Goal: Book appointment/travel/reservation

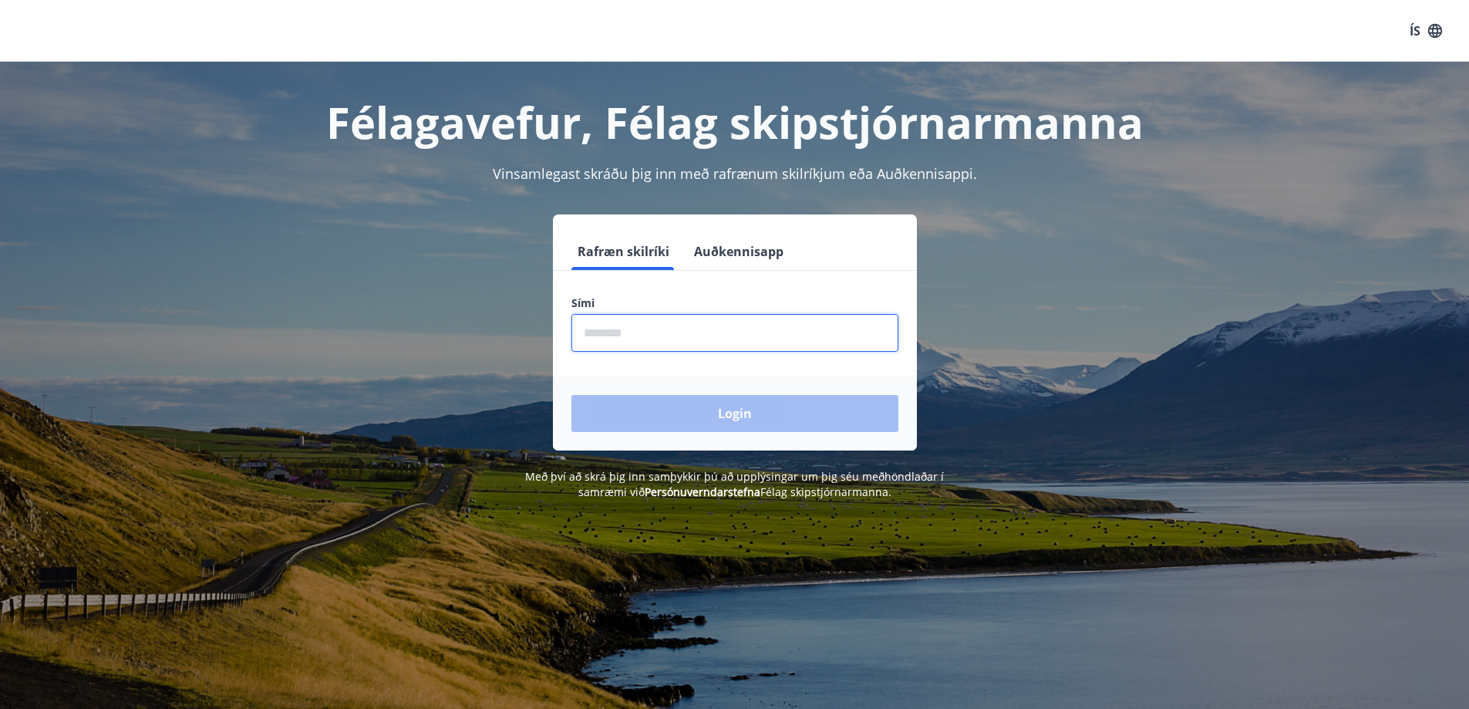
click at [692, 332] on input "phone" at bounding box center [734, 333] width 327 height 38
click at [712, 329] on input "phone" at bounding box center [734, 333] width 327 height 38
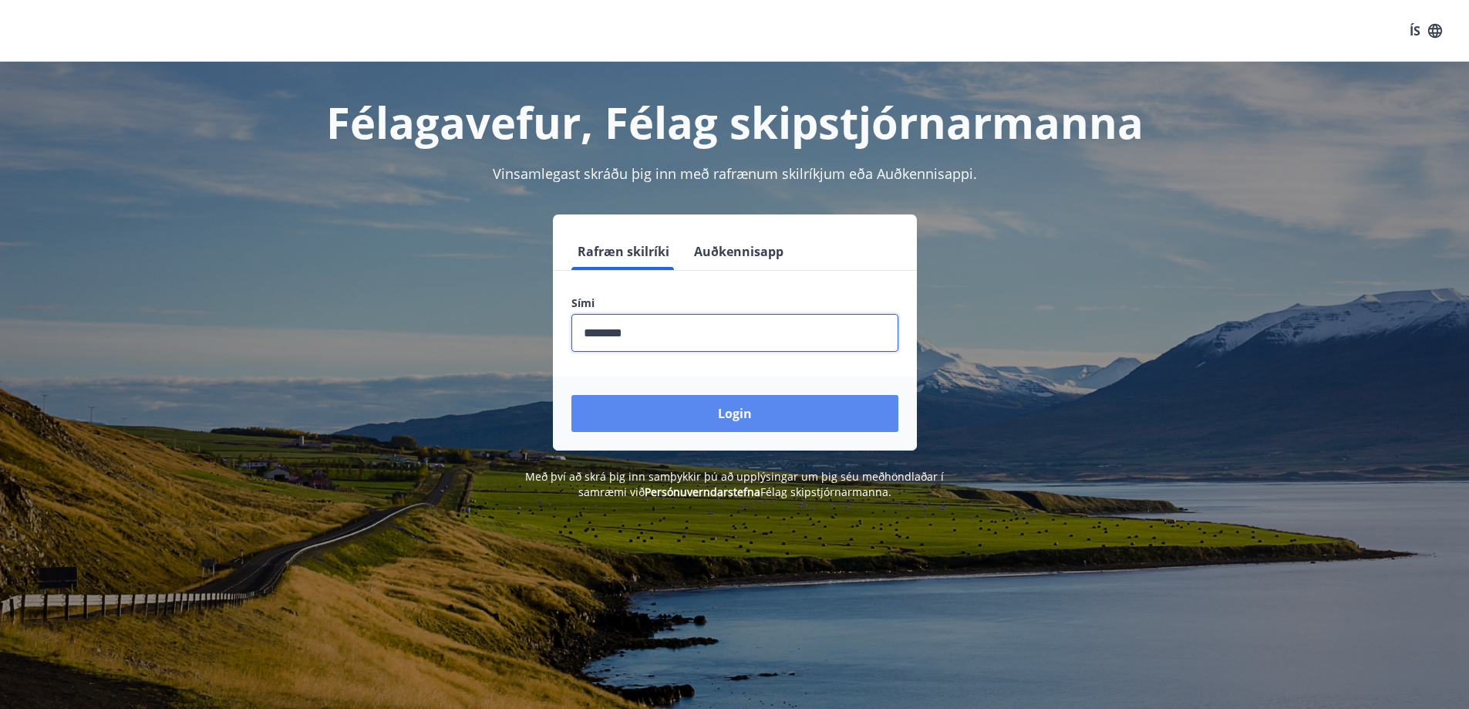
type input "********"
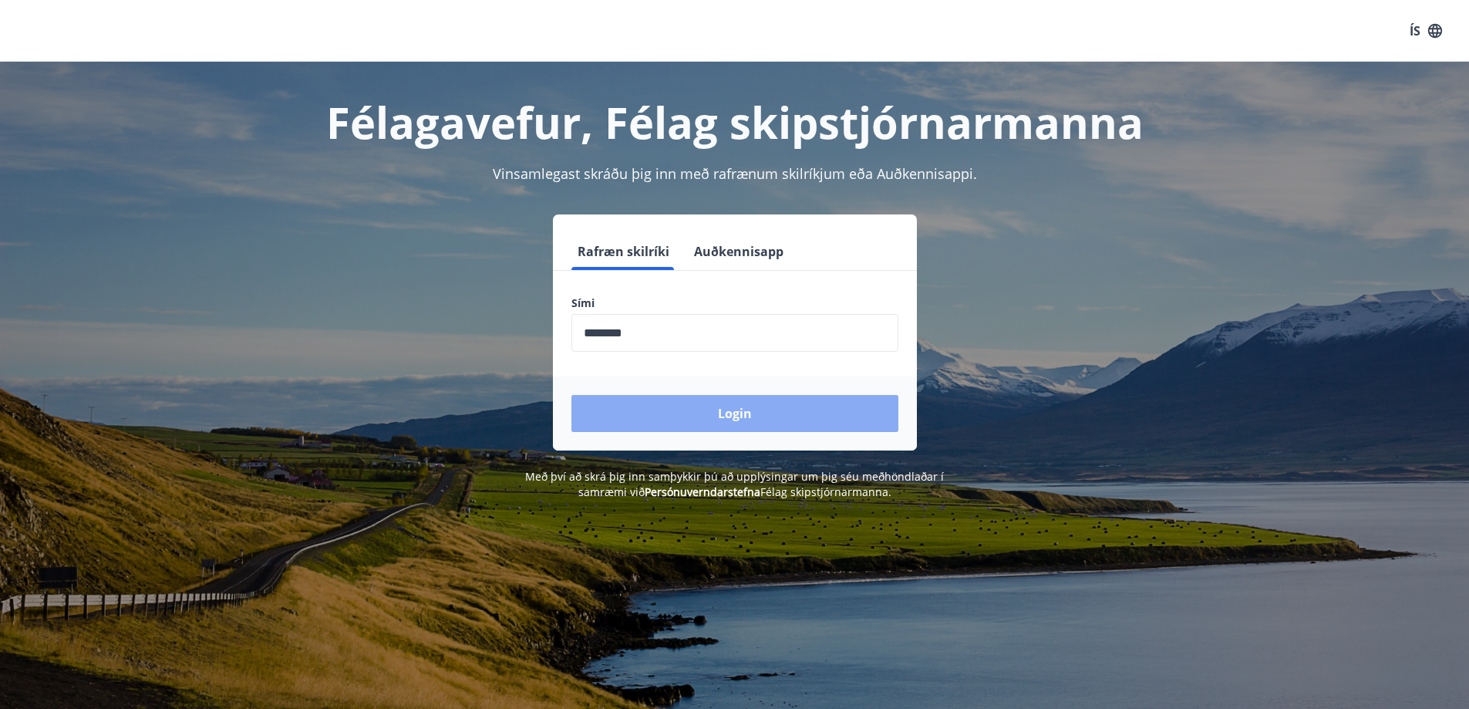
click at [805, 397] on button "Login" at bounding box center [734, 413] width 327 height 37
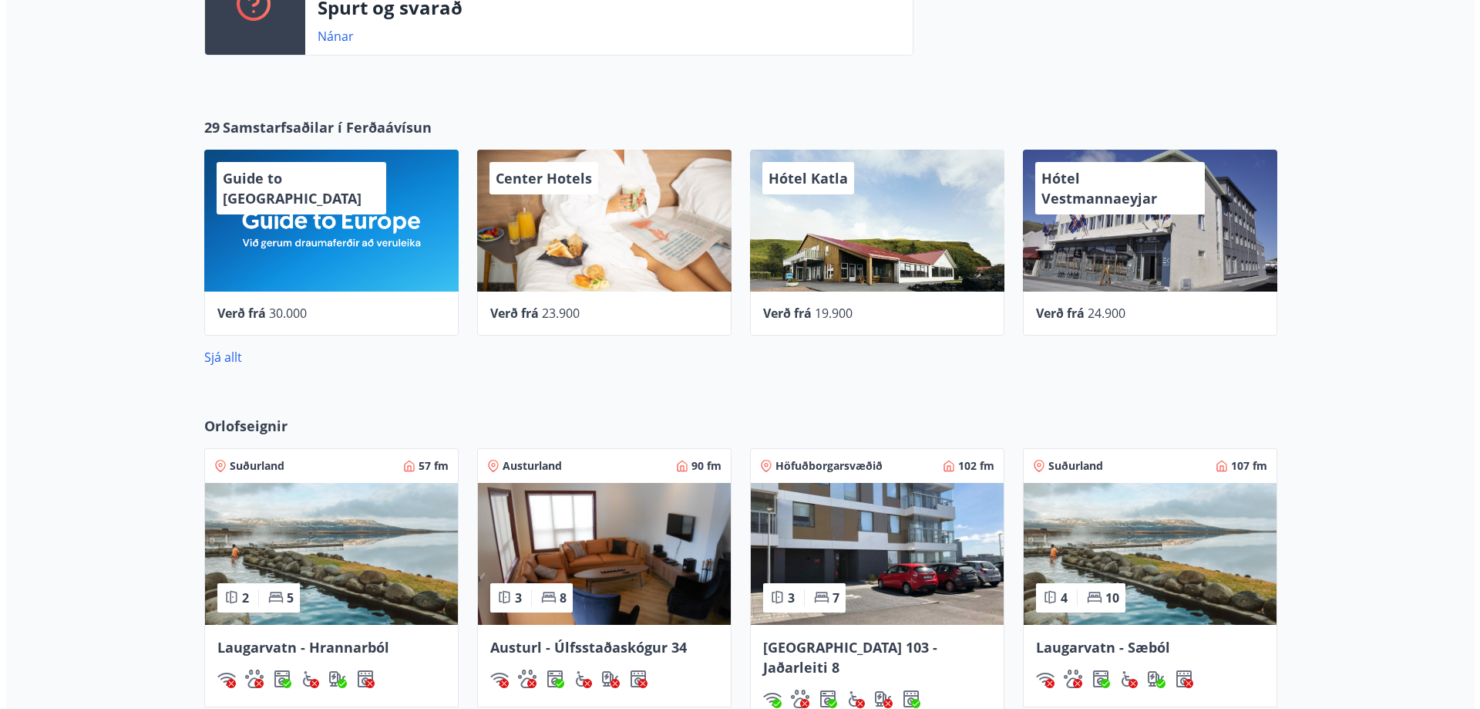
scroll to position [617, 0]
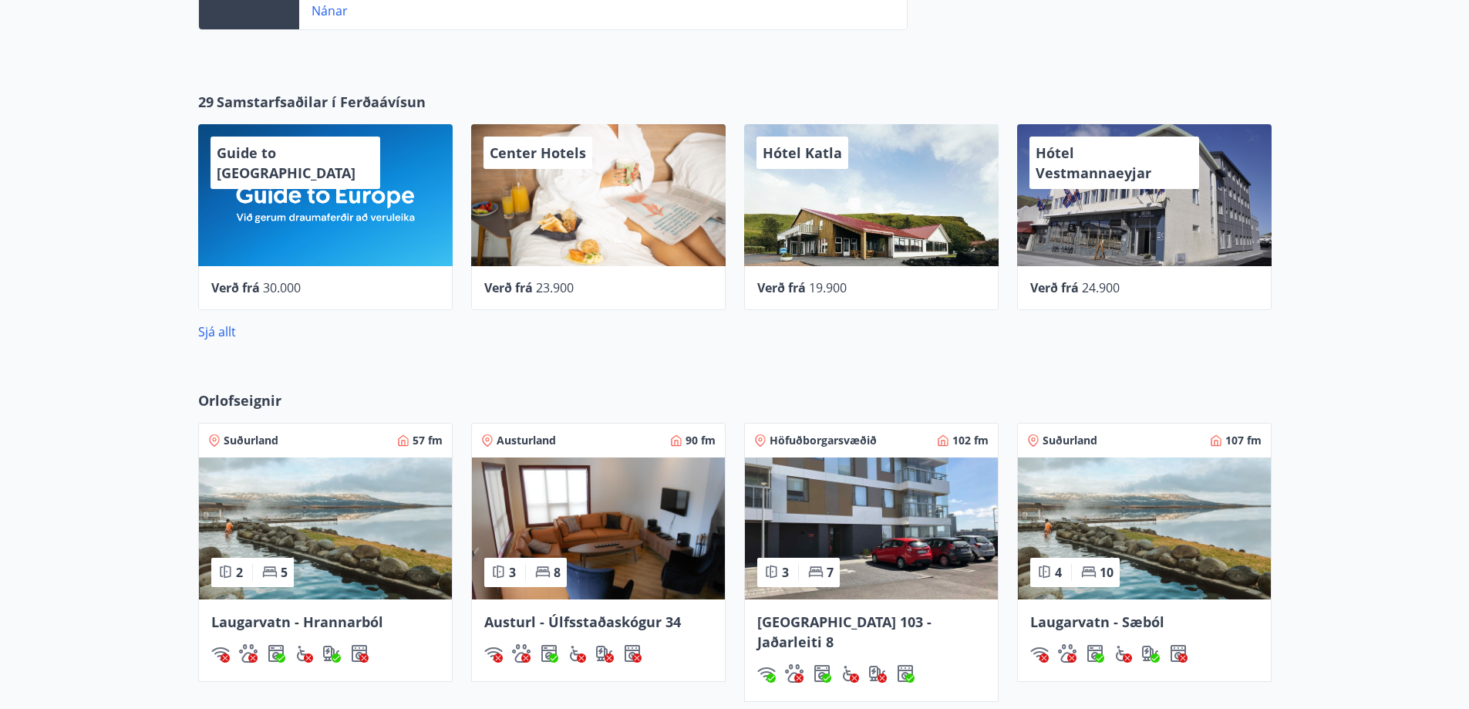
click at [619, 230] on div "Center Hotels" at bounding box center [598, 195] width 254 height 142
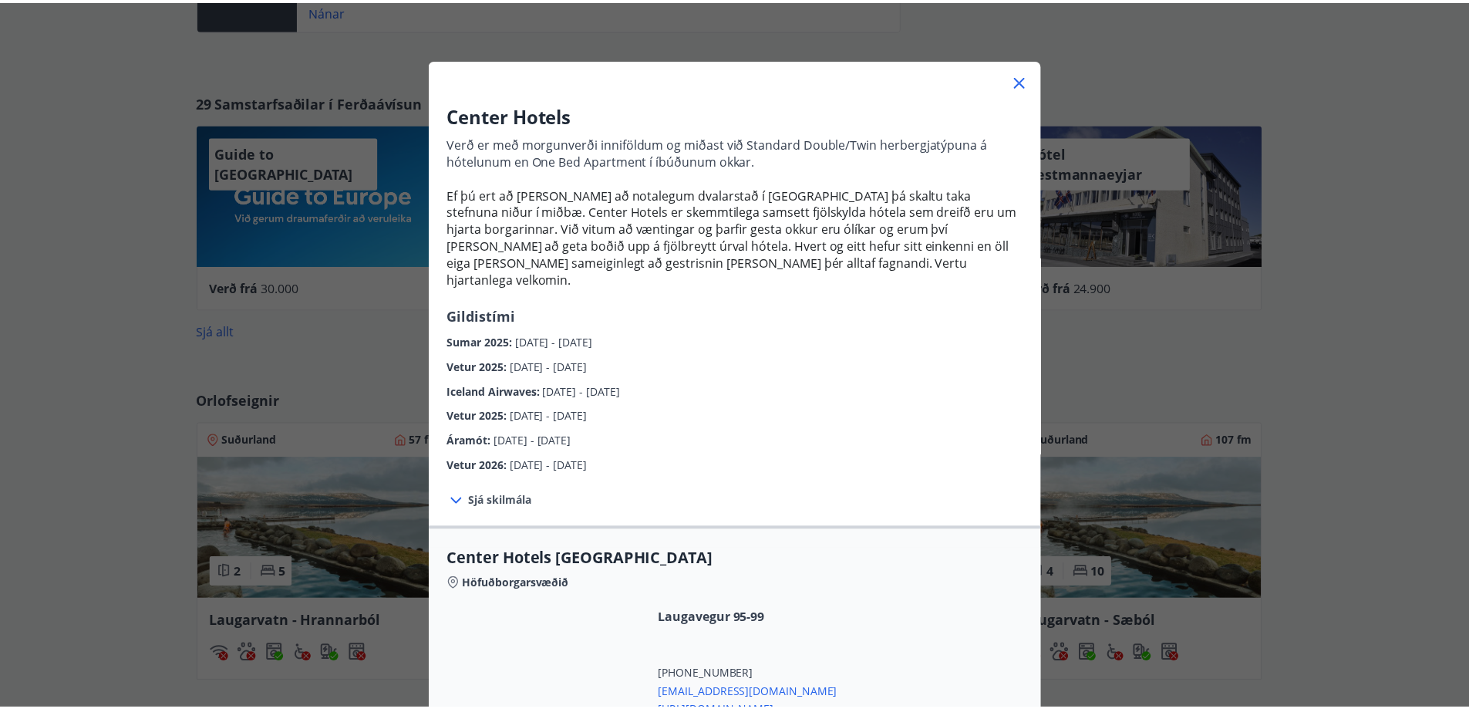
scroll to position [0, 0]
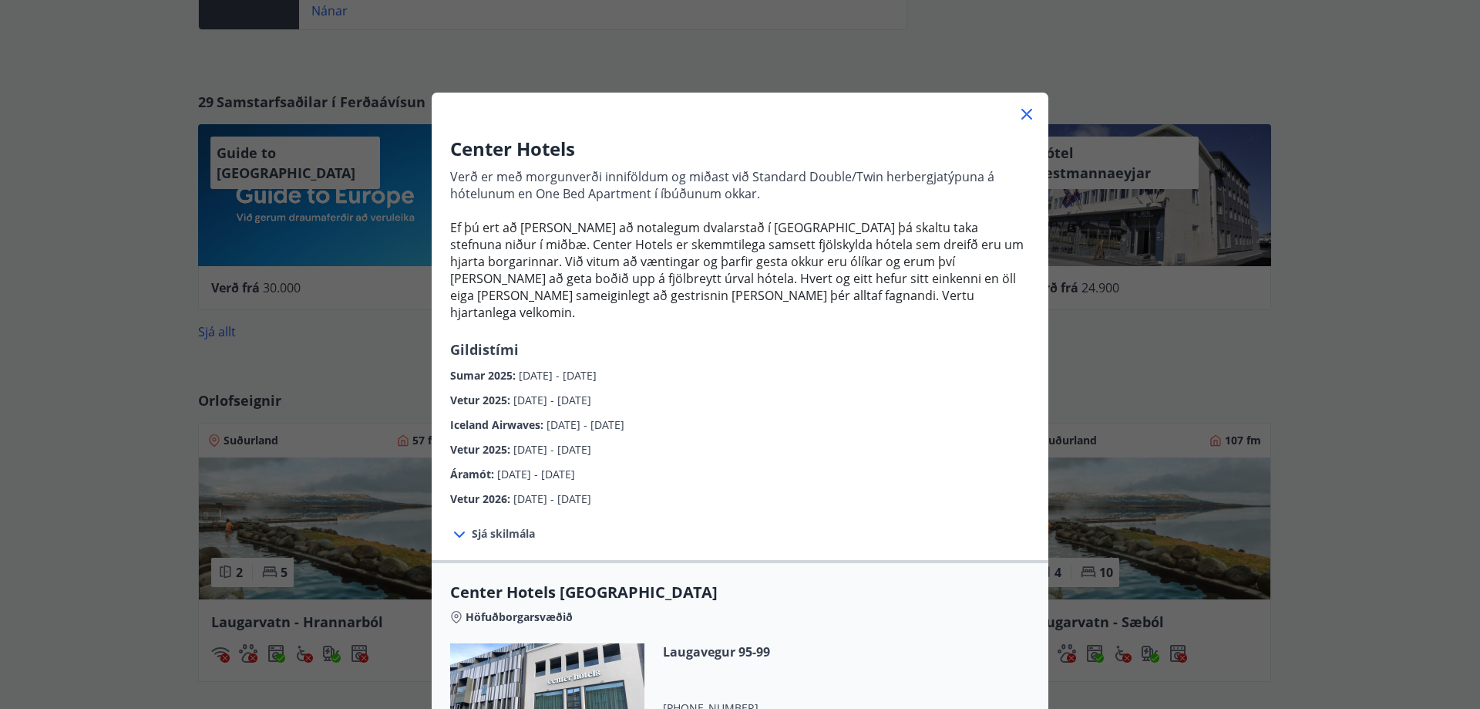
click at [1024, 114] on icon at bounding box center [1027, 114] width 19 height 19
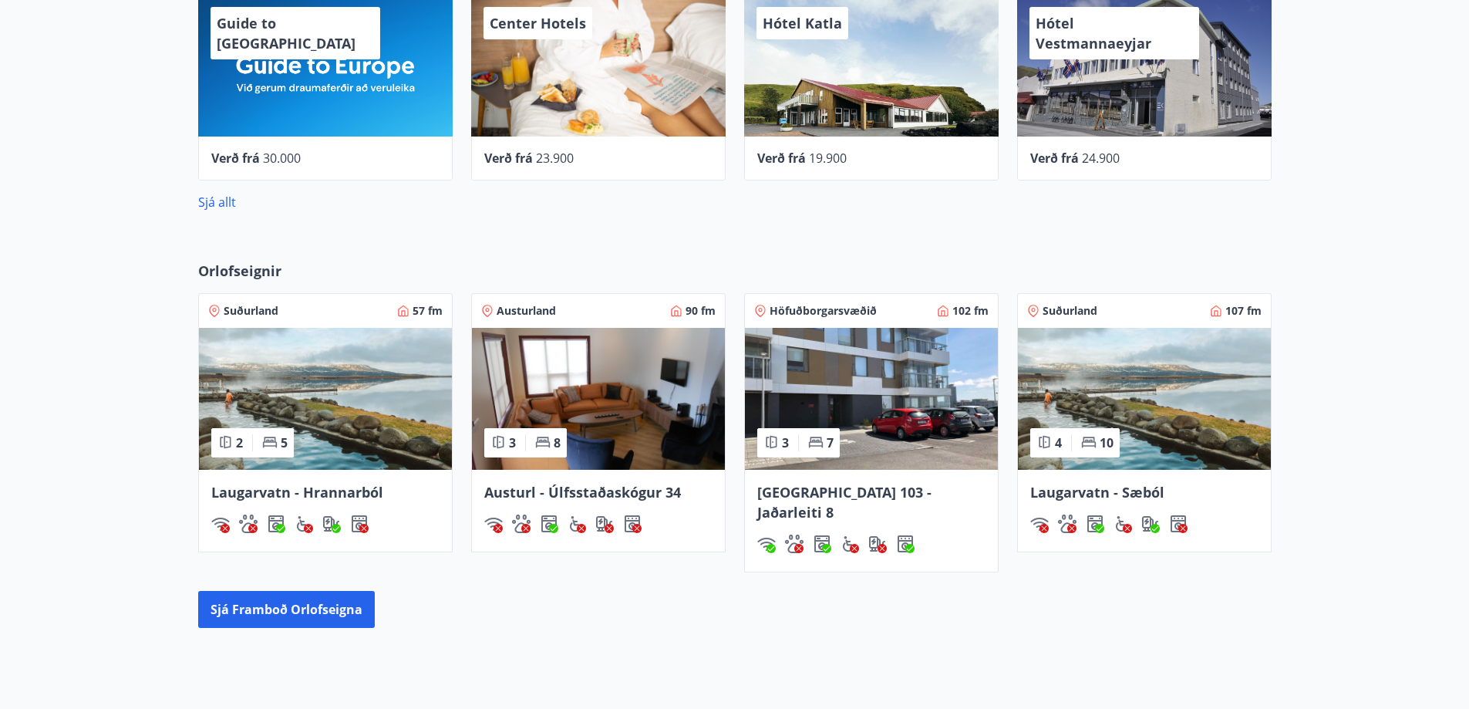
scroll to position [771, 0]
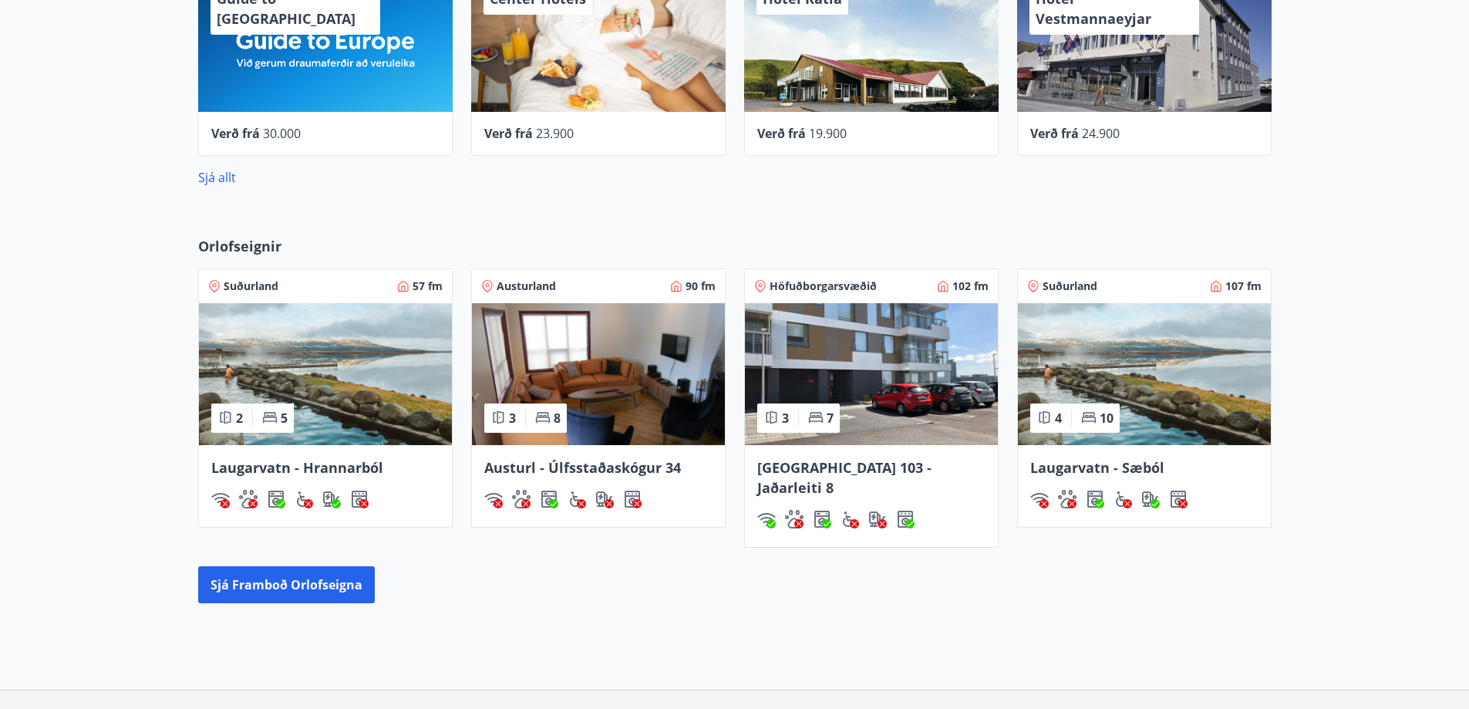
click at [936, 411] on img at bounding box center [871, 374] width 253 height 142
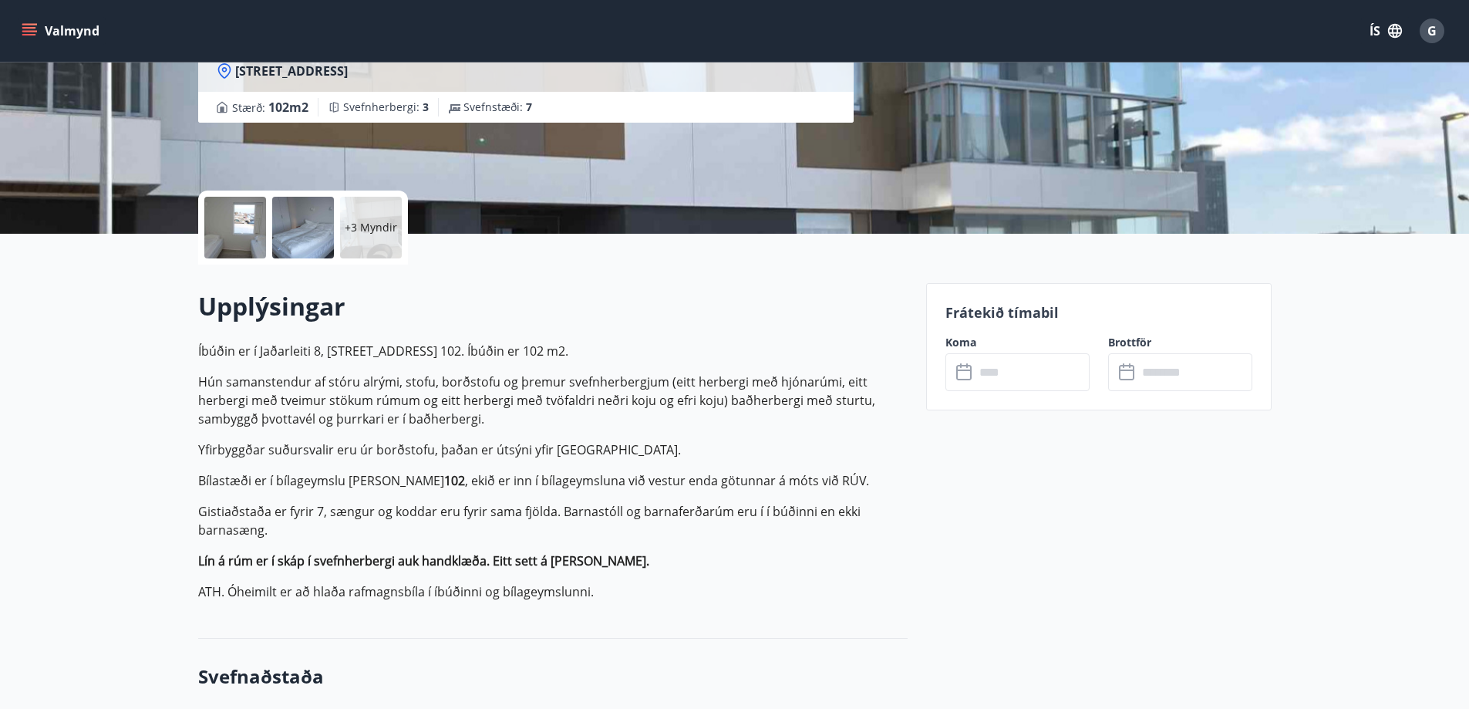
scroll to position [231, 0]
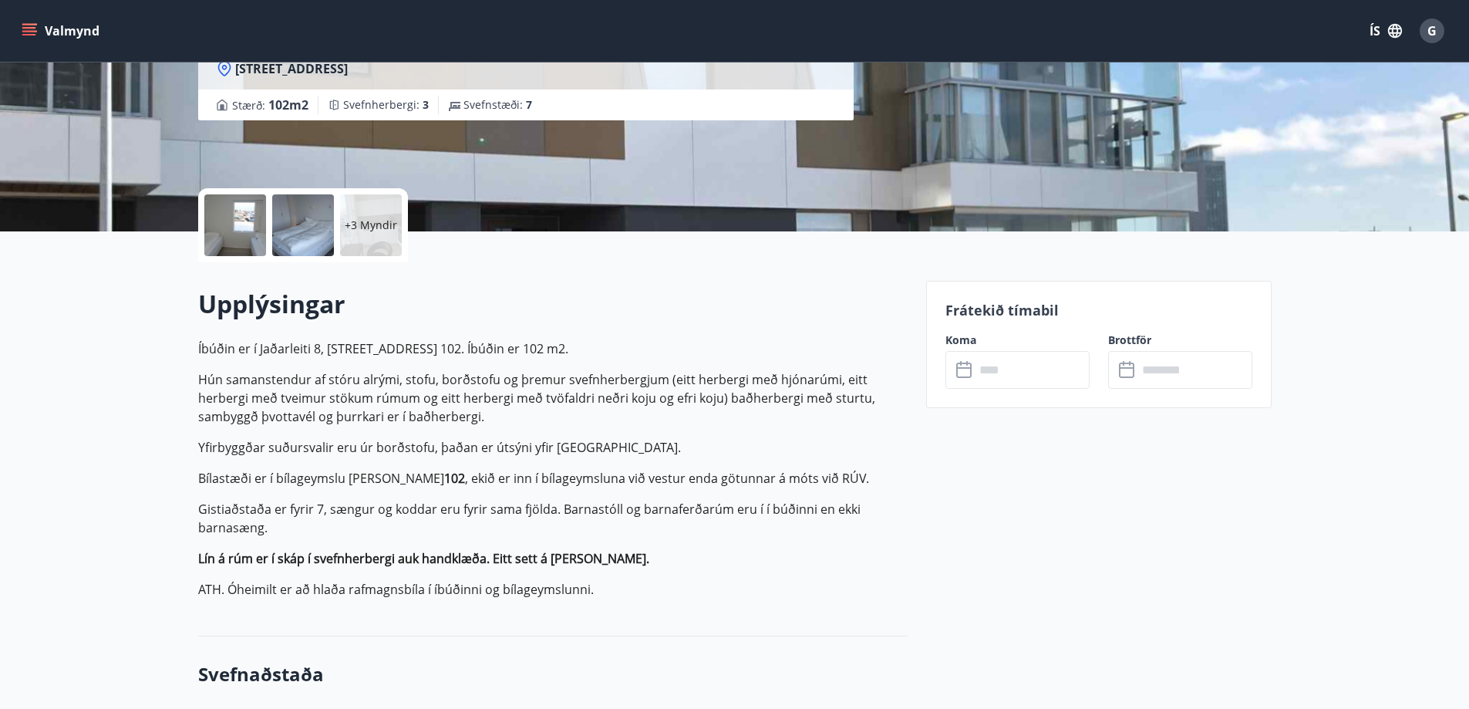
click at [1018, 372] on input "text" at bounding box center [1032, 370] width 115 height 38
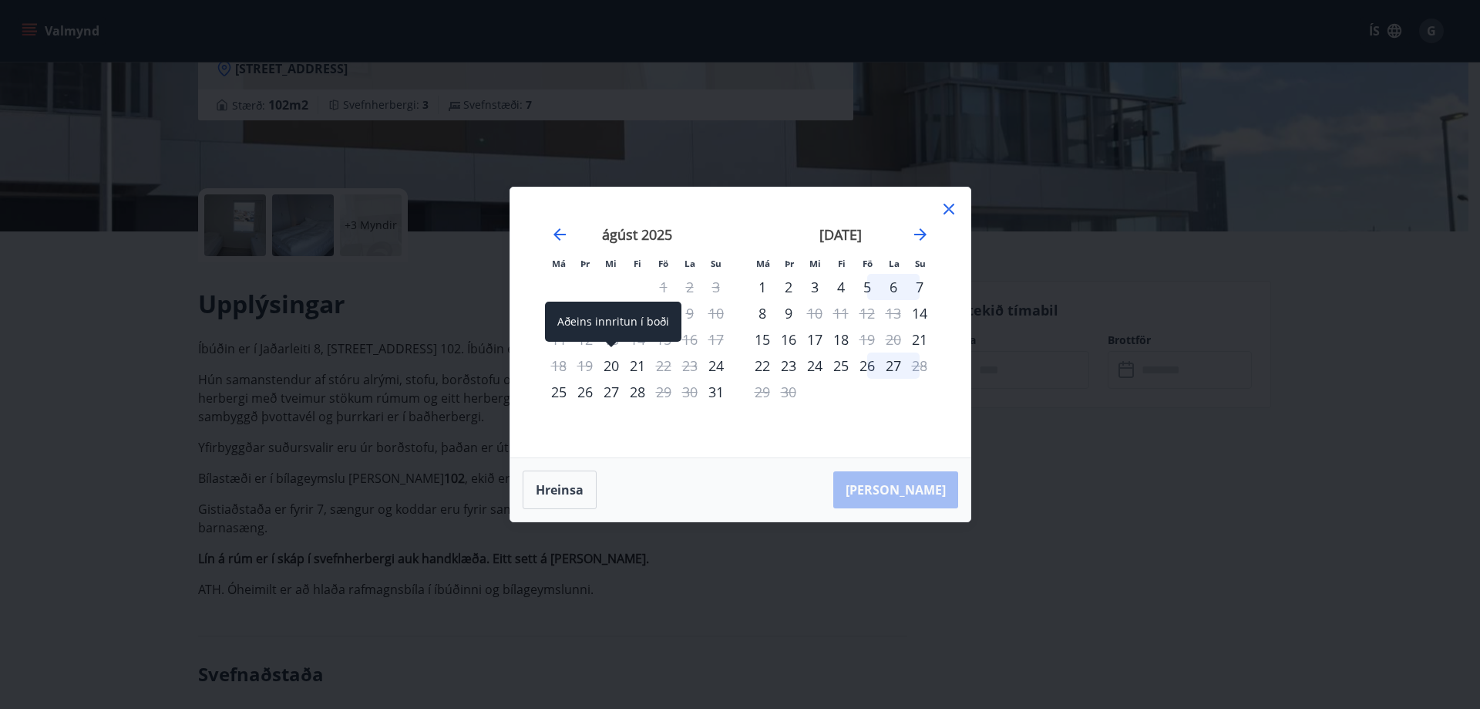
click at [615, 366] on div "20" at bounding box center [611, 365] width 26 height 26
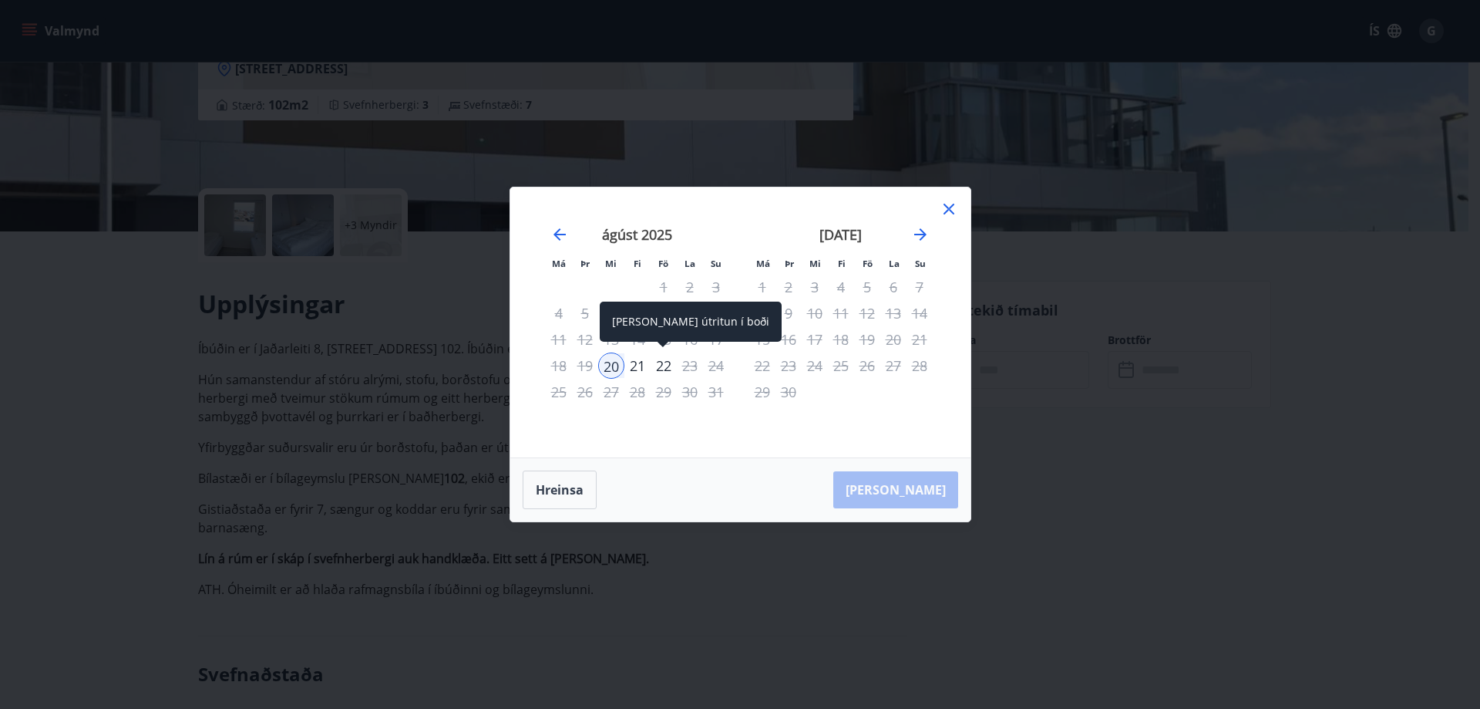
click at [668, 366] on div "22" at bounding box center [664, 365] width 26 height 26
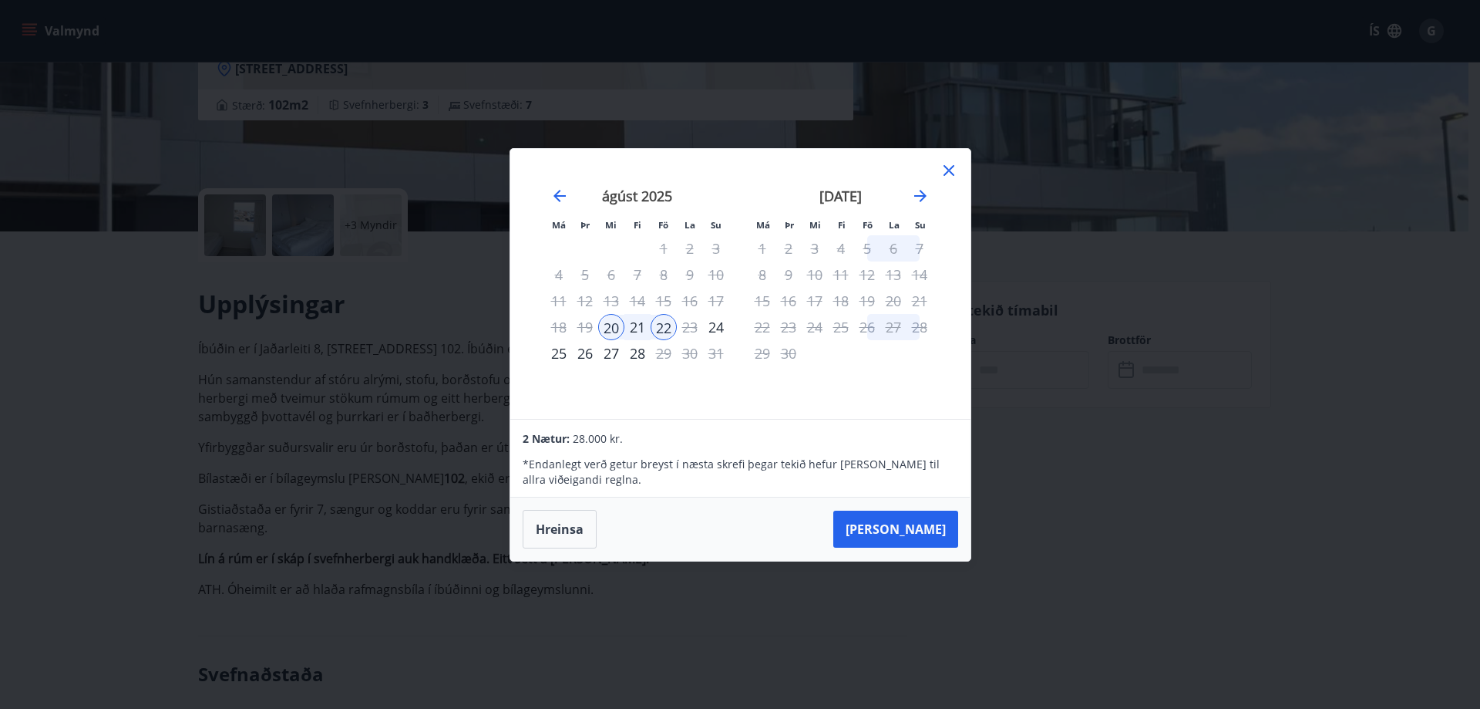
click at [948, 170] on icon at bounding box center [949, 170] width 11 height 11
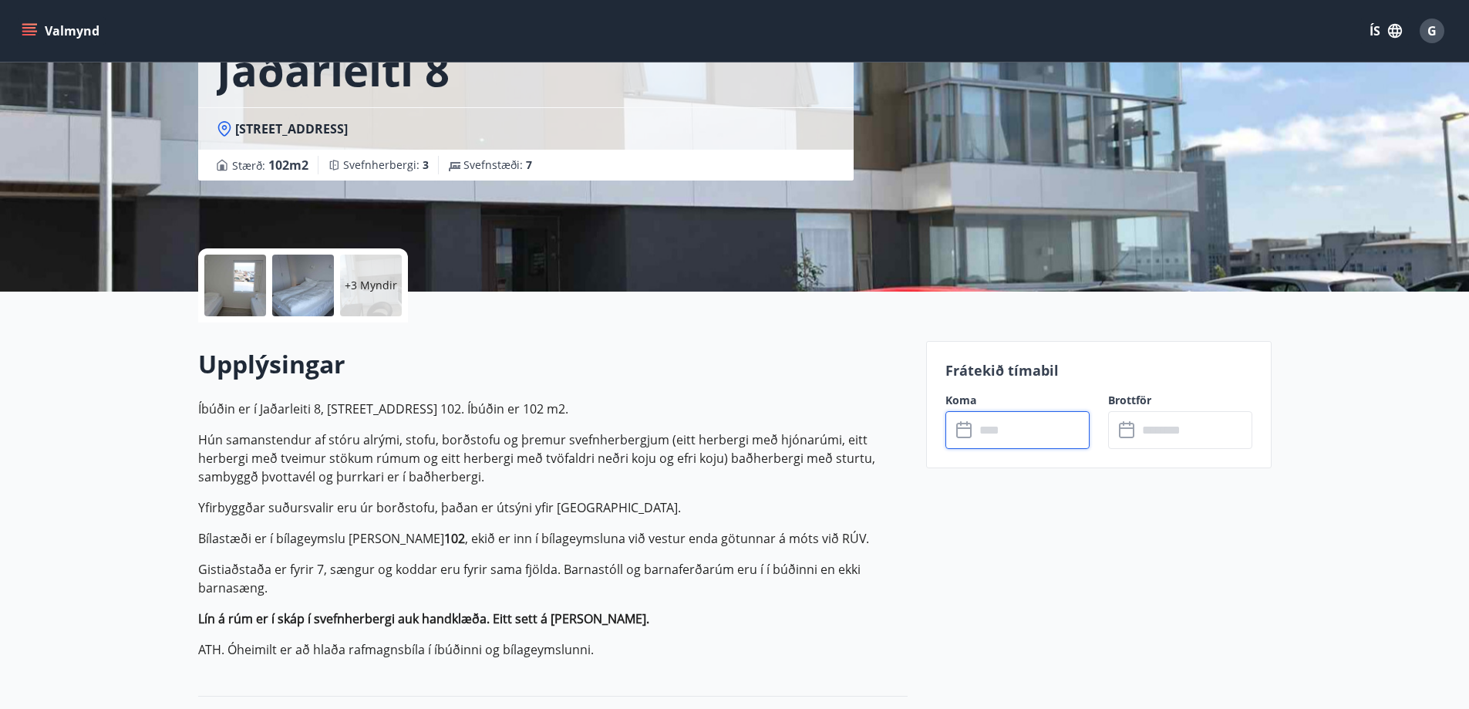
scroll to position [154, 0]
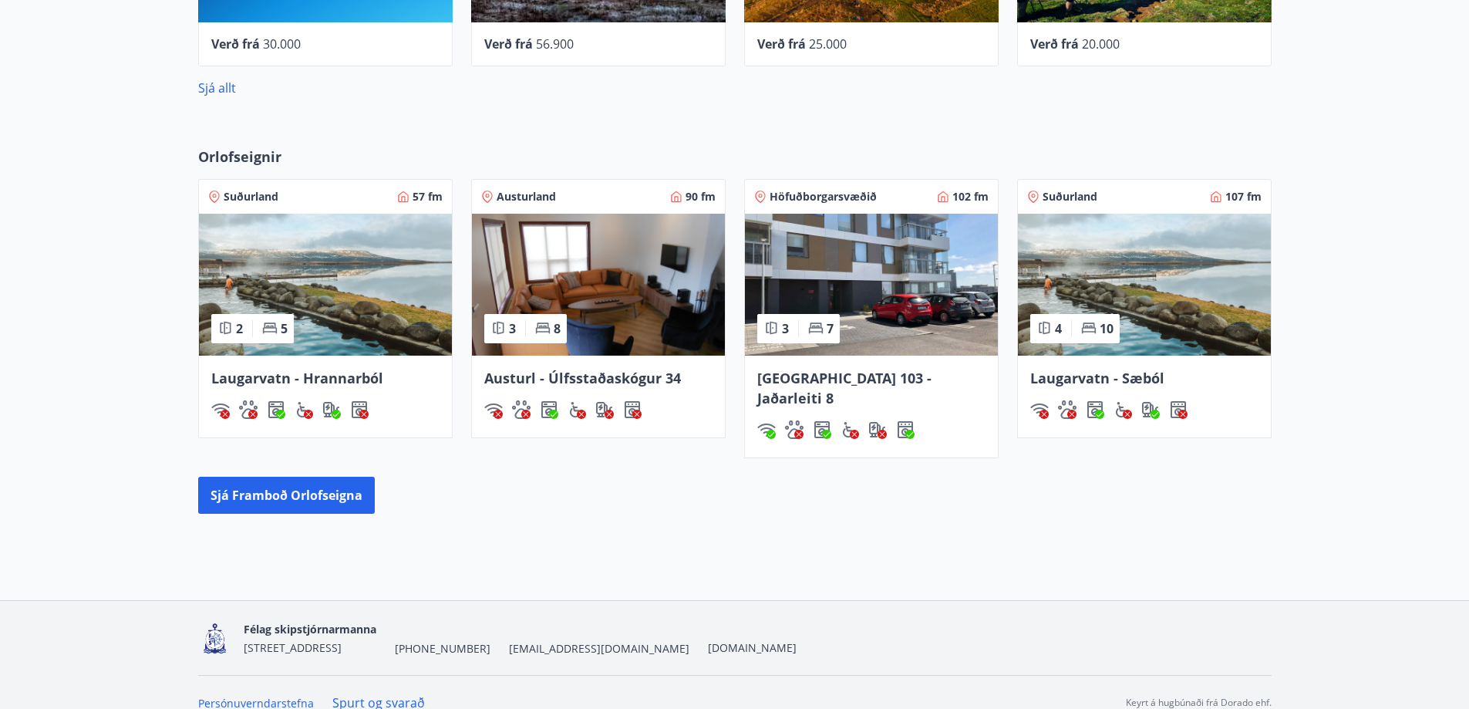
scroll to position [861, 0]
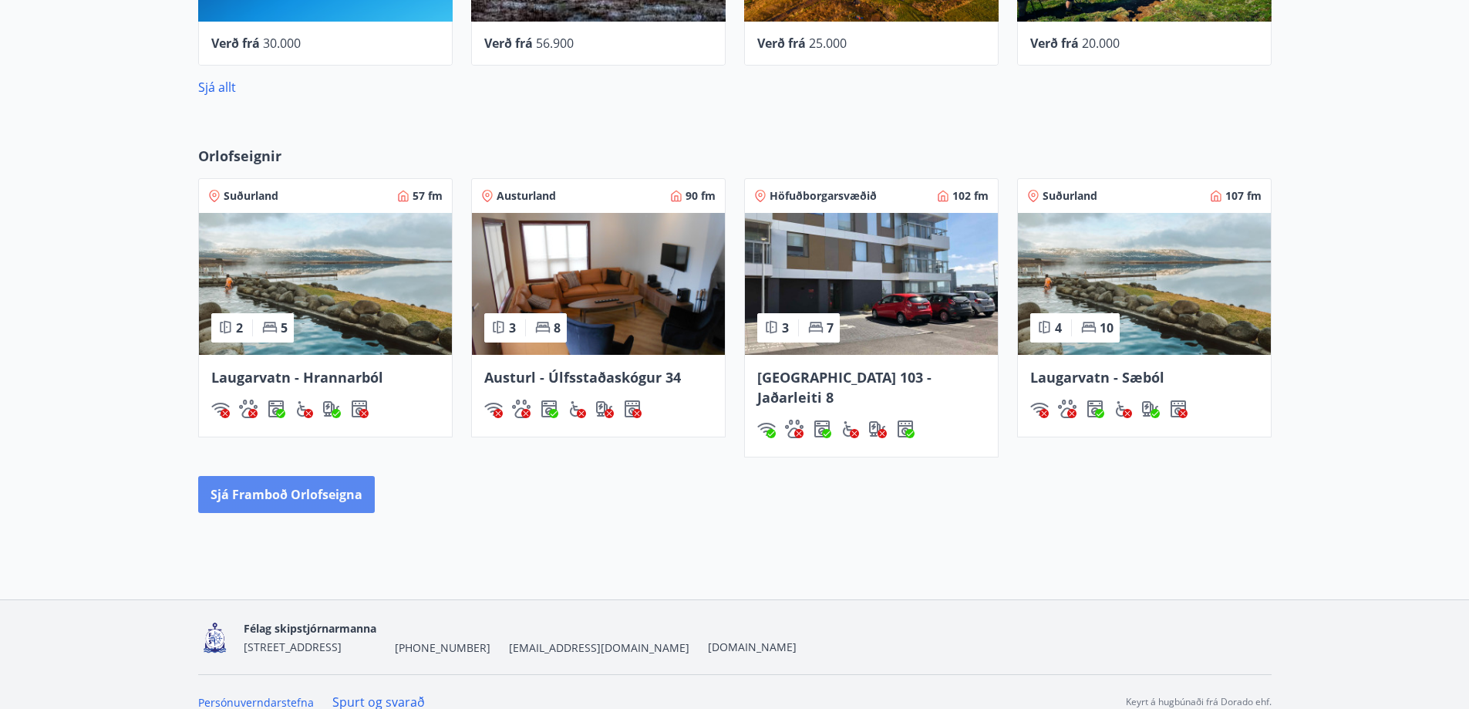
click at [354, 476] on button "Sjá framboð orlofseigna" at bounding box center [286, 494] width 177 height 37
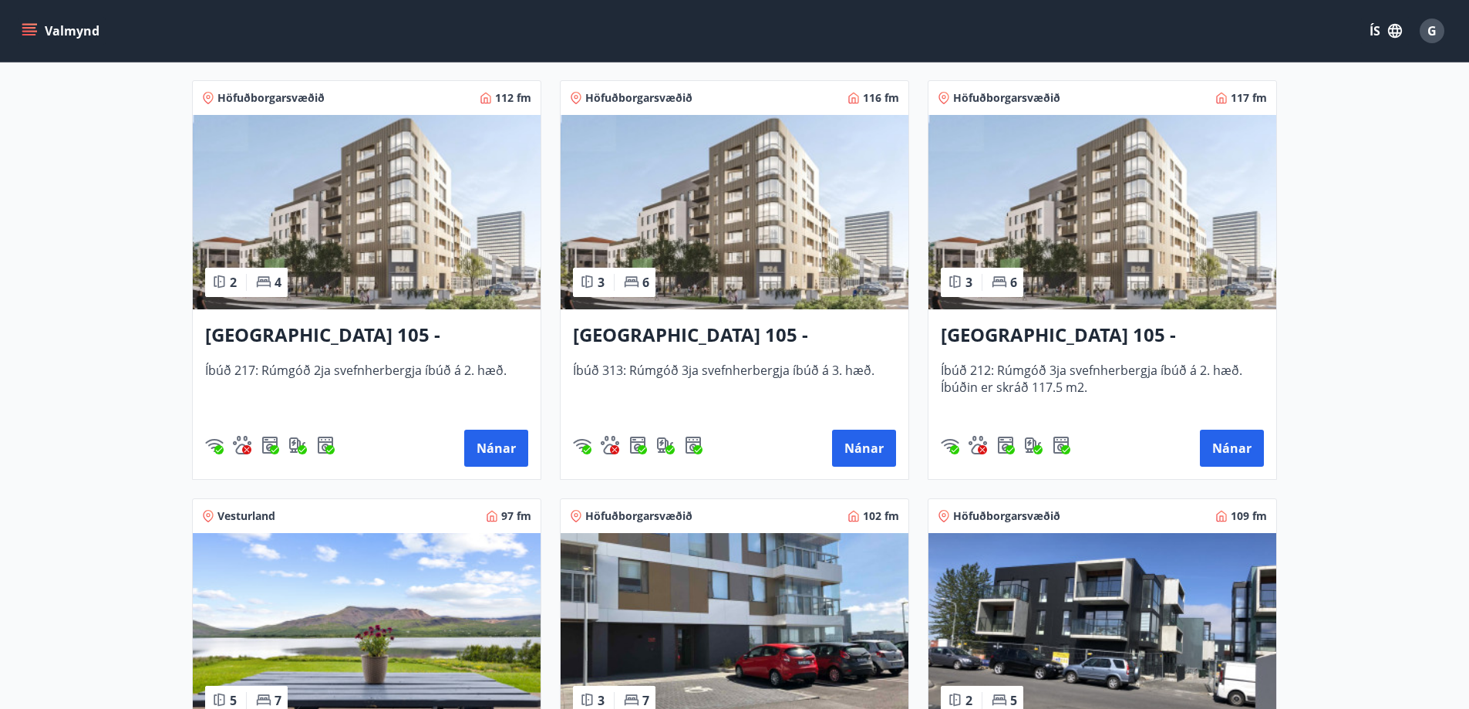
scroll to position [617, 0]
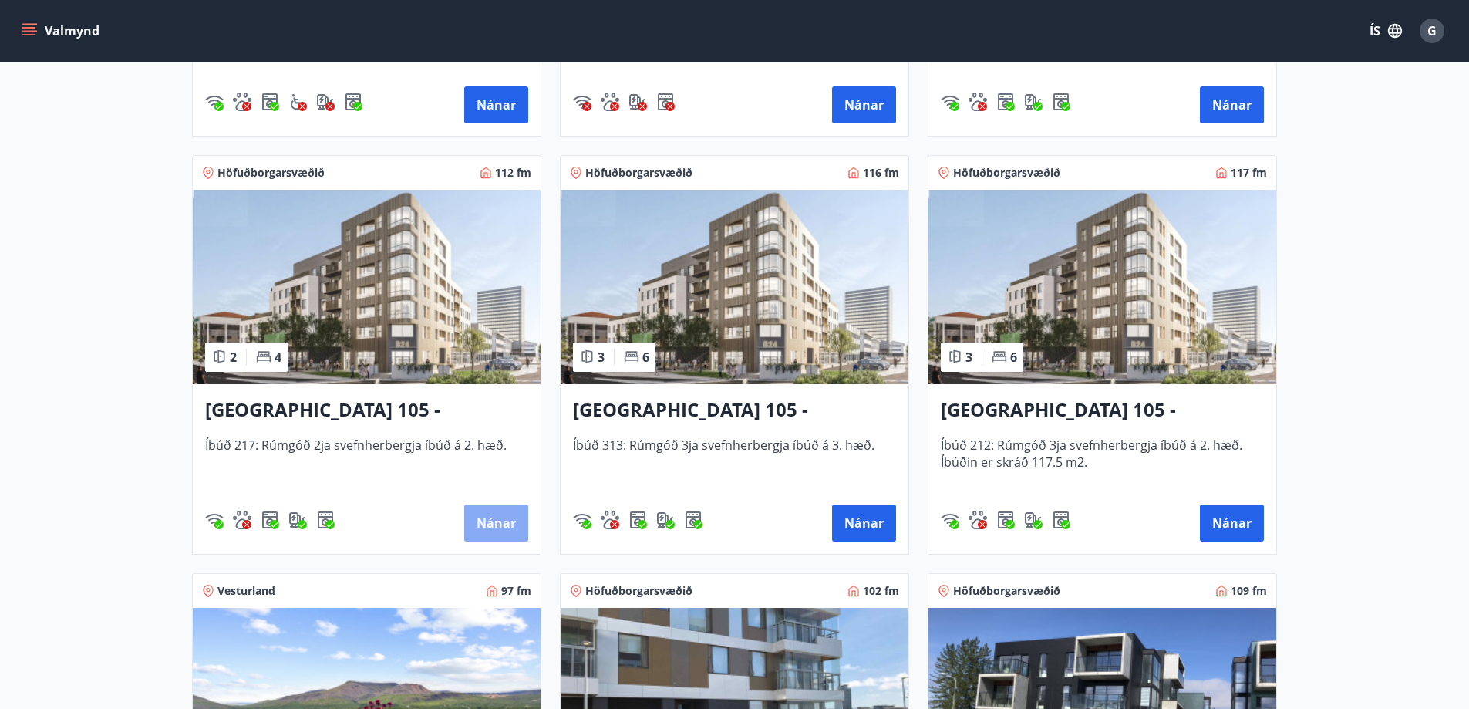
click at [497, 517] on button "Nánar" at bounding box center [496, 522] width 64 height 37
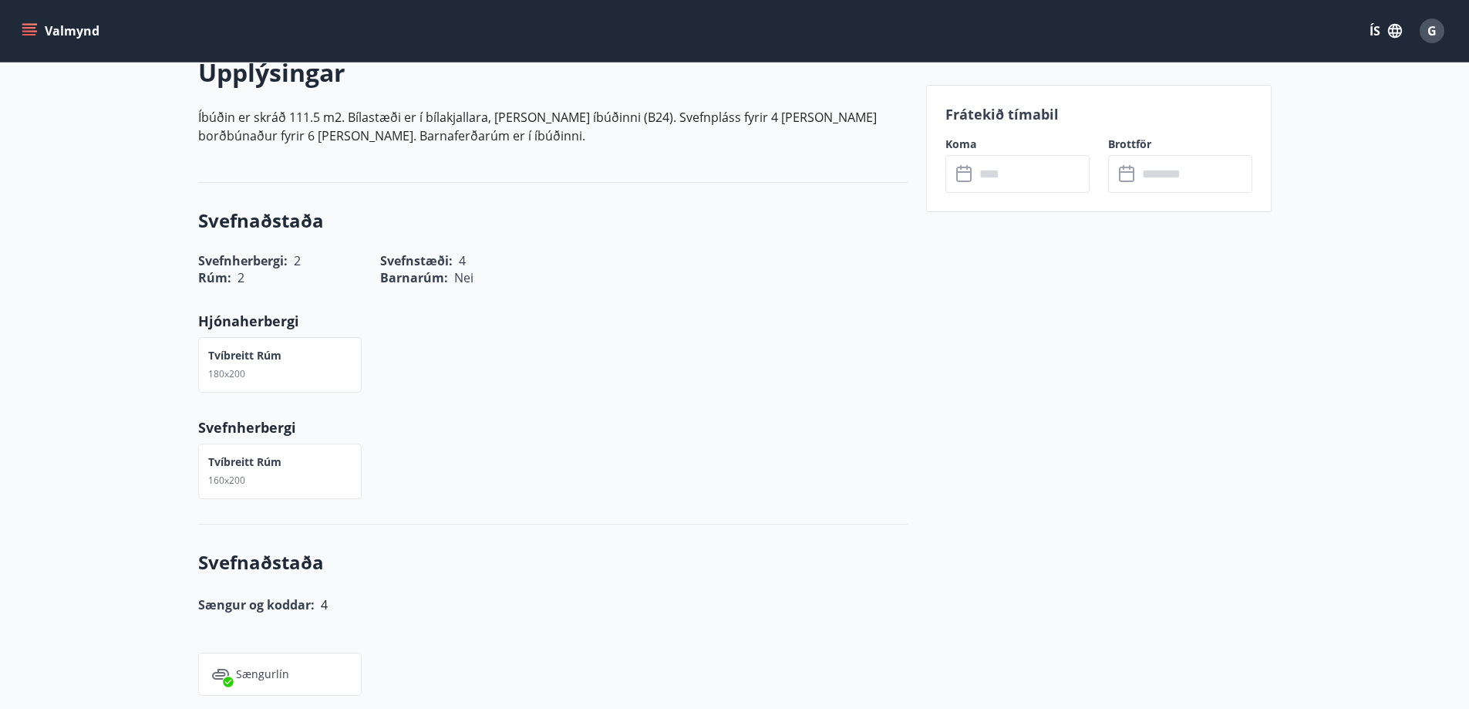
scroll to position [231, 0]
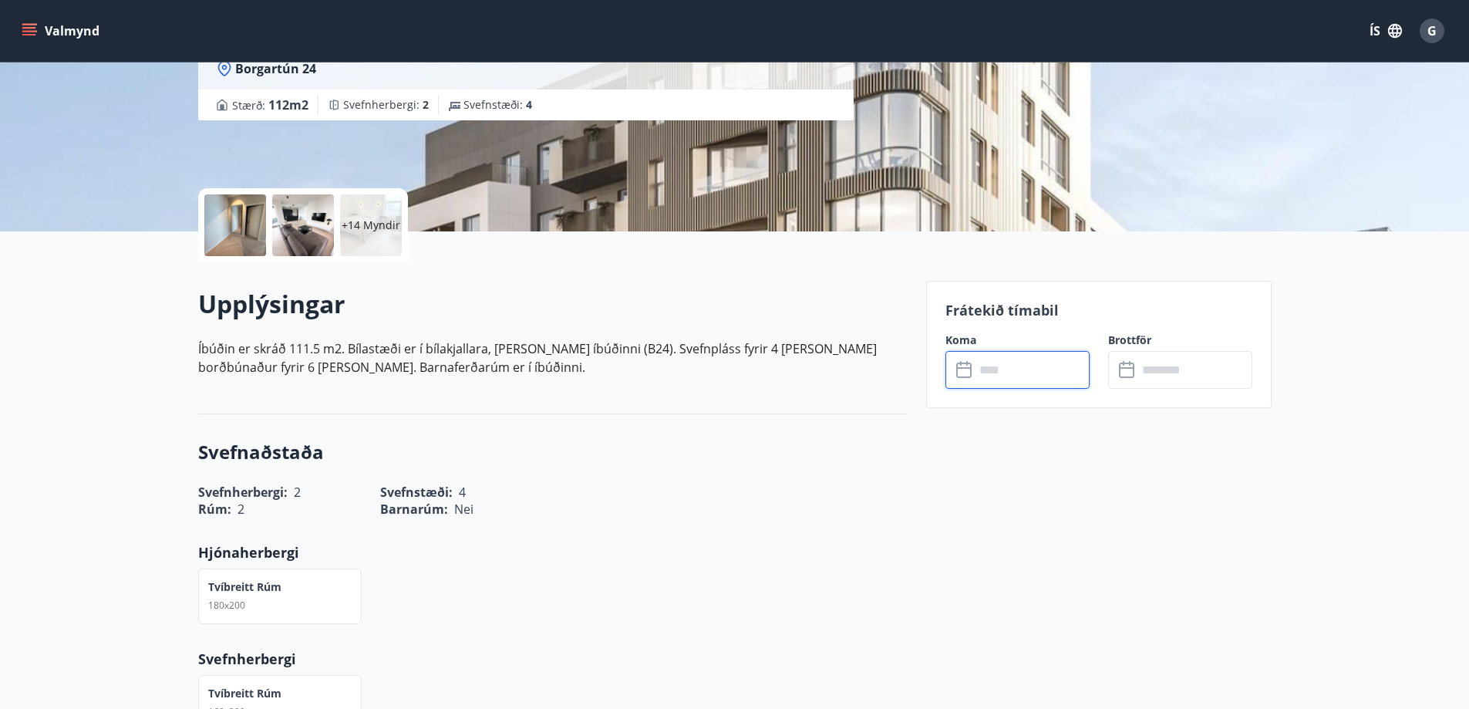
click at [994, 376] on input "text" at bounding box center [1032, 370] width 115 height 38
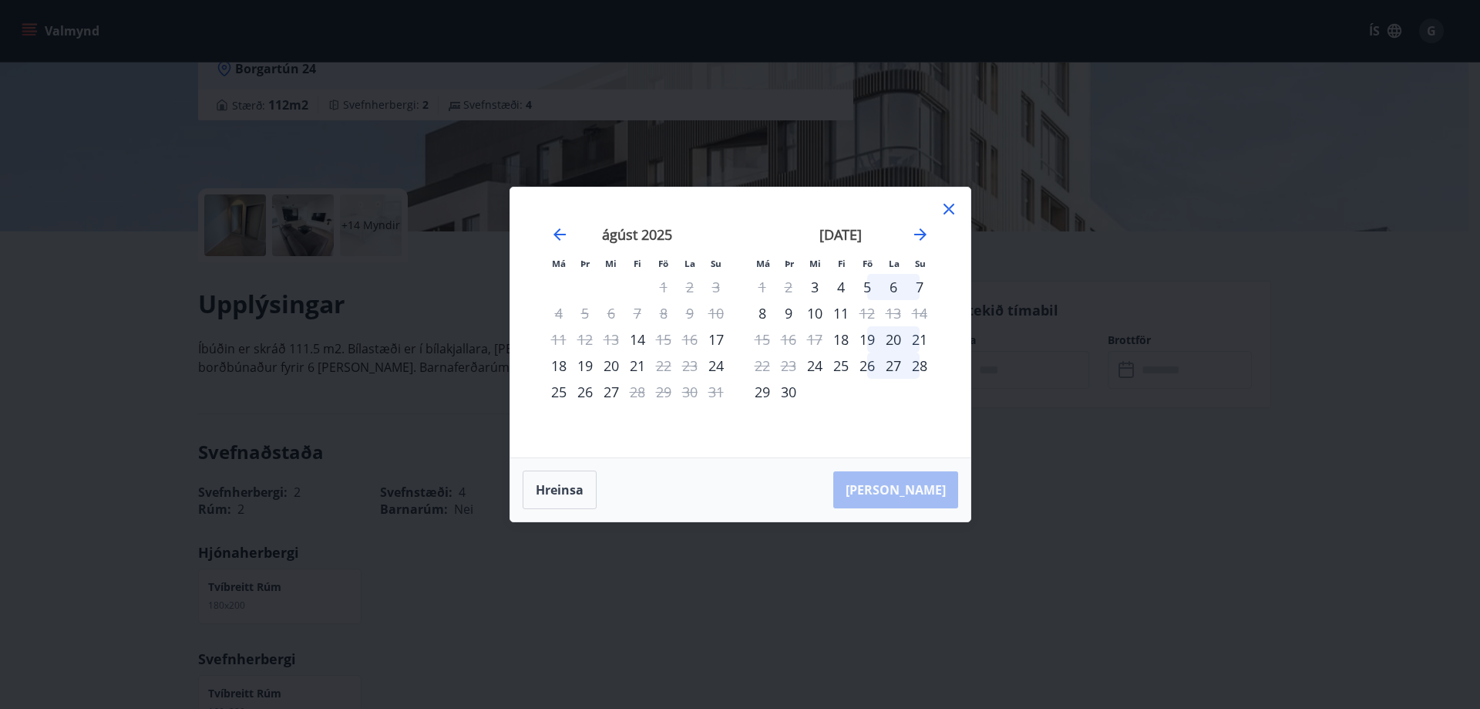
click at [560, 365] on div "18" at bounding box center [559, 365] width 26 height 26
click at [925, 234] on icon "Move forward to switch to the next month." at bounding box center [921, 234] width 12 height 12
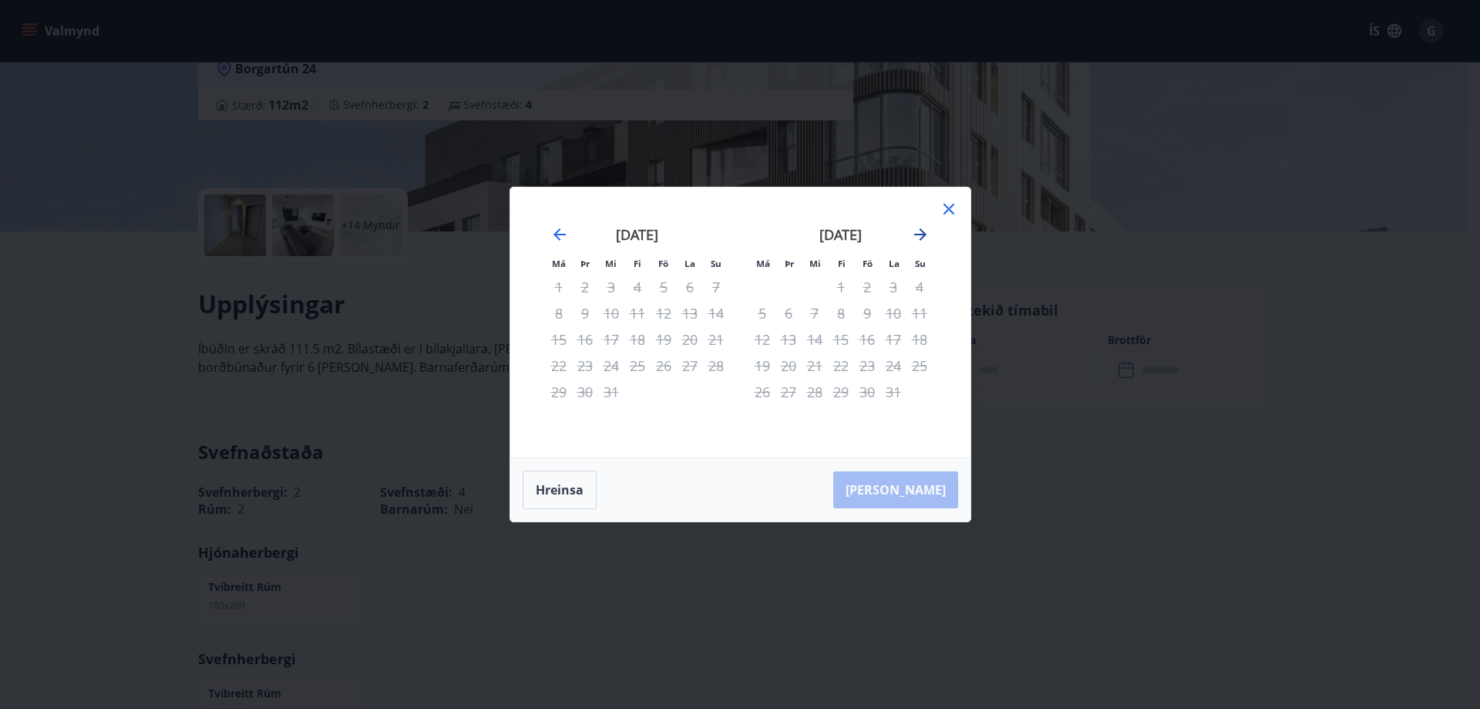
click at [925, 234] on icon "Move forward to switch to the next month." at bounding box center [921, 234] width 12 height 12
click at [921, 234] on icon "Move forward to switch to the next month." at bounding box center [921, 234] width 12 height 12
click at [942, 208] on icon at bounding box center [949, 209] width 19 height 19
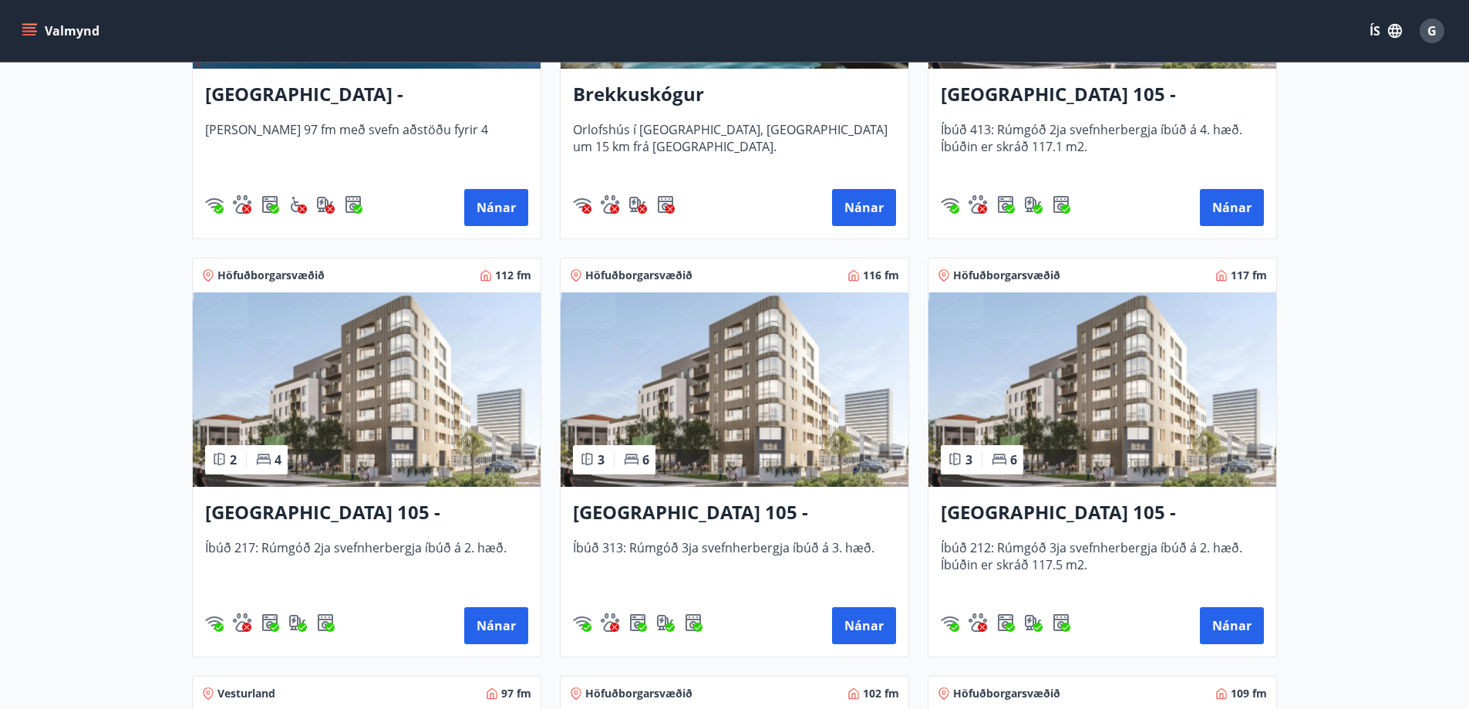
scroll to position [540, 0]
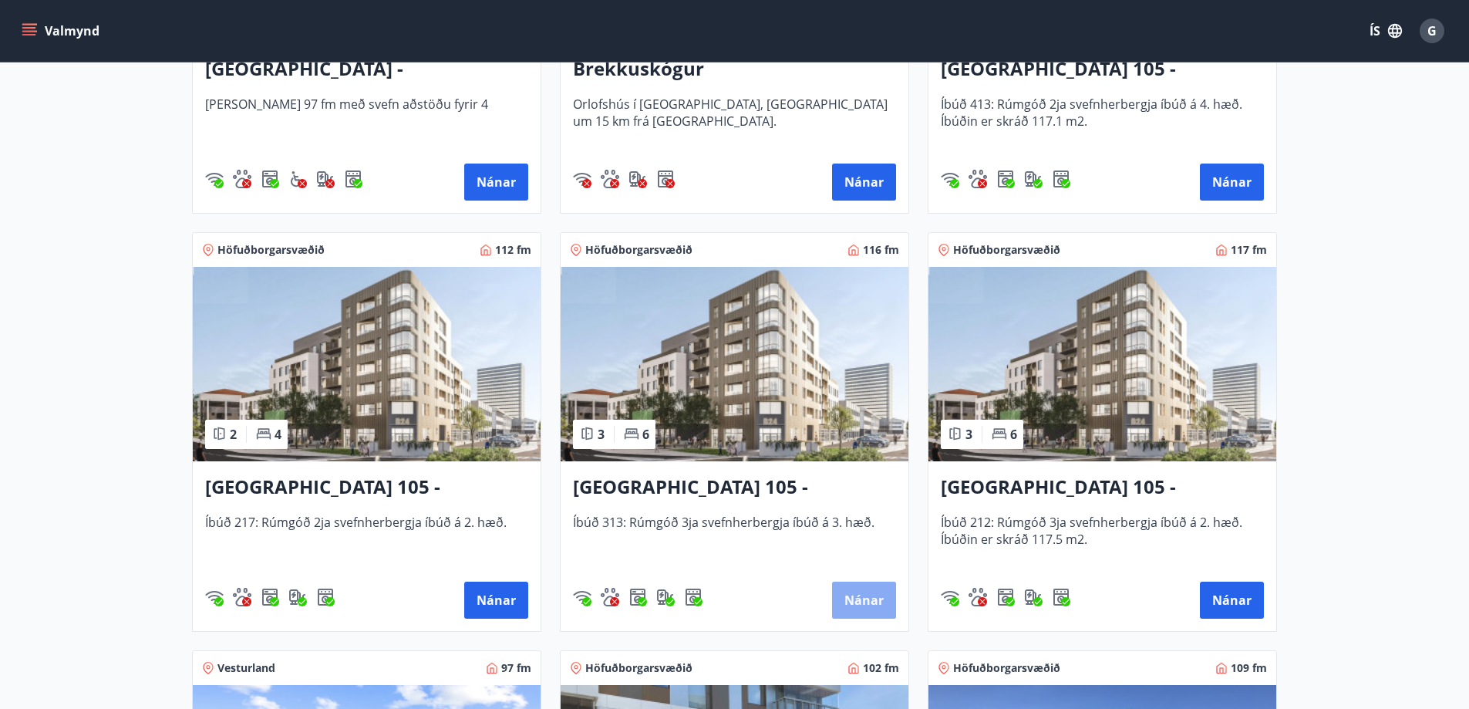
click at [881, 595] on button "Nánar" at bounding box center [864, 599] width 64 height 37
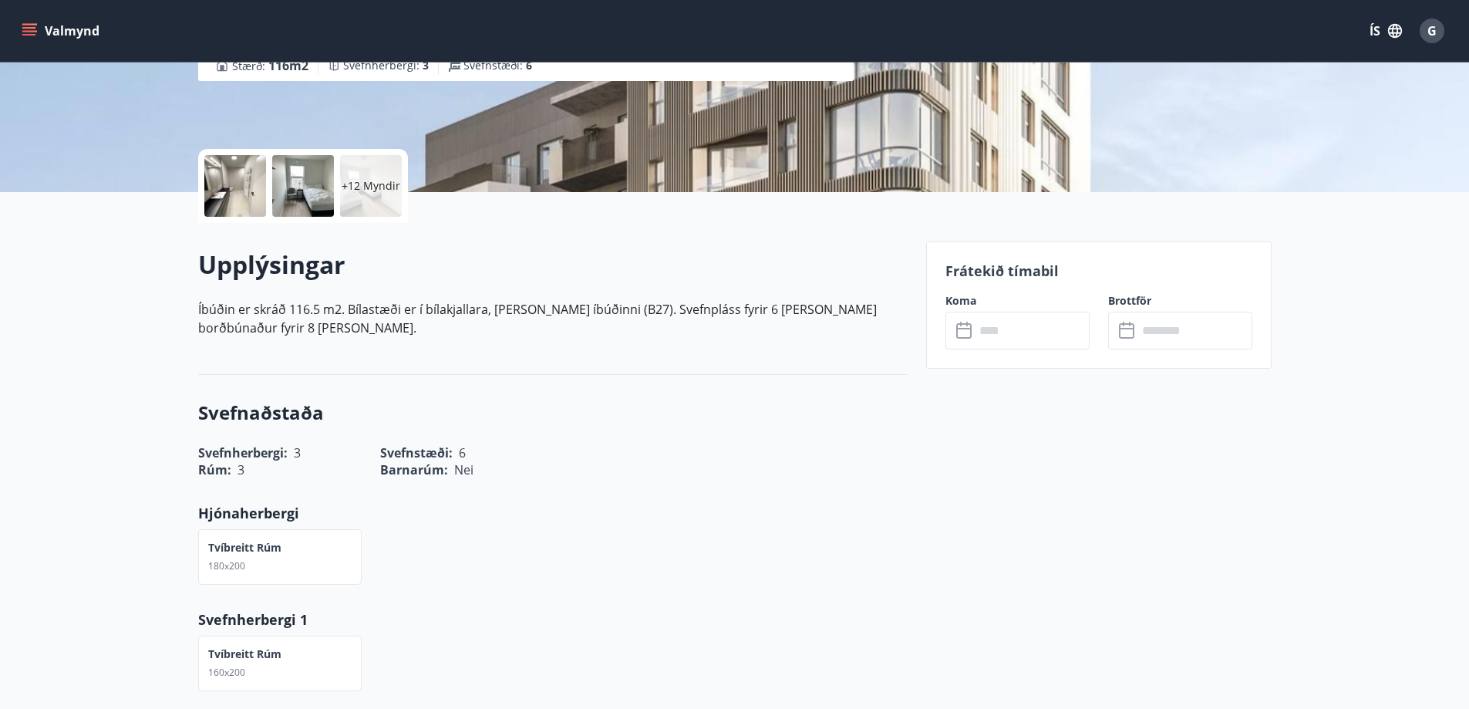
scroll to position [308, 0]
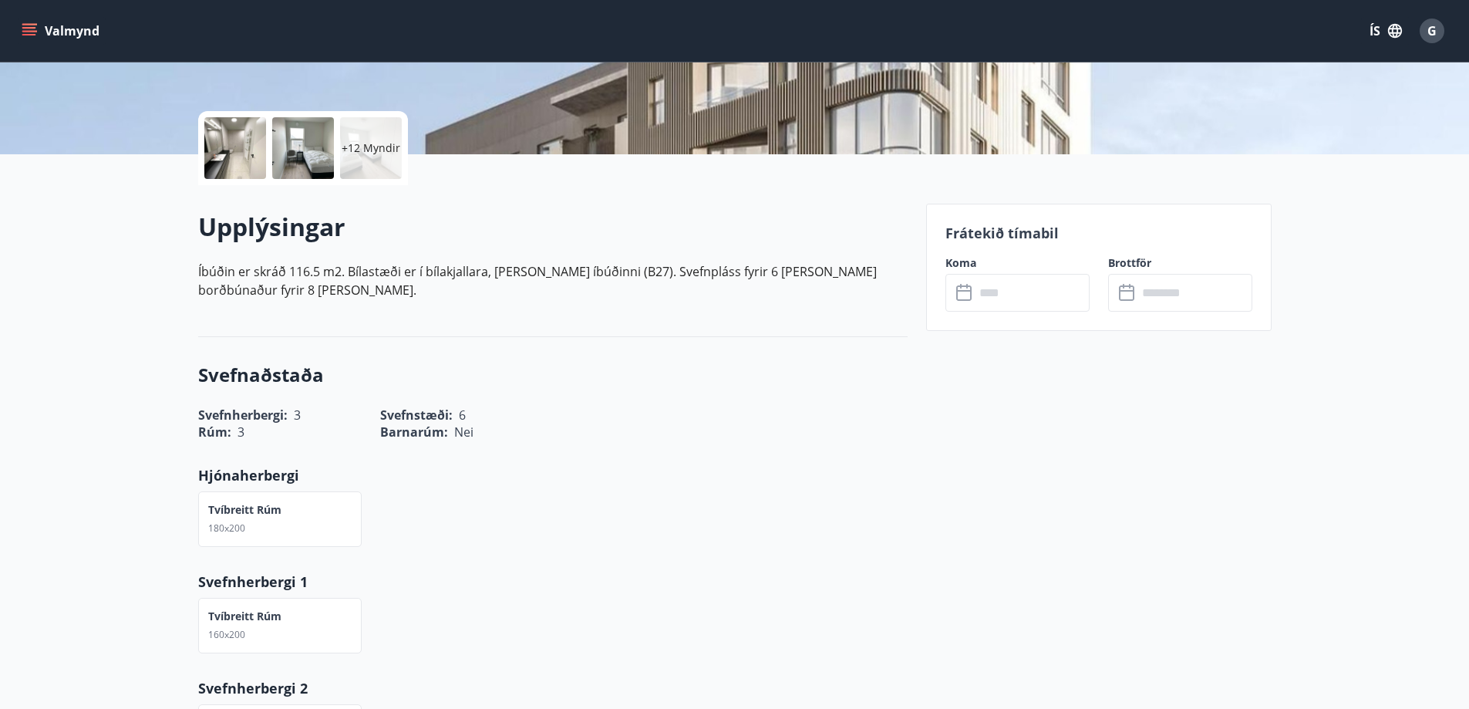
click at [1020, 295] on input "text" at bounding box center [1032, 293] width 115 height 38
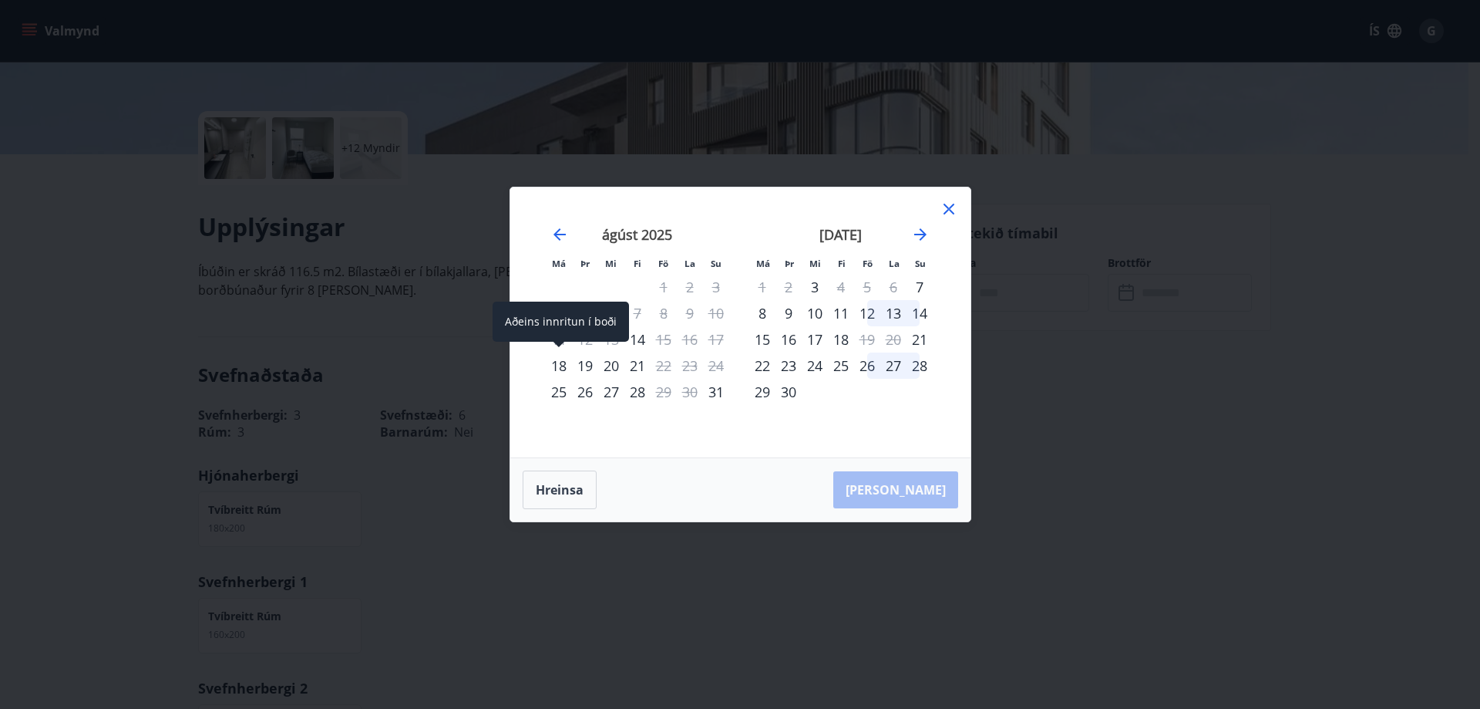
click at [554, 363] on div "18" at bounding box center [559, 365] width 26 height 26
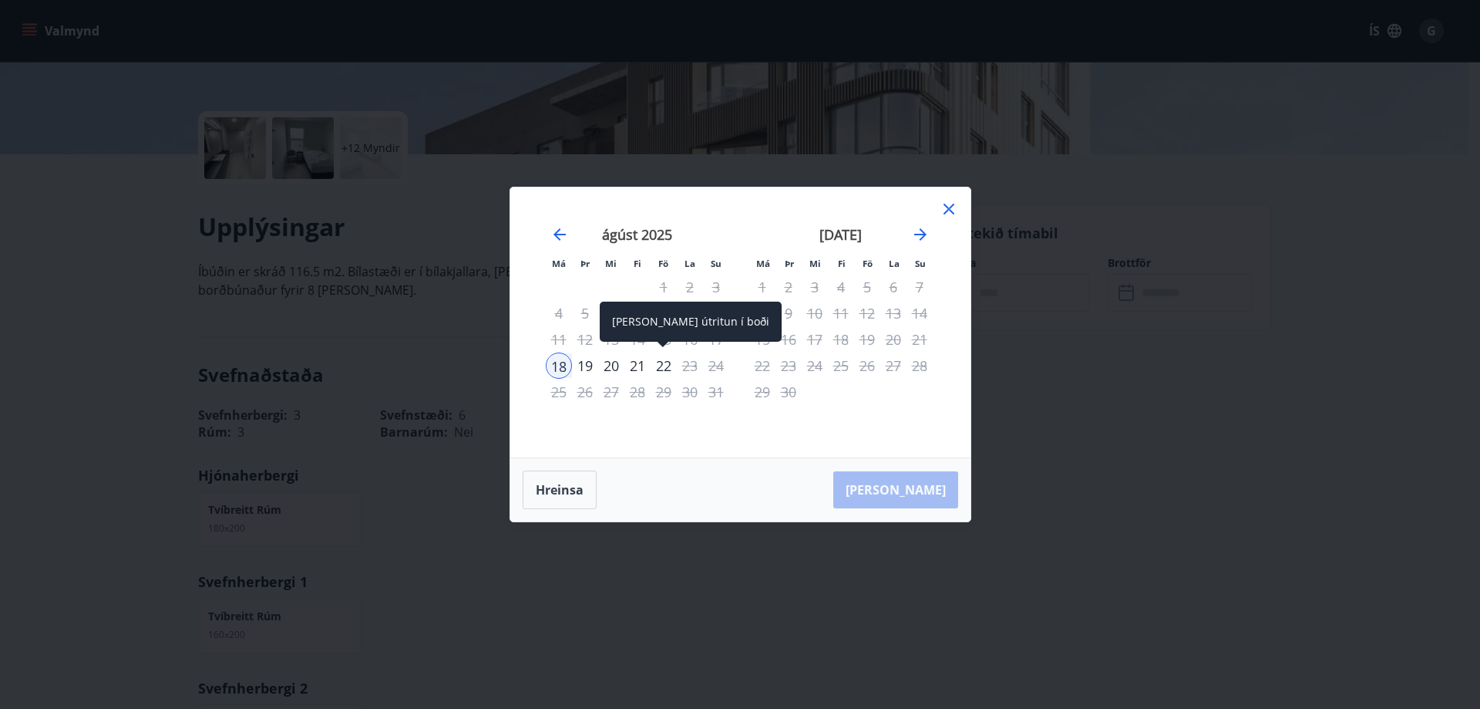
click at [662, 367] on div "22" at bounding box center [664, 365] width 26 height 26
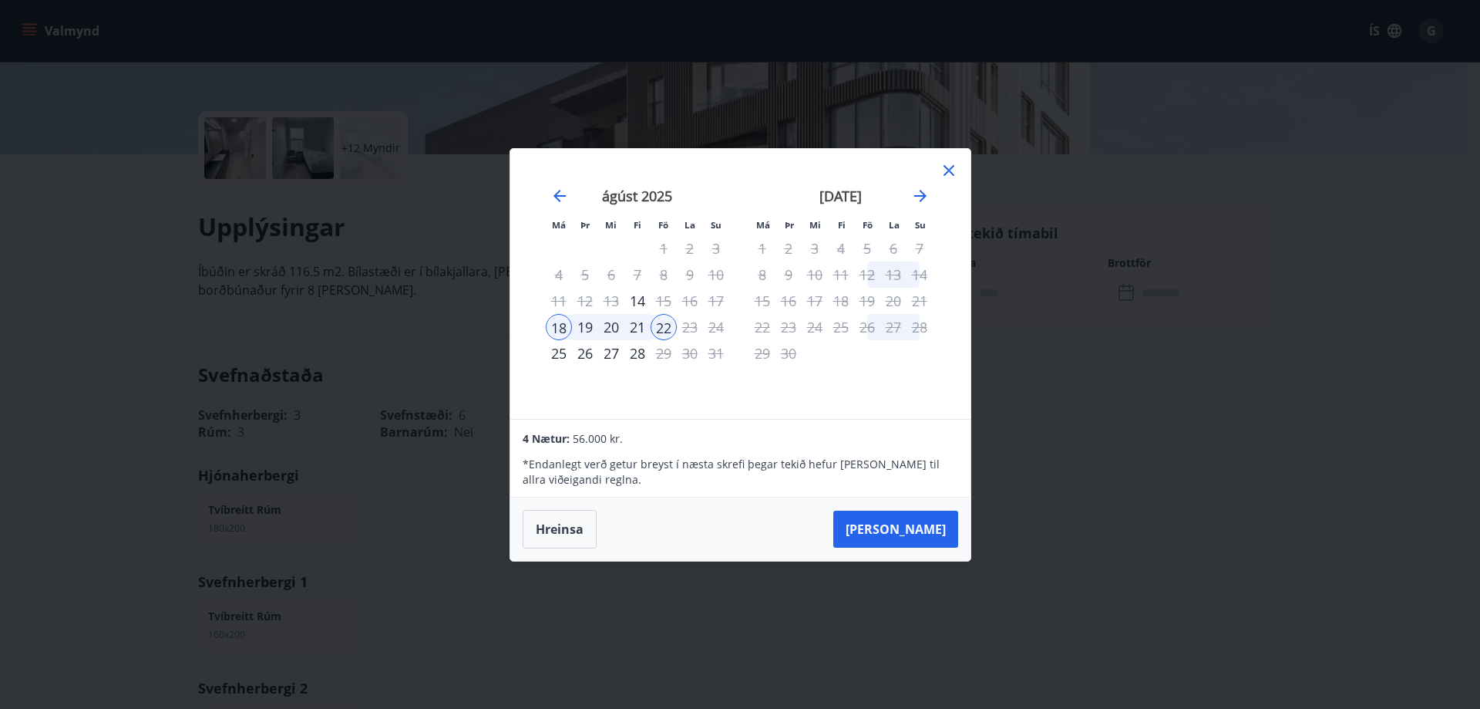
click at [945, 167] on icon at bounding box center [949, 170] width 11 height 11
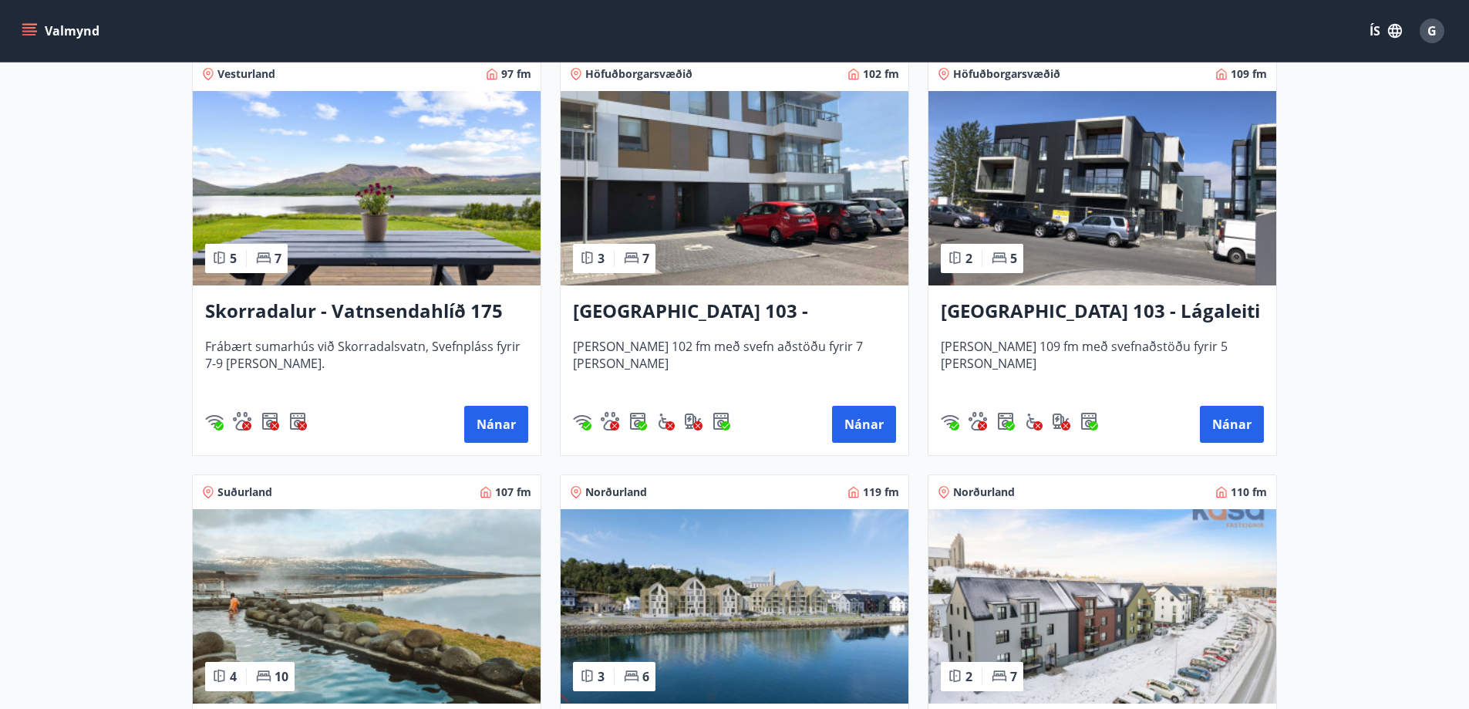
scroll to position [1157, 0]
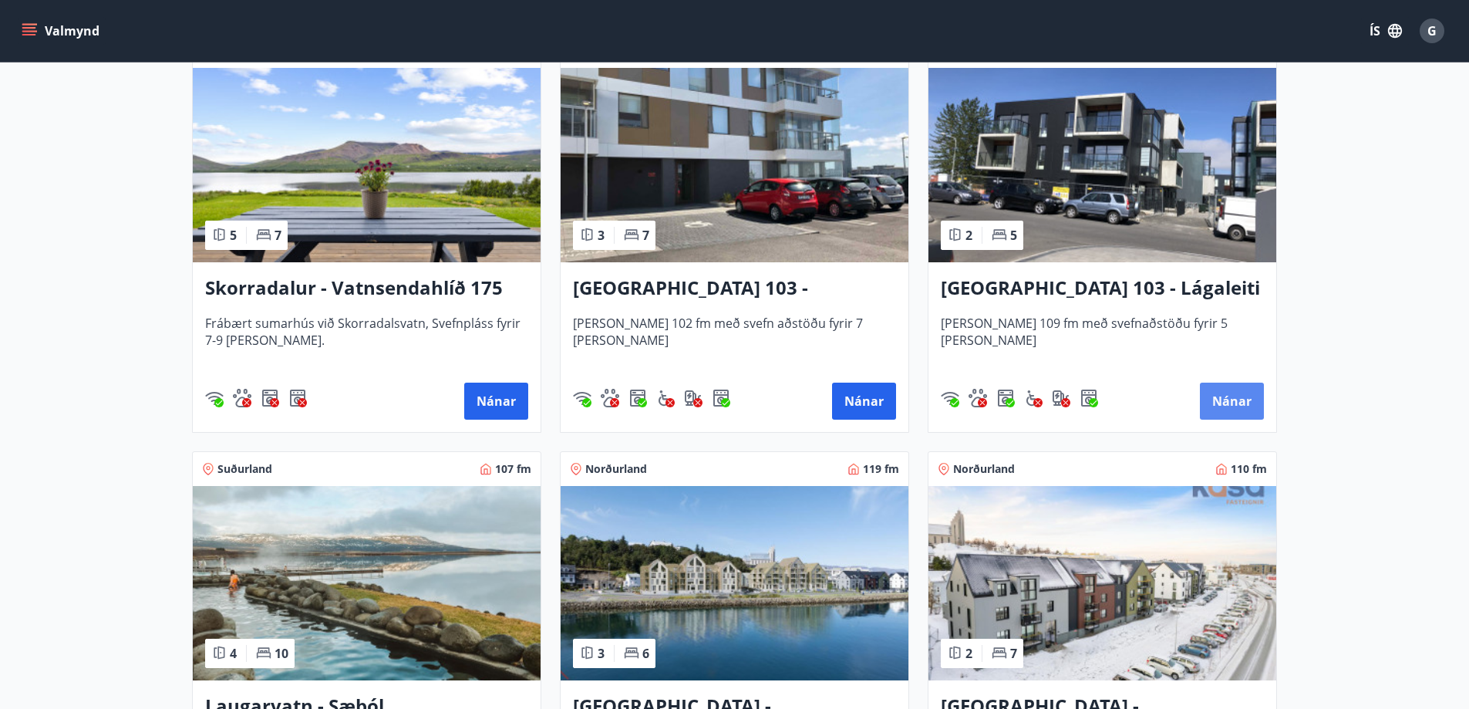
click at [1228, 396] on button "Nánar" at bounding box center [1232, 400] width 64 height 37
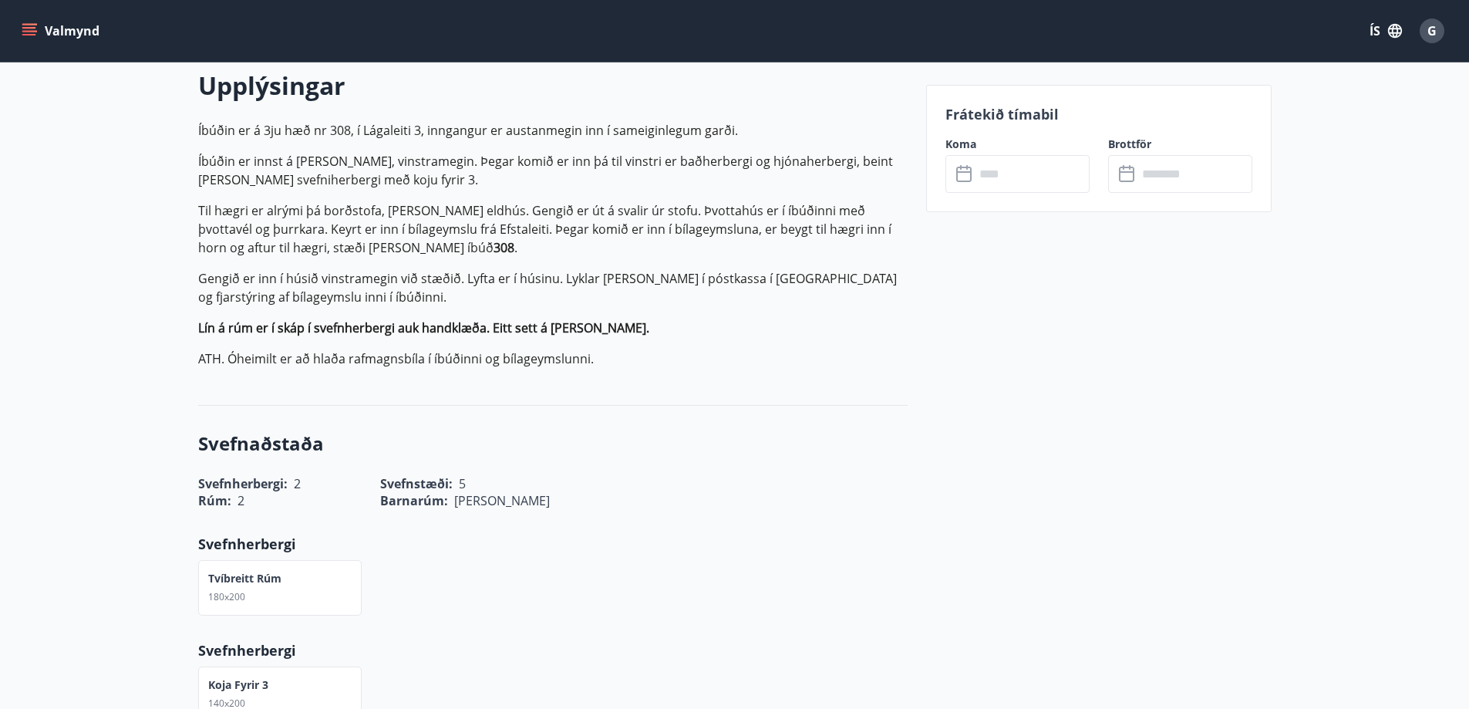
scroll to position [463, 0]
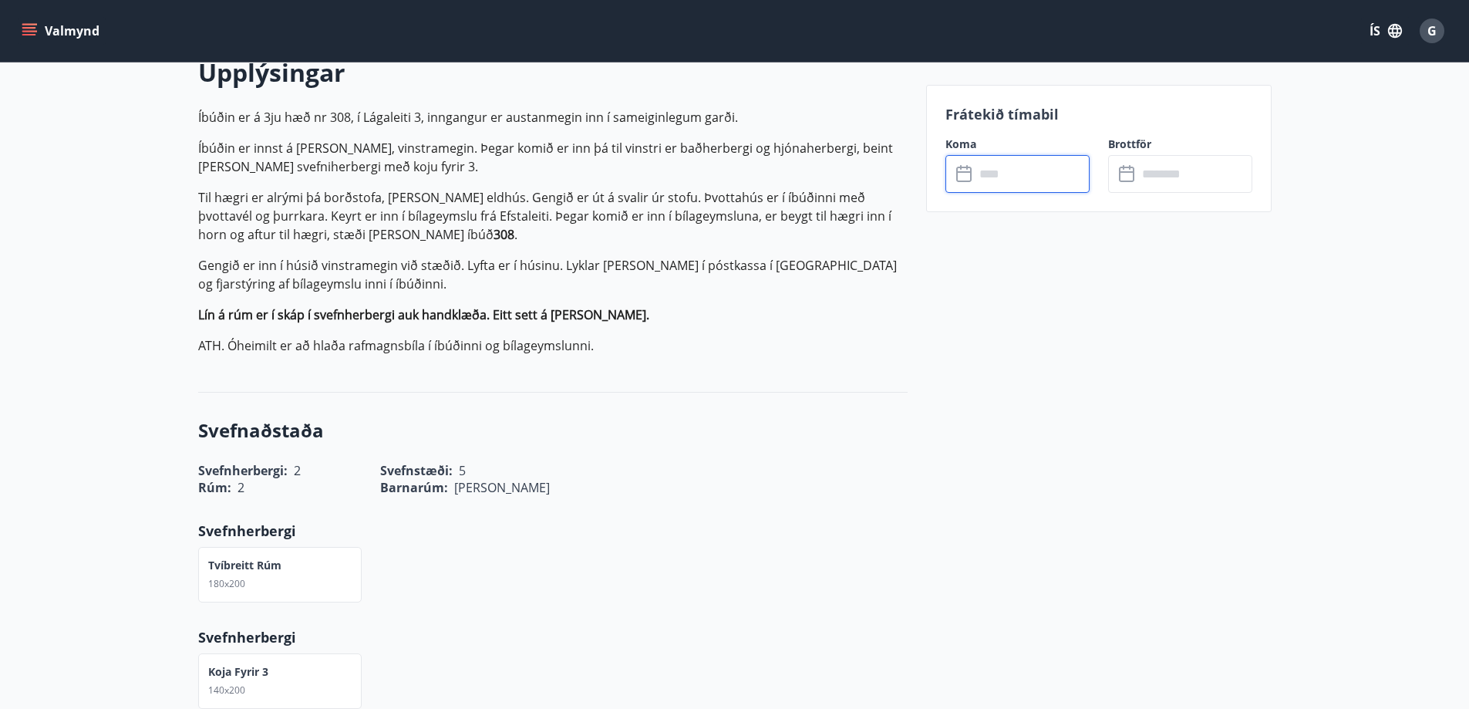
click at [1036, 180] on input "text" at bounding box center [1032, 174] width 115 height 38
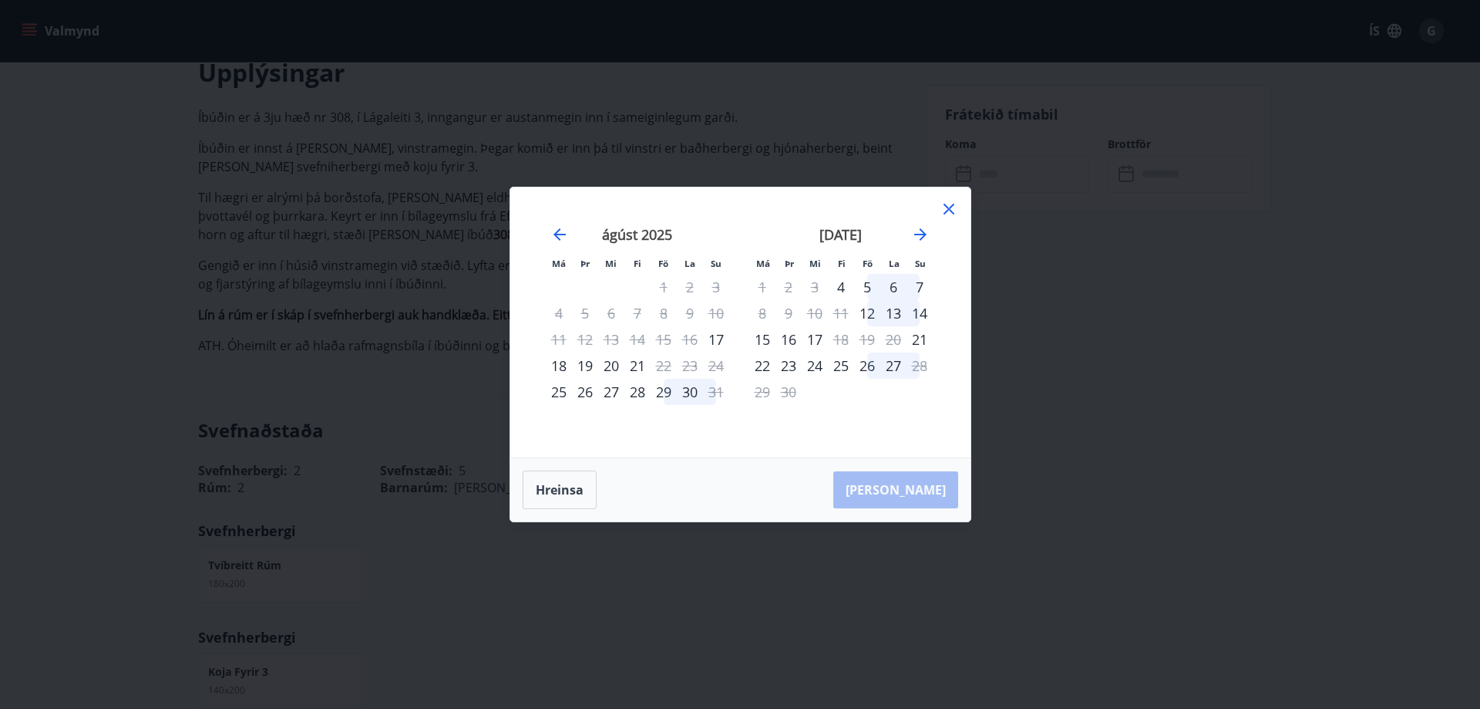
click at [562, 365] on div "18" at bounding box center [559, 365] width 26 height 26
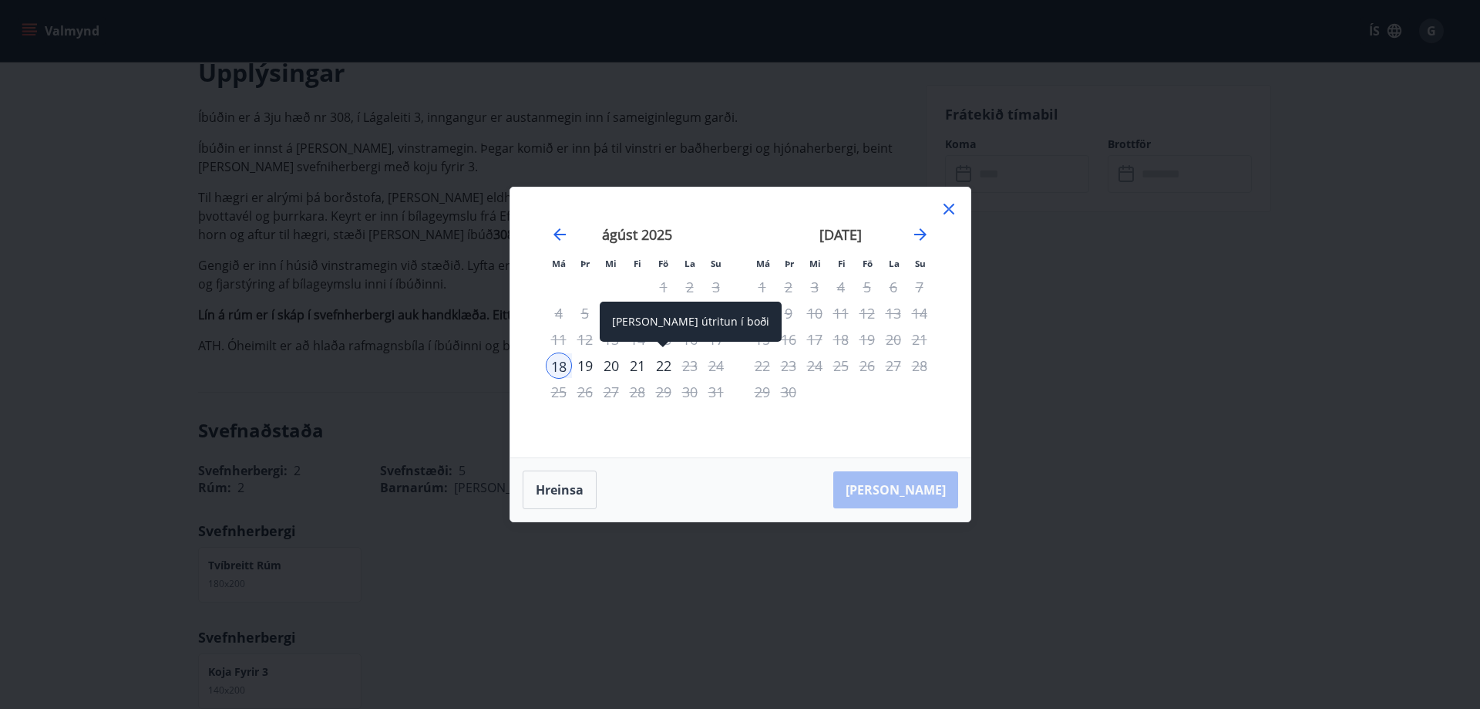
click at [664, 365] on div "22" at bounding box center [664, 365] width 26 height 26
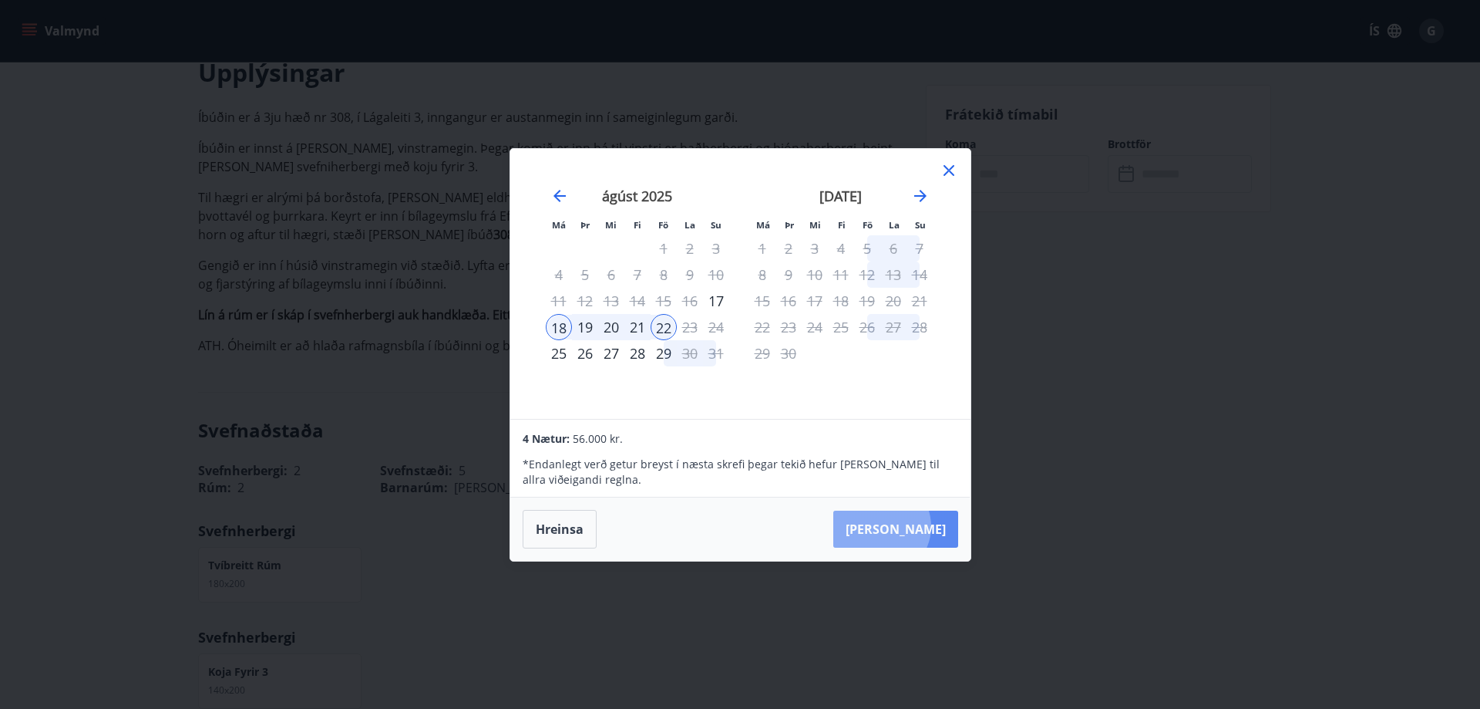
click at [928, 526] on button "[PERSON_NAME]" at bounding box center [896, 528] width 125 height 37
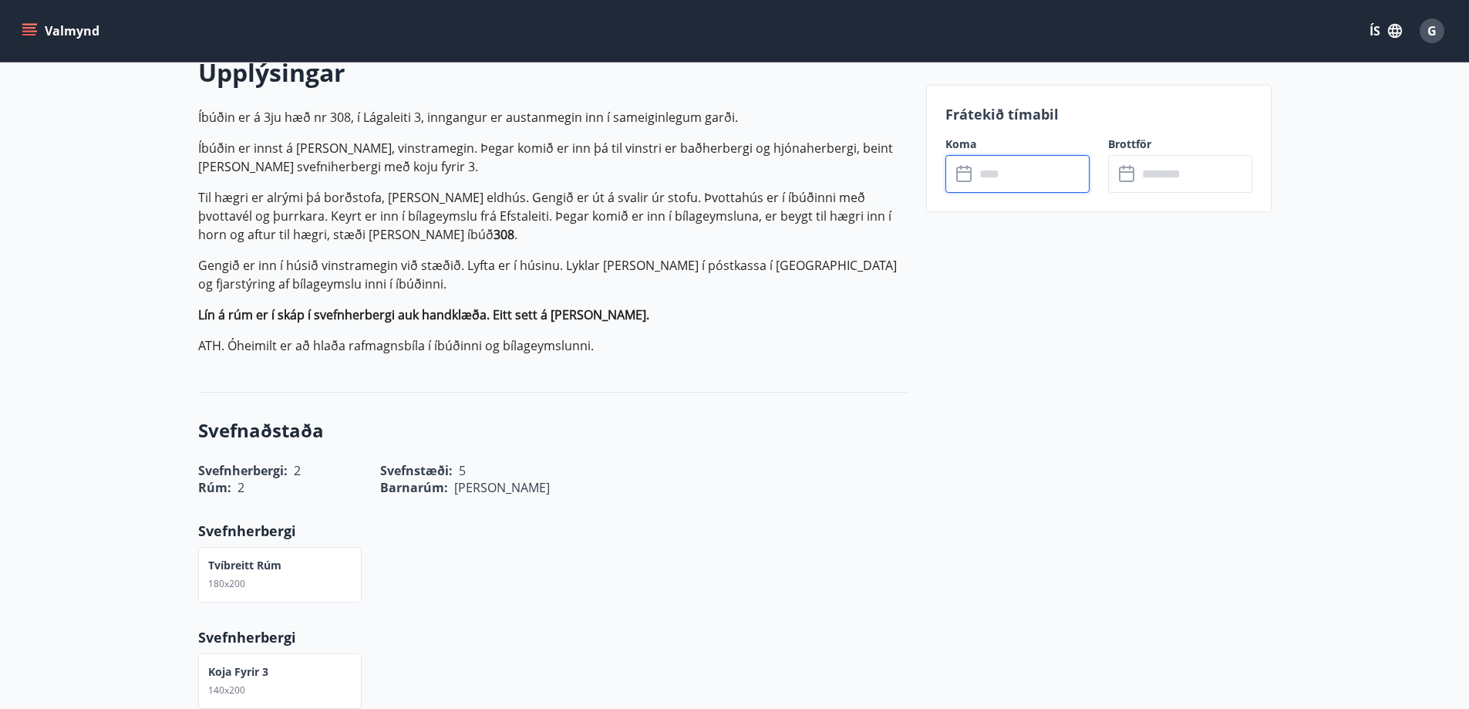
type input "******"
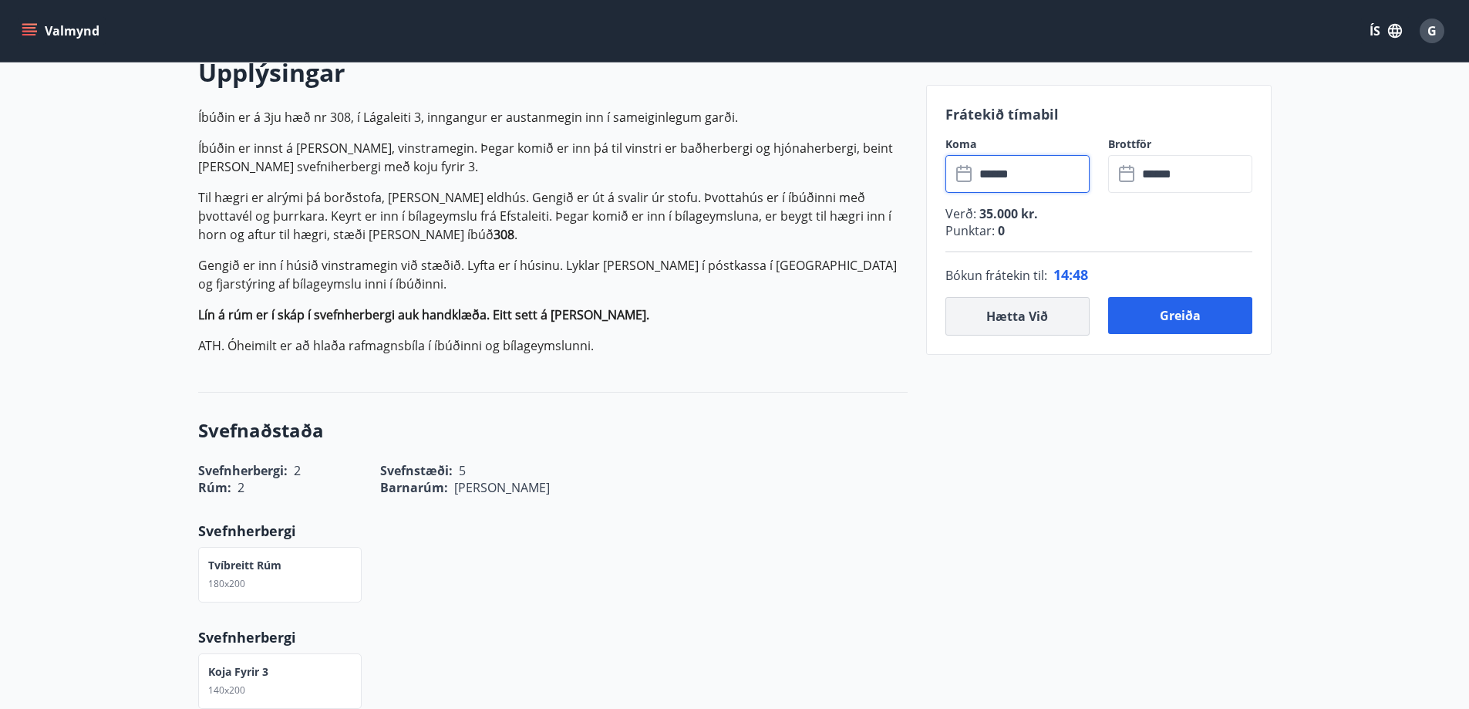
click at [1019, 320] on button "Hætta við" at bounding box center [1017, 316] width 144 height 39
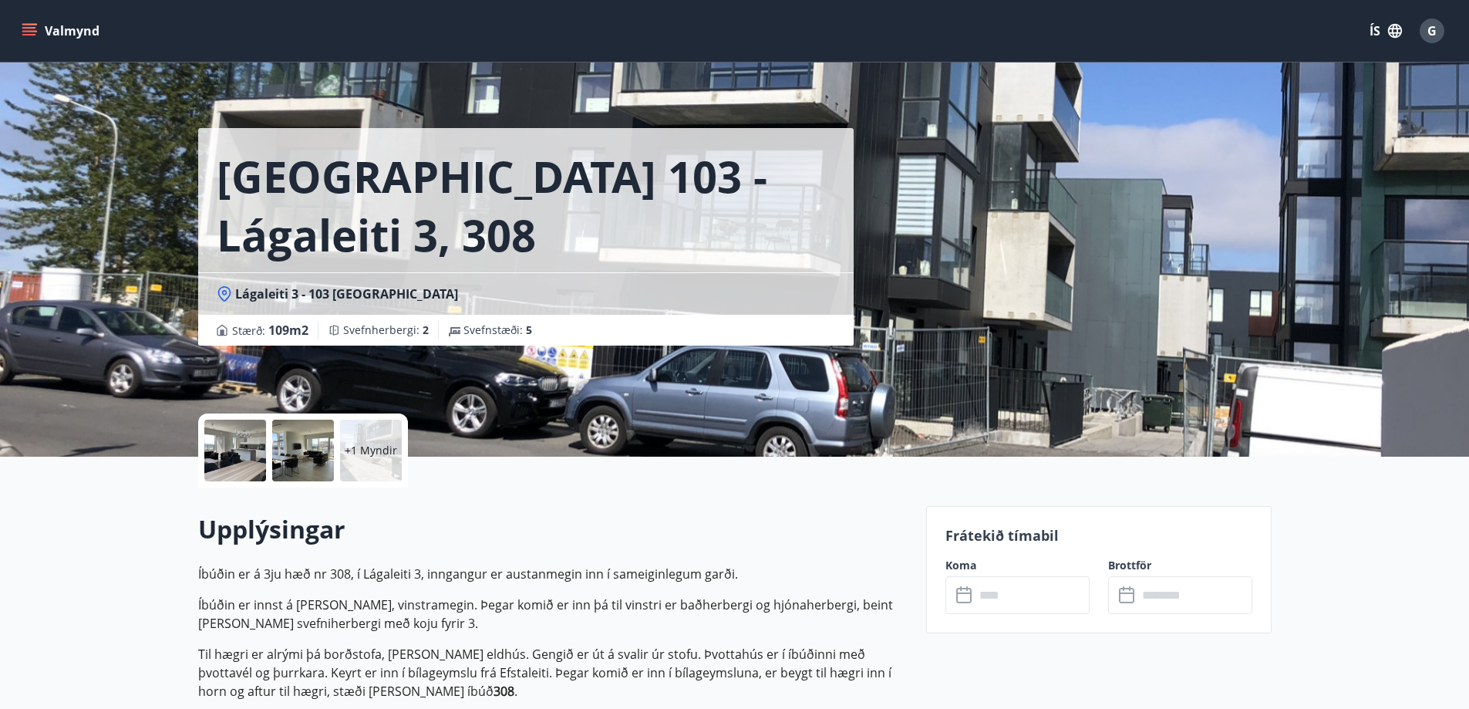
scroll to position [0, 0]
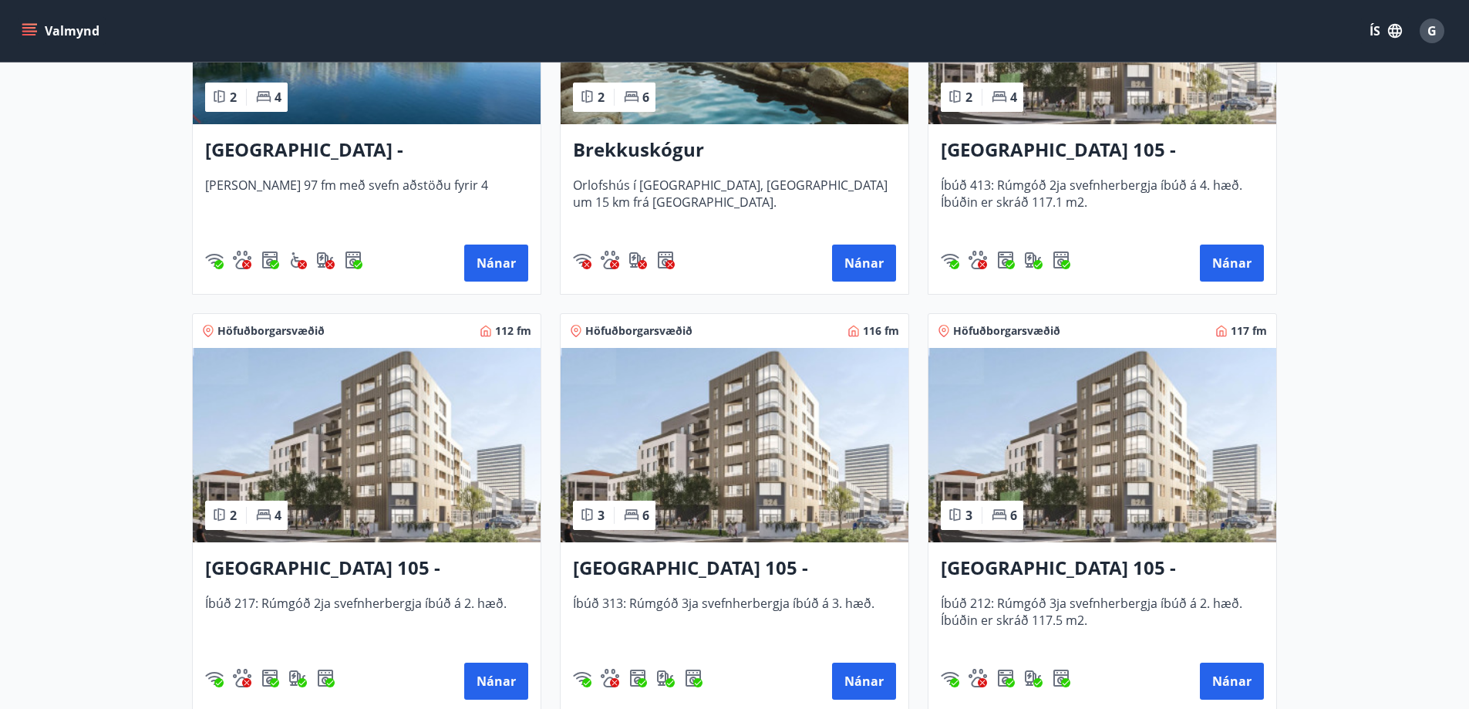
scroll to position [463, 0]
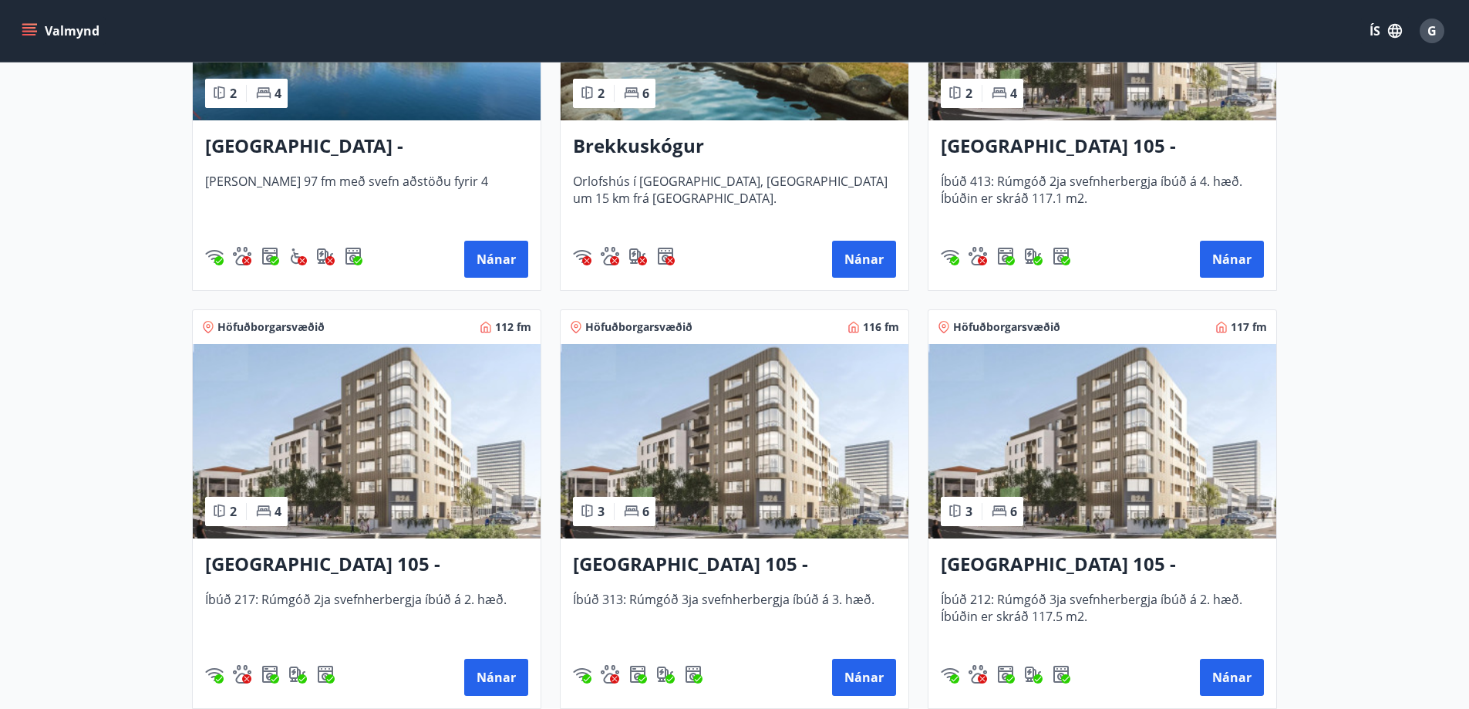
click at [1131, 224] on div "Íbúð 413: Rúmgóð 2ja svefnherbergja íbúð á 4. hæð. Íbúðin er skráð 117.1 m2." at bounding box center [1102, 201] width 323 height 56
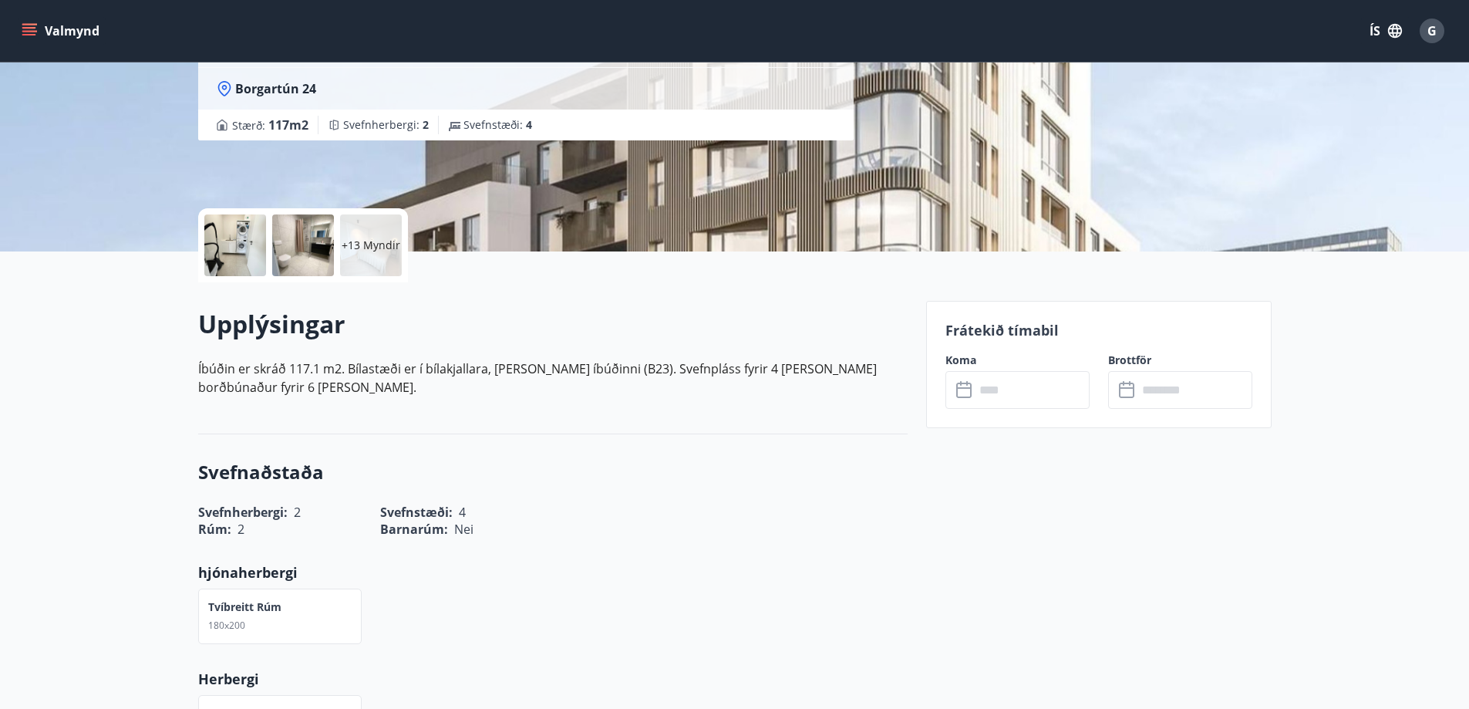
scroll to position [231, 0]
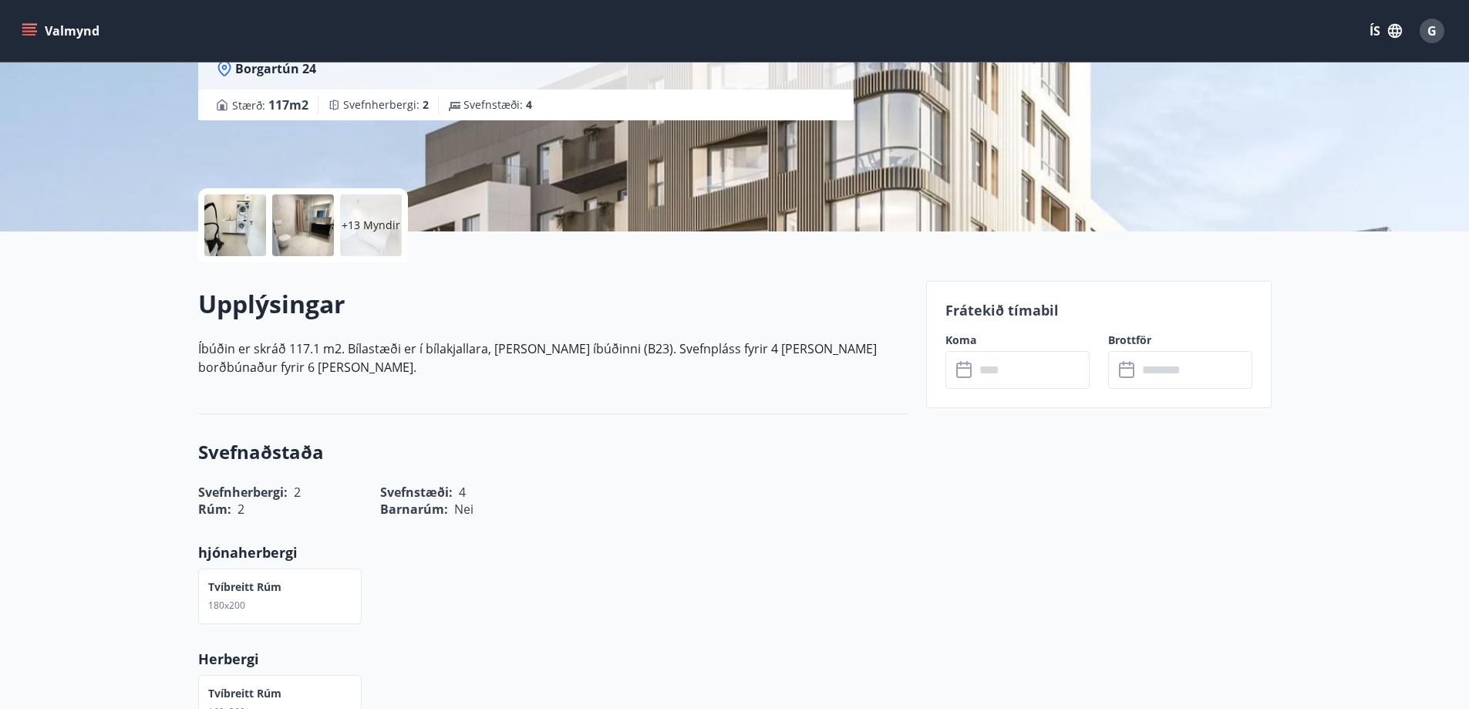
click at [992, 359] on input "text" at bounding box center [1032, 370] width 115 height 38
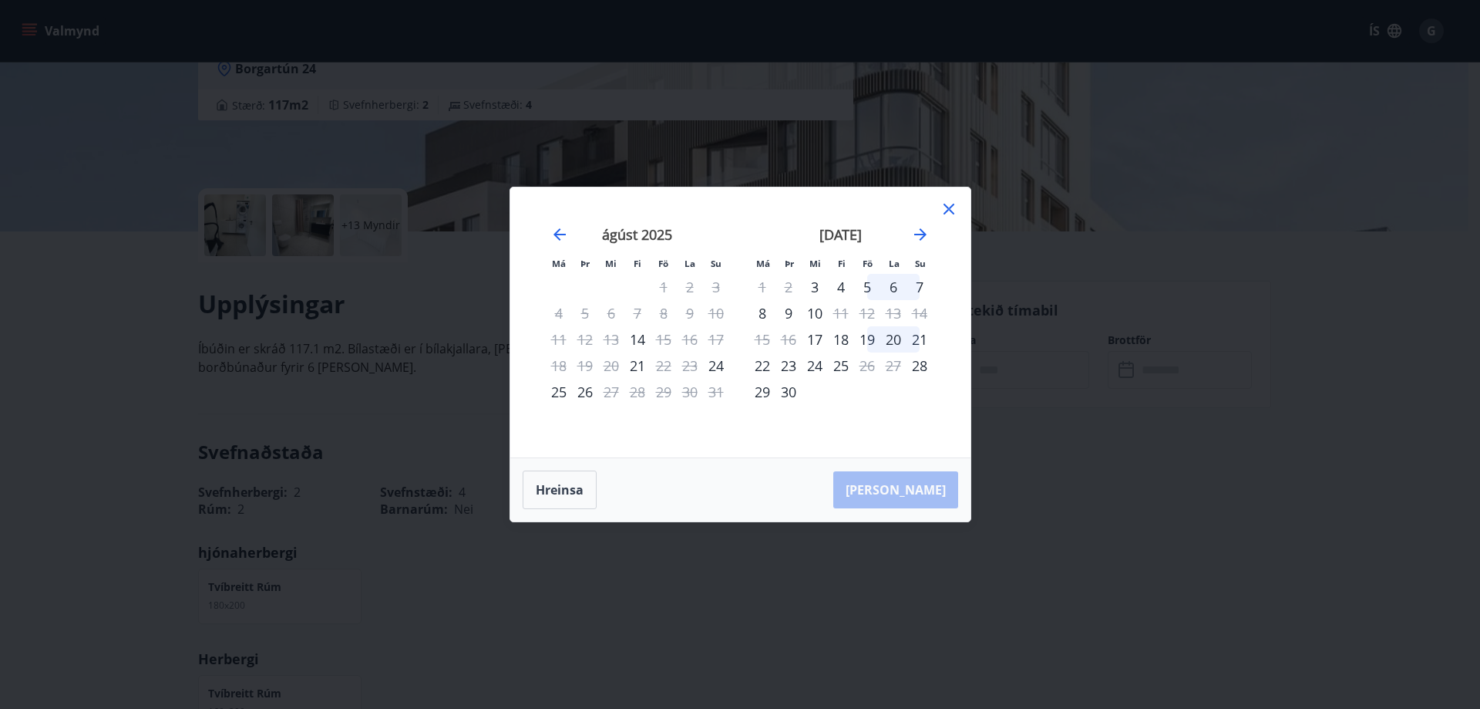
click at [948, 207] on icon at bounding box center [949, 209] width 19 height 19
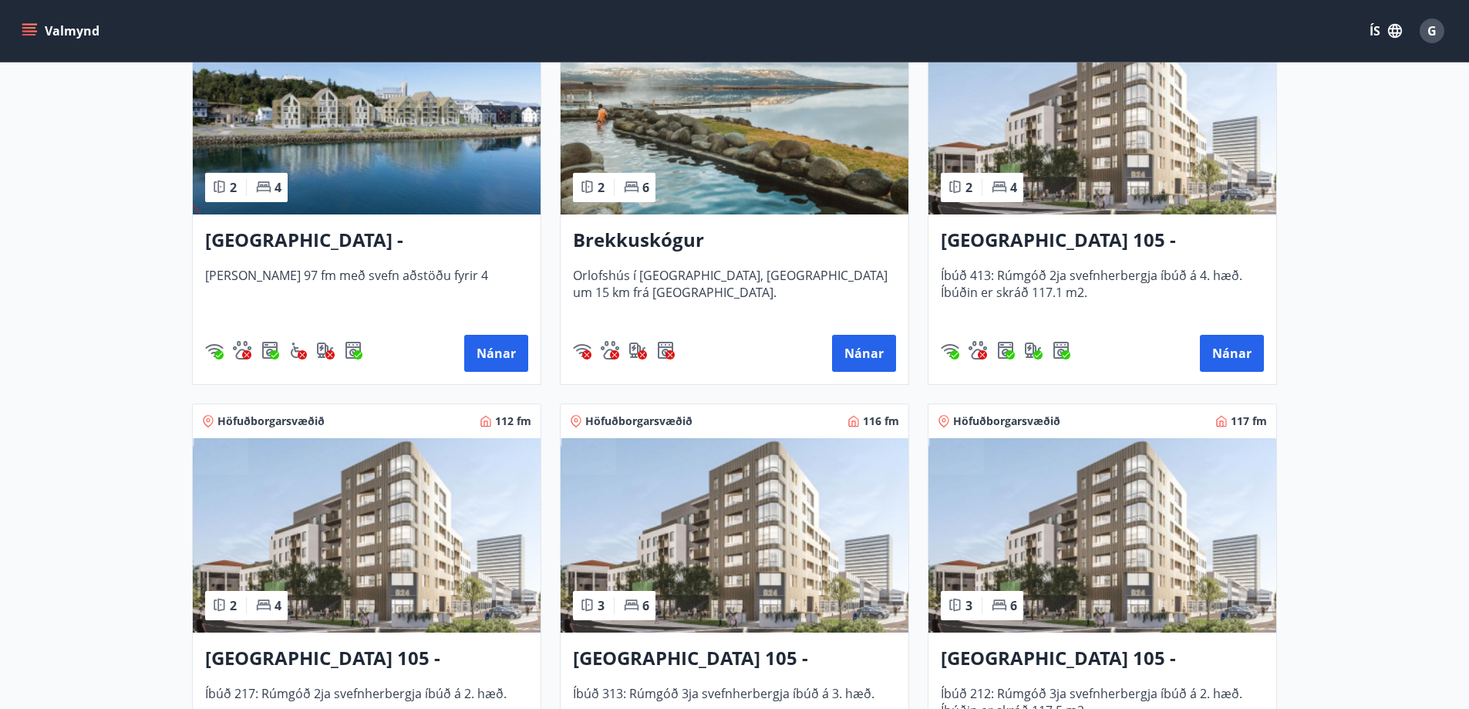
scroll to position [463, 0]
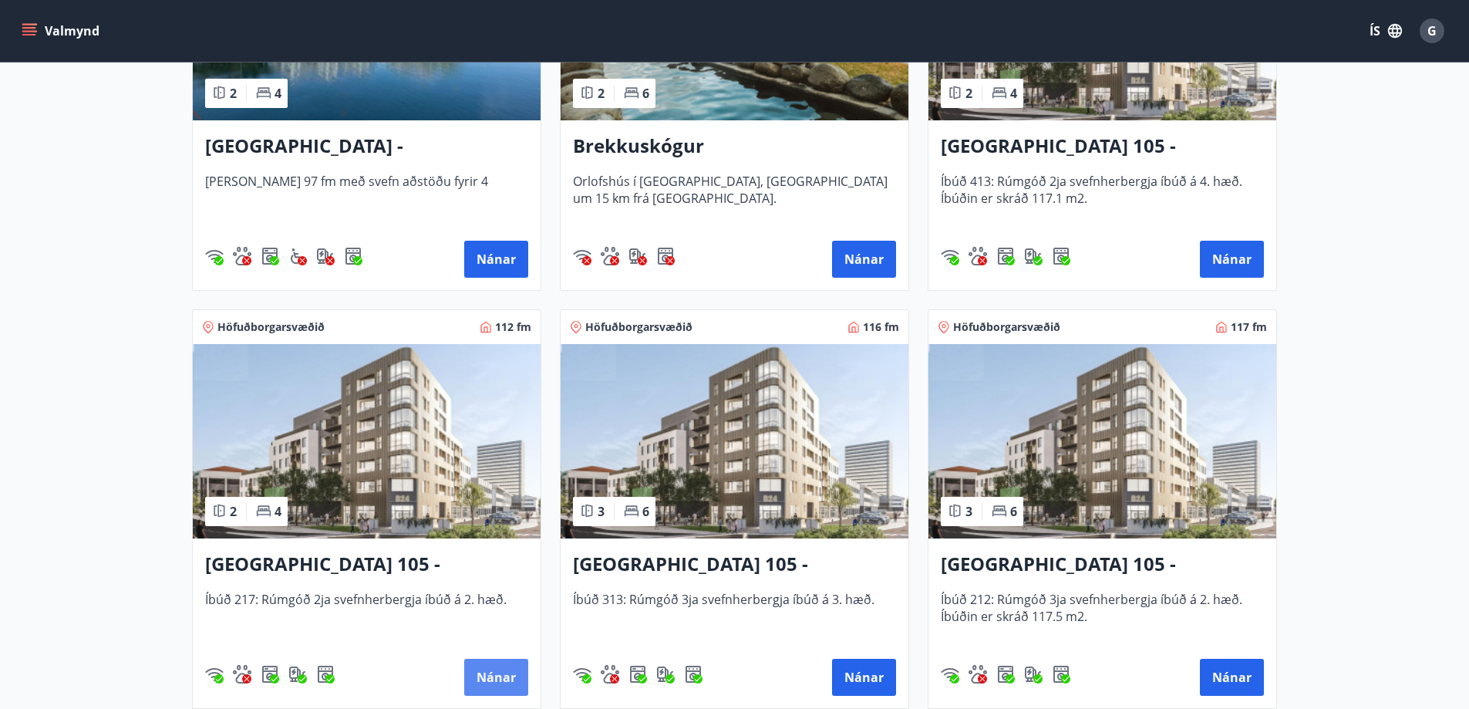
click at [507, 685] on button "Nánar" at bounding box center [496, 677] width 64 height 37
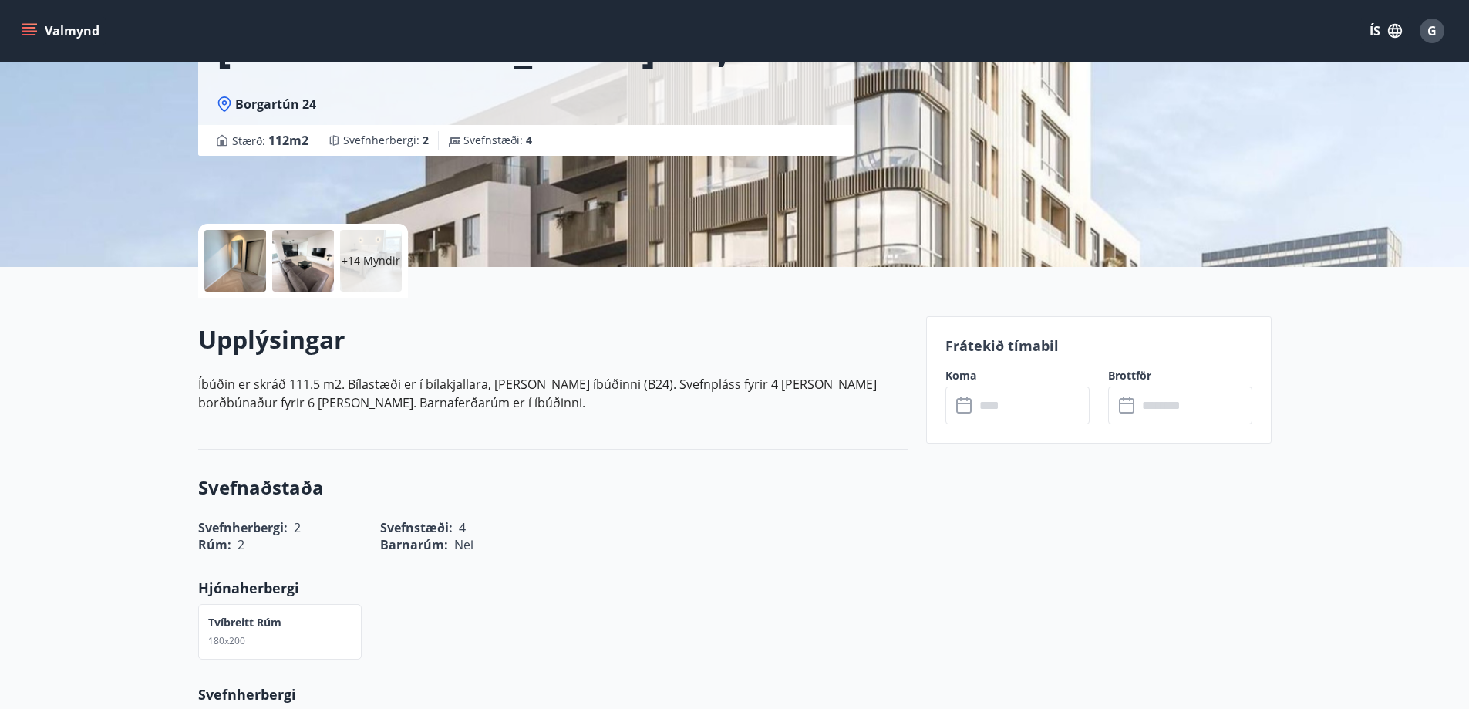
scroll to position [231, 0]
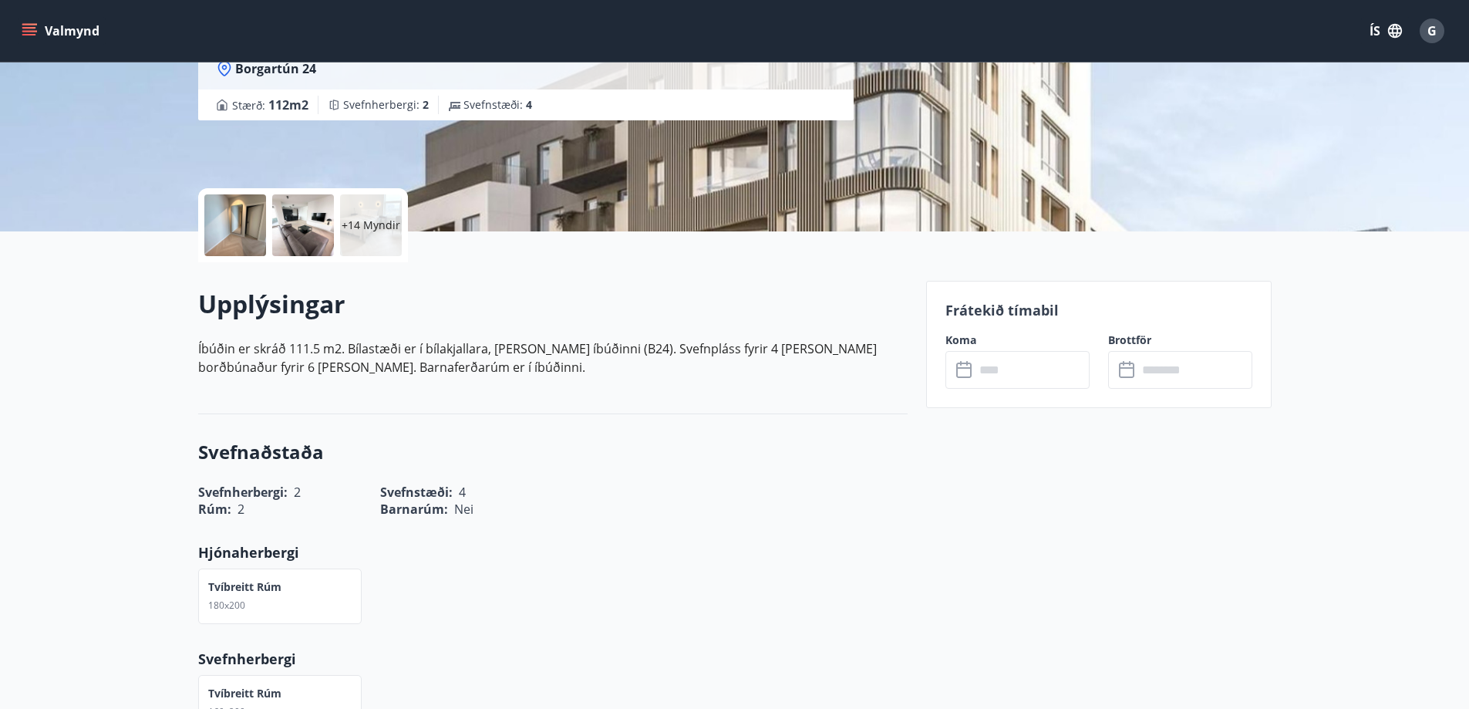
click at [1036, 365] on input "text" at bounding box center [1032, 370] width 115 height 38
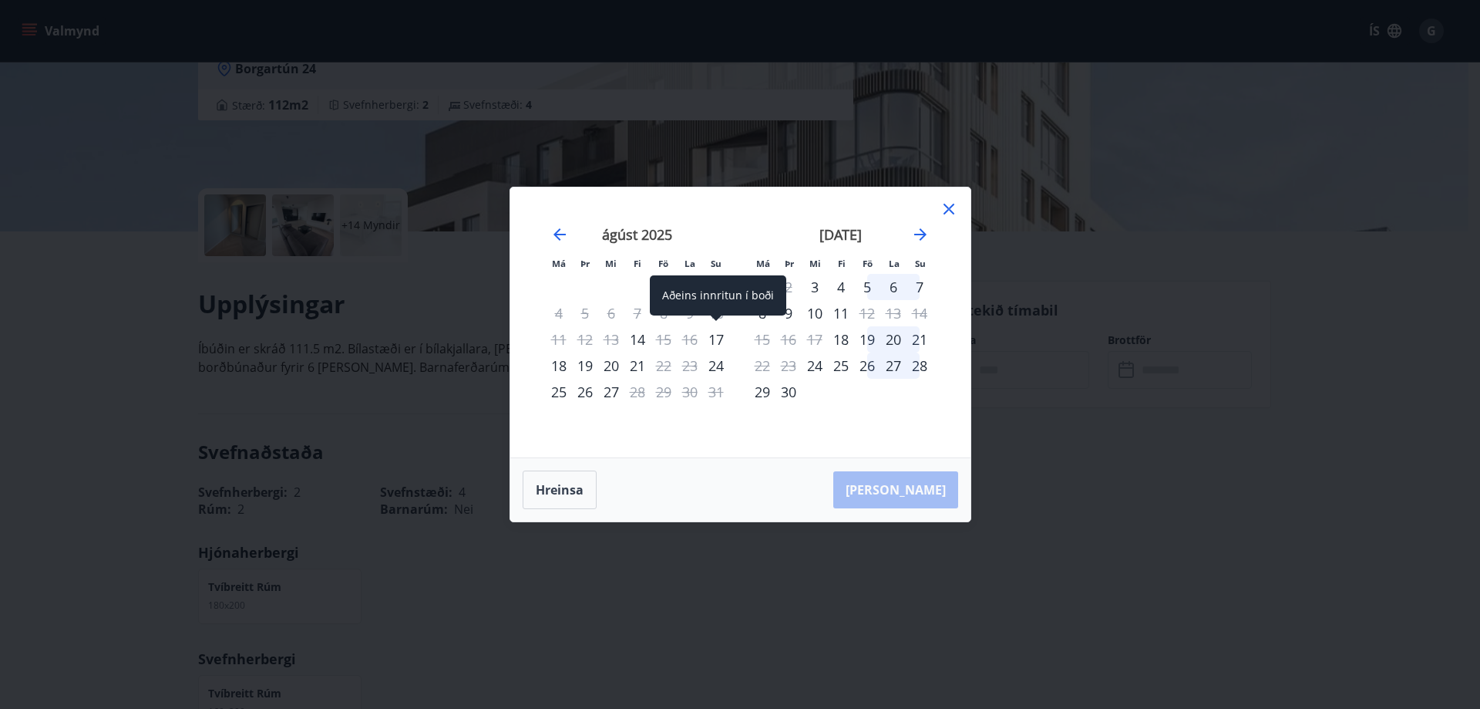
click at [716, 342] on div "17" at bounding box center [716, 339] width 26 height 26
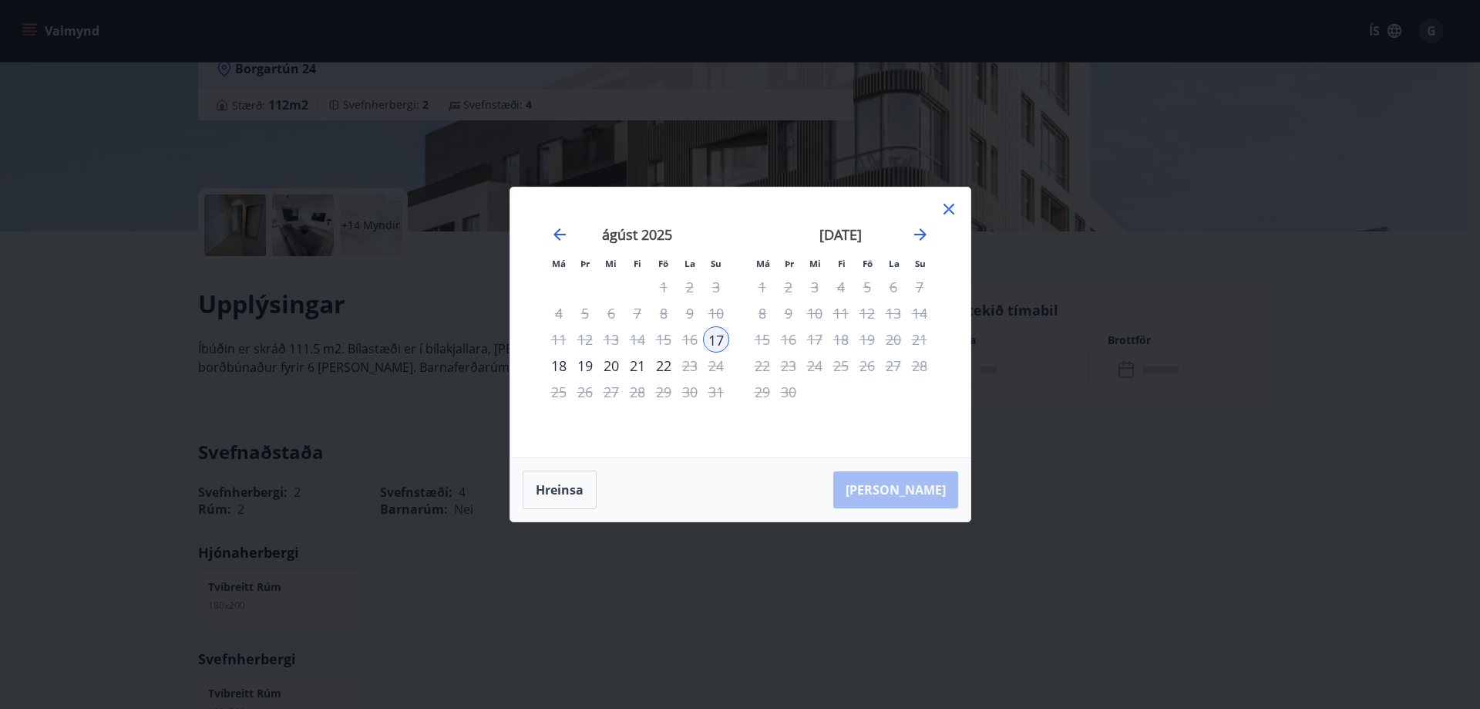
click at [609, 365] on div "20" at bounding box center [611, 365] width 26 height 26
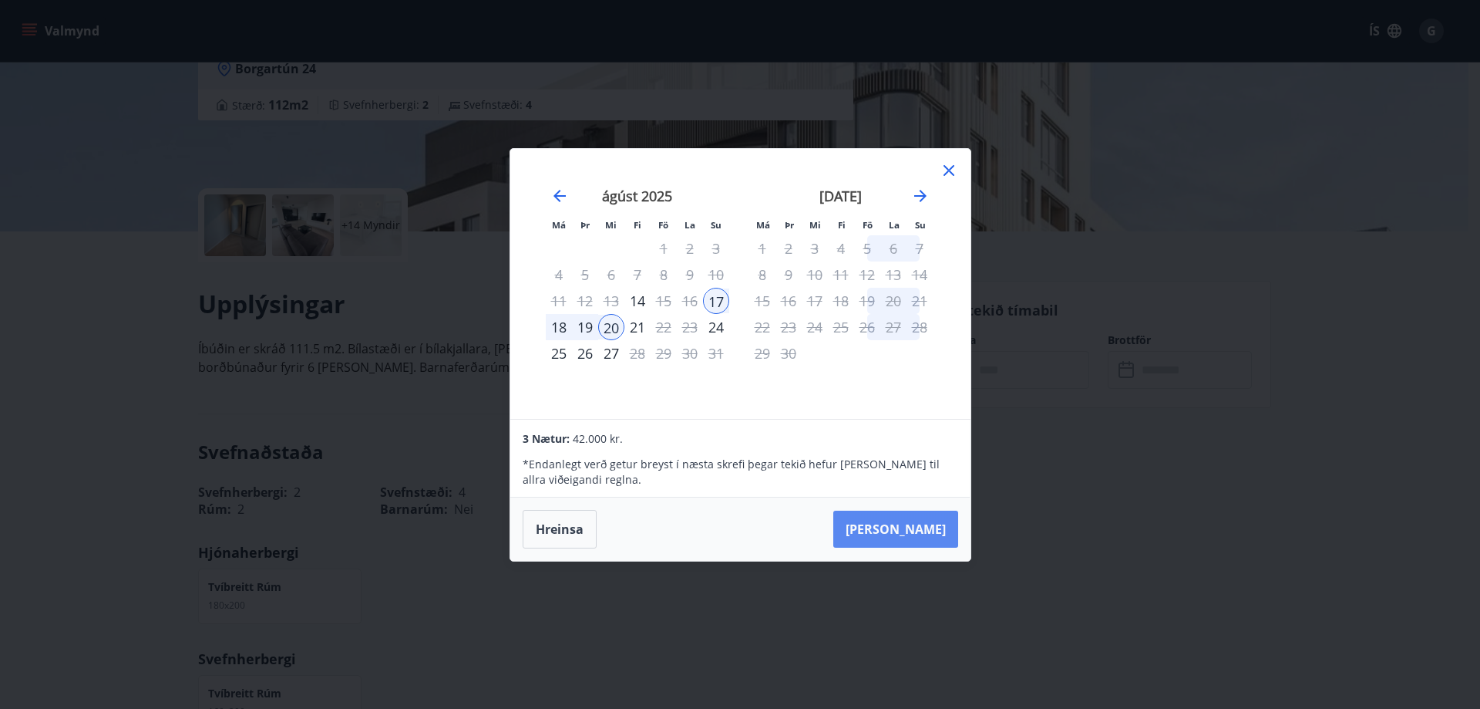
click at [925, 532] on button "[PERSON_NAME]" at bounding box center [896, 528] width 125 height 37
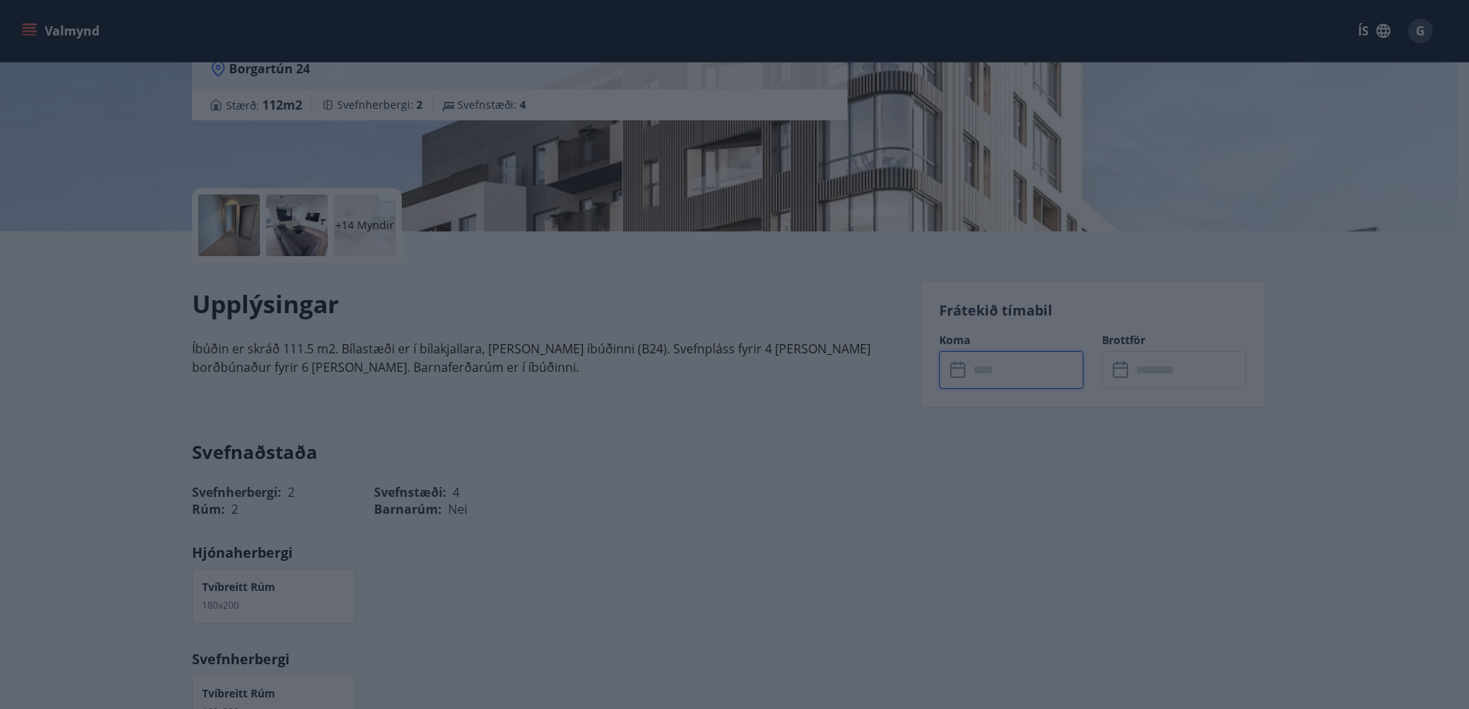
type input "******"
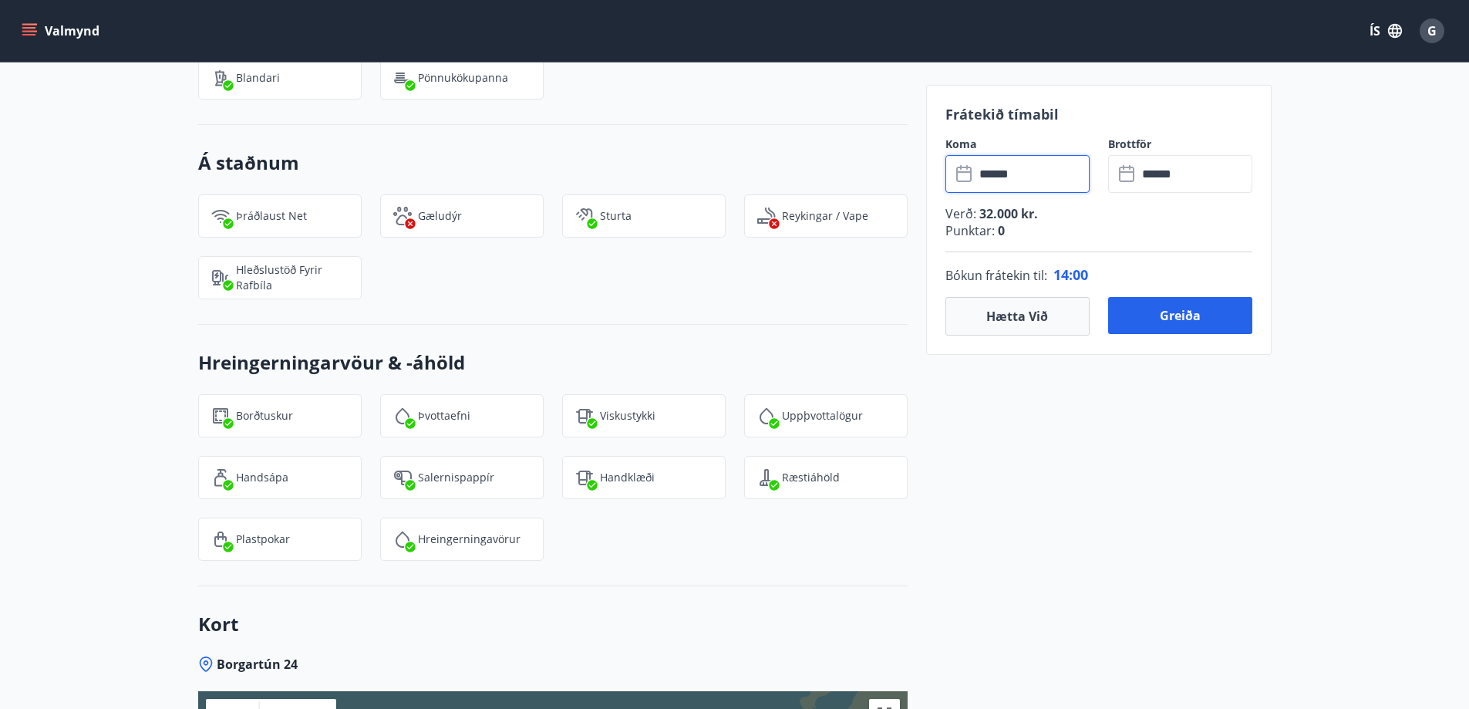
scroll to position [1521, 0]
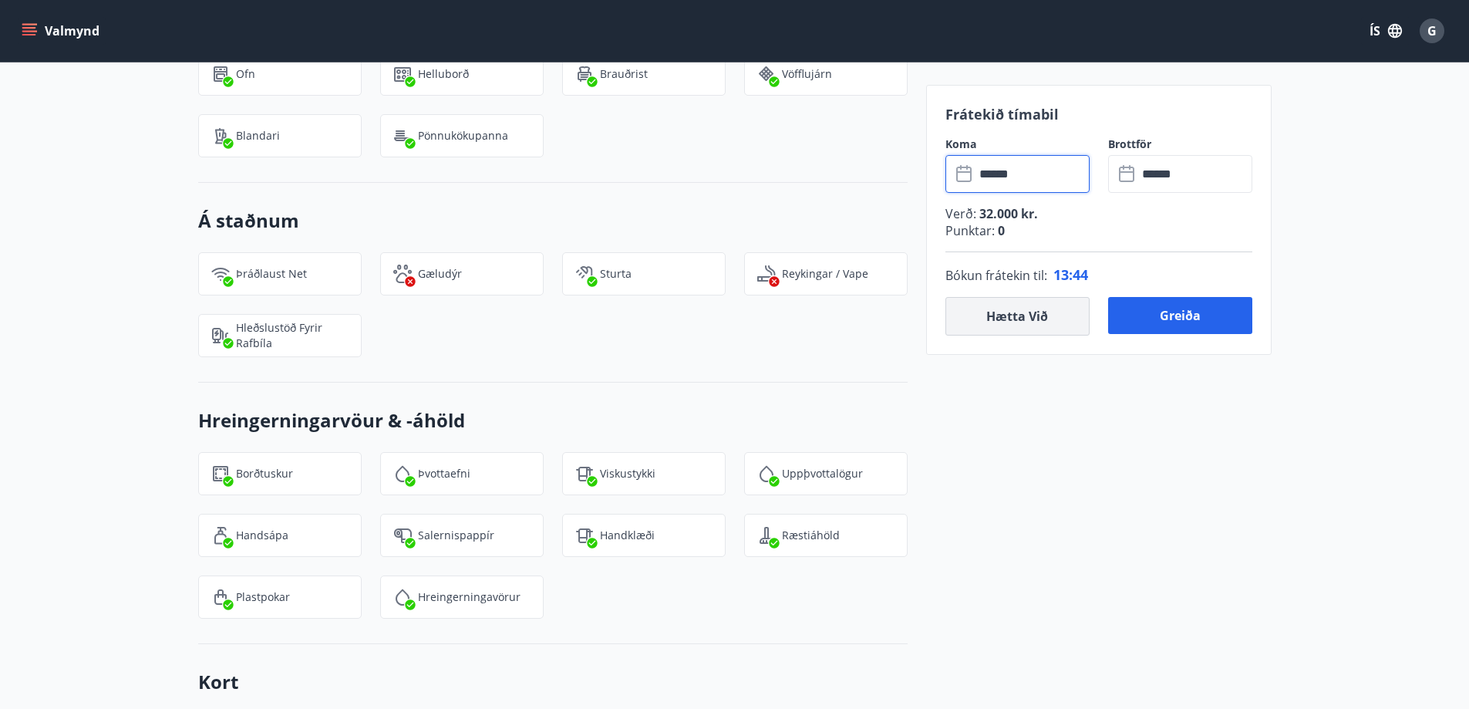
click at [1026, 316] on button "Hætta við" at bounding box center [1017, 316] width 144 height 39
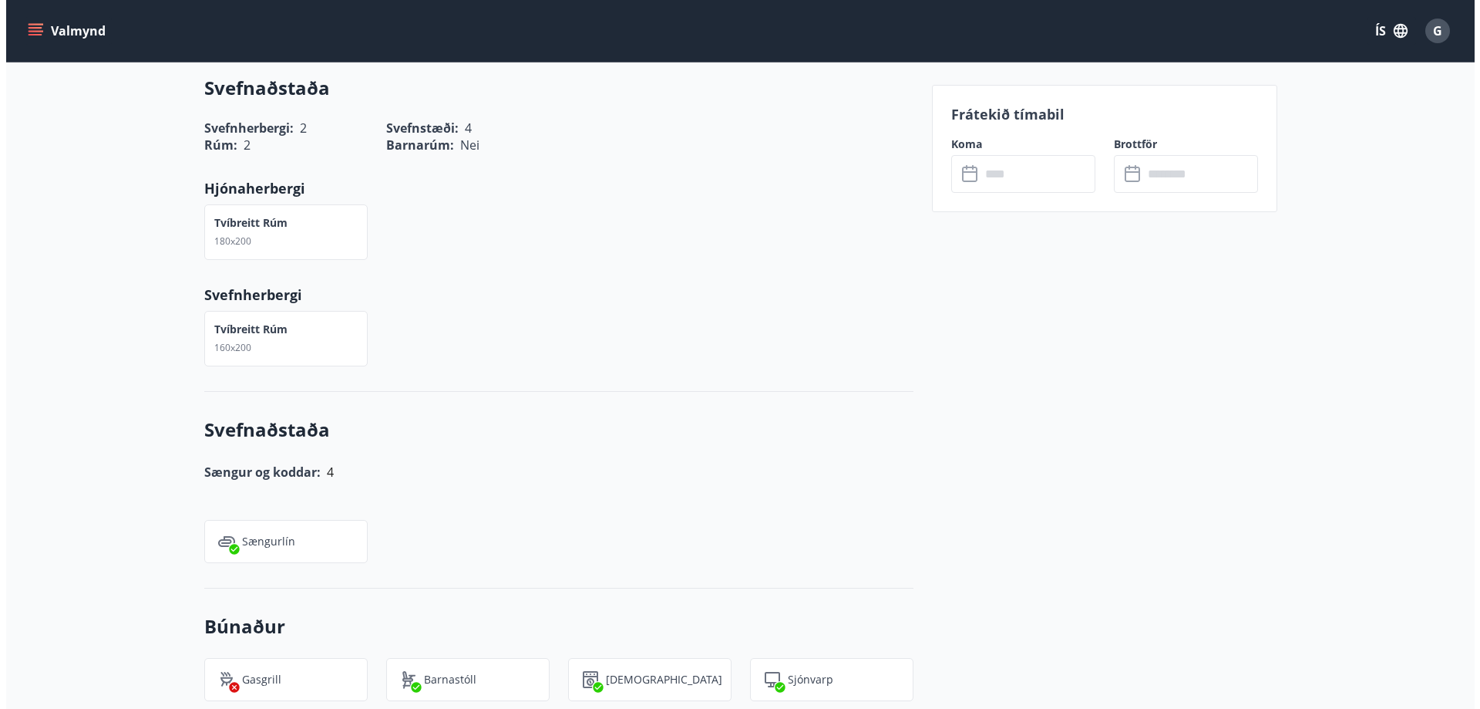
scroll to position [210, 0]
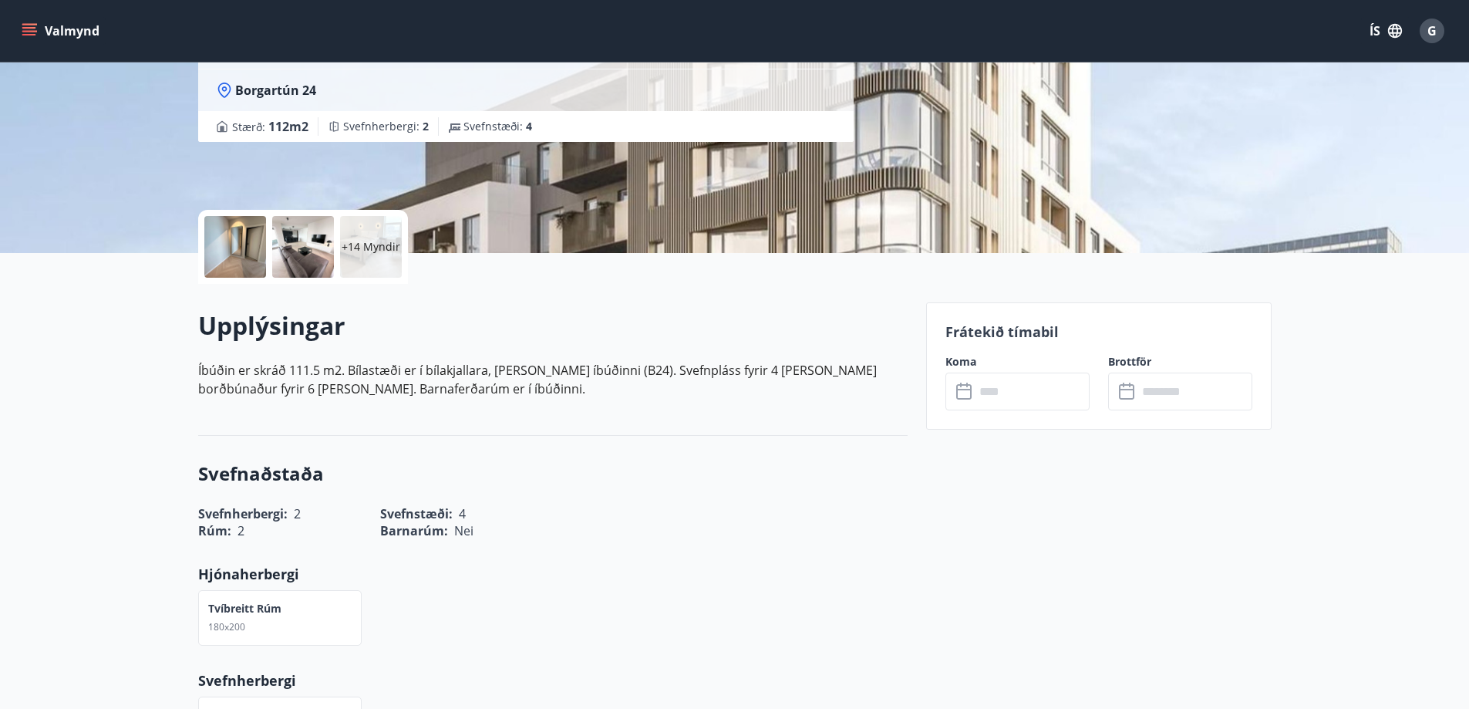
click at [233, 255] on div at bounding box center [235, 247] width 62 height 62
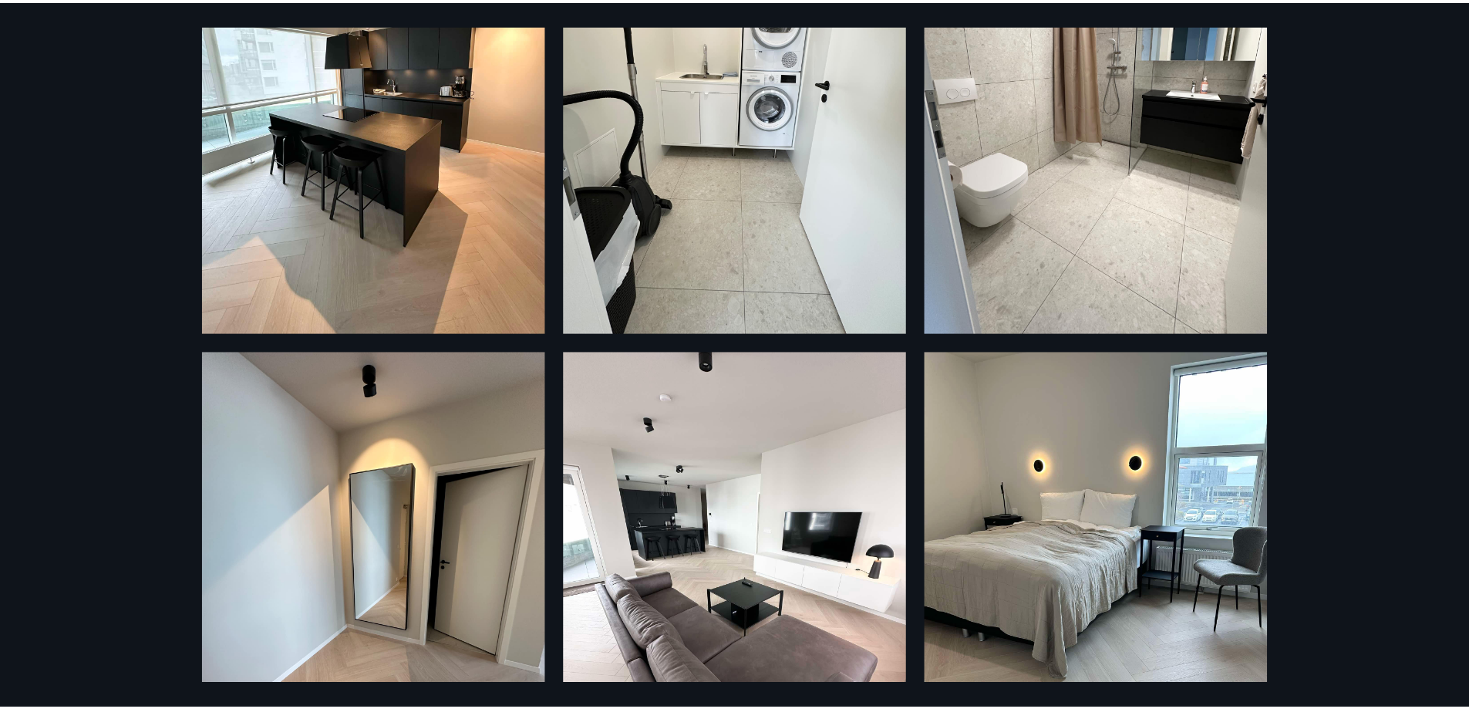
scroll to position [0, 0]
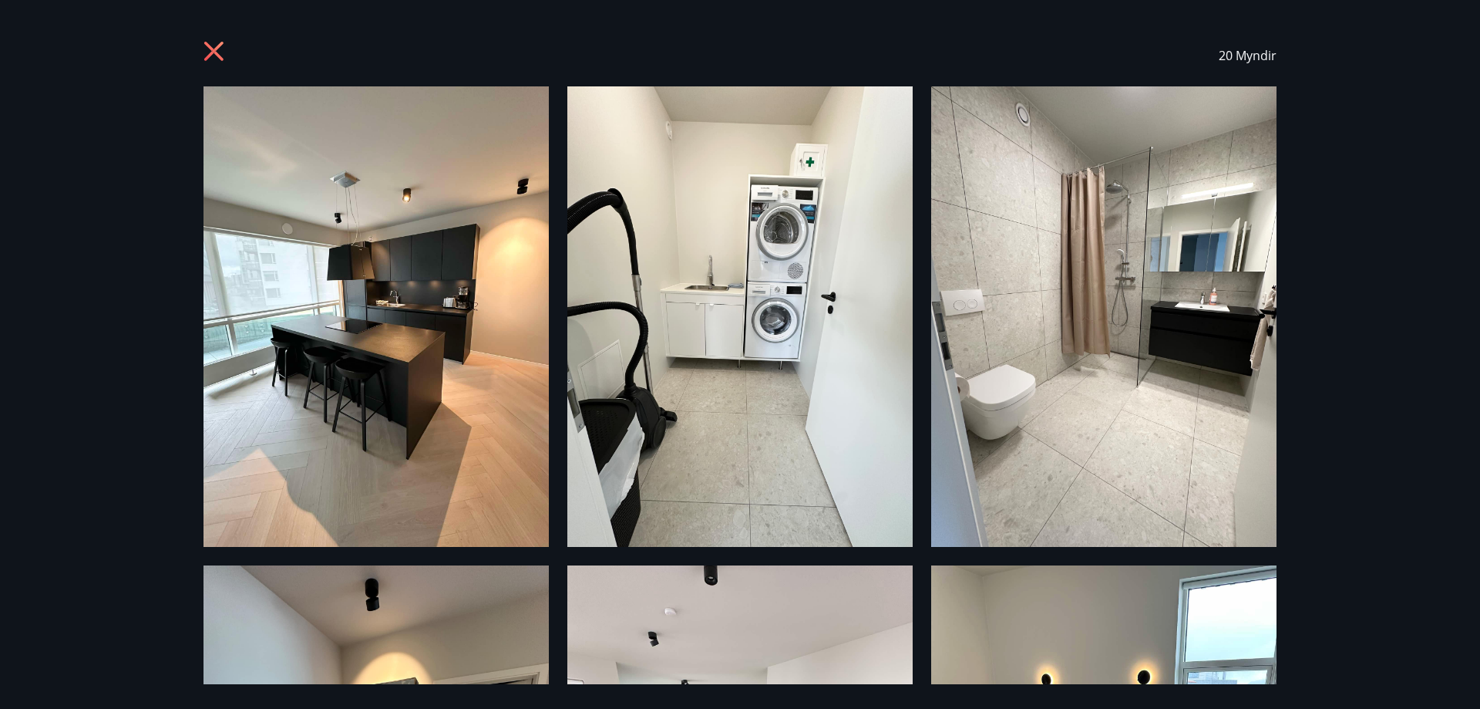
click at [205, 52] on icon at bounding box center [216, 53] width 25 height 25
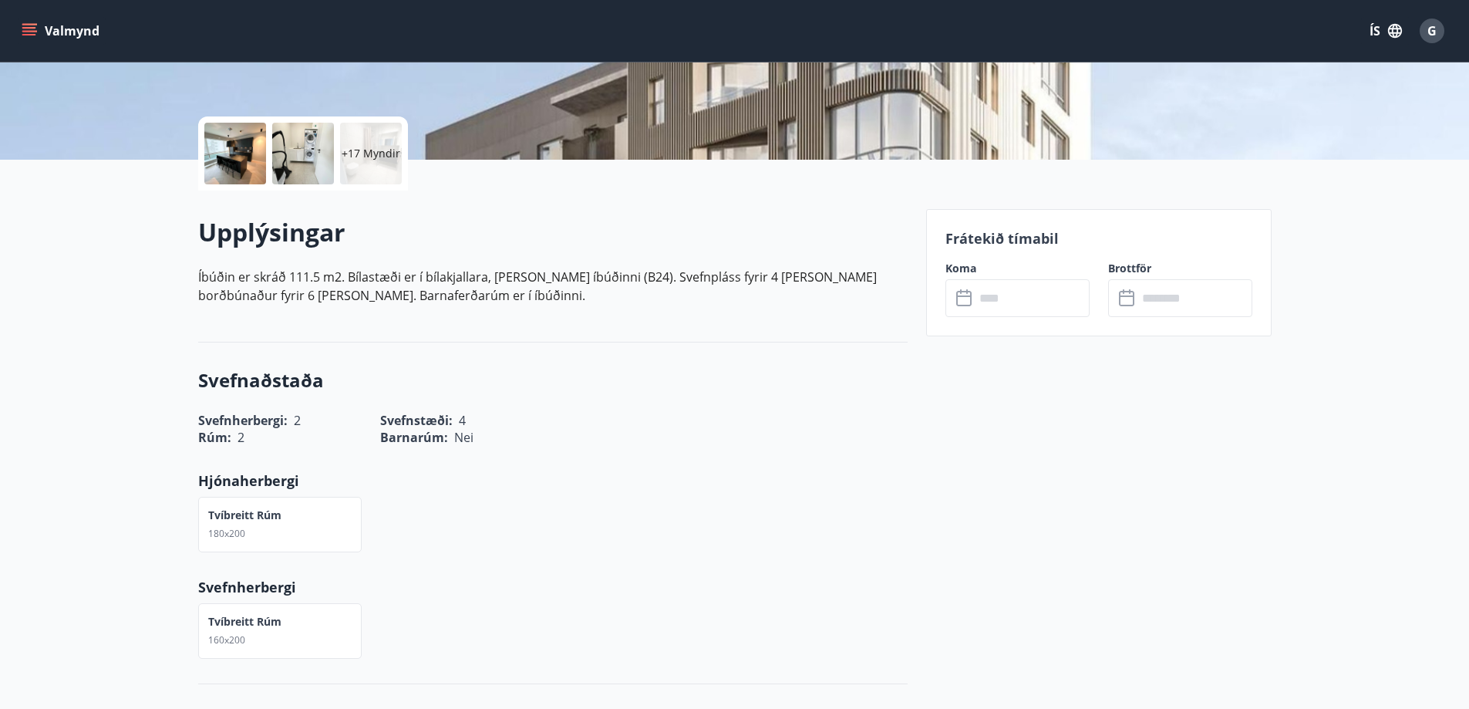
scroll to position [308, 0]
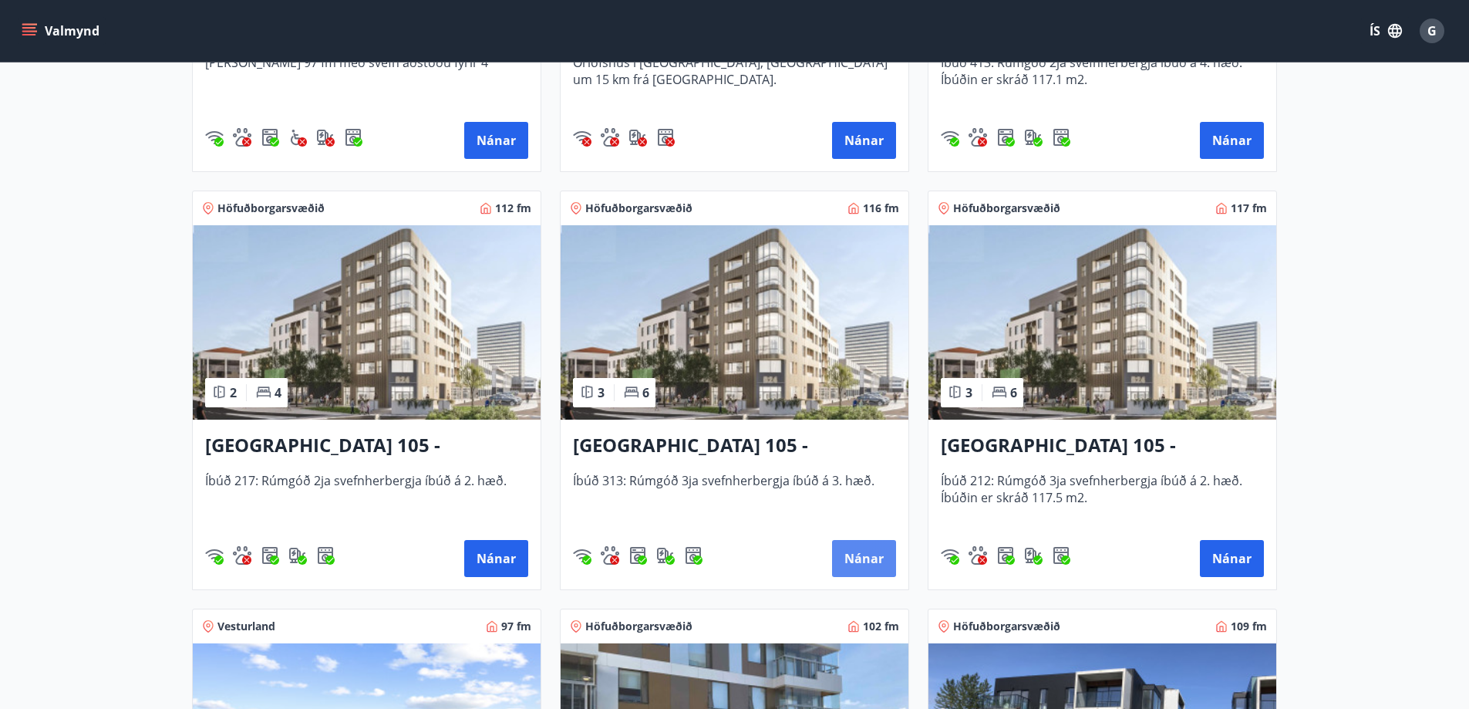
scroll to position [617, 0]
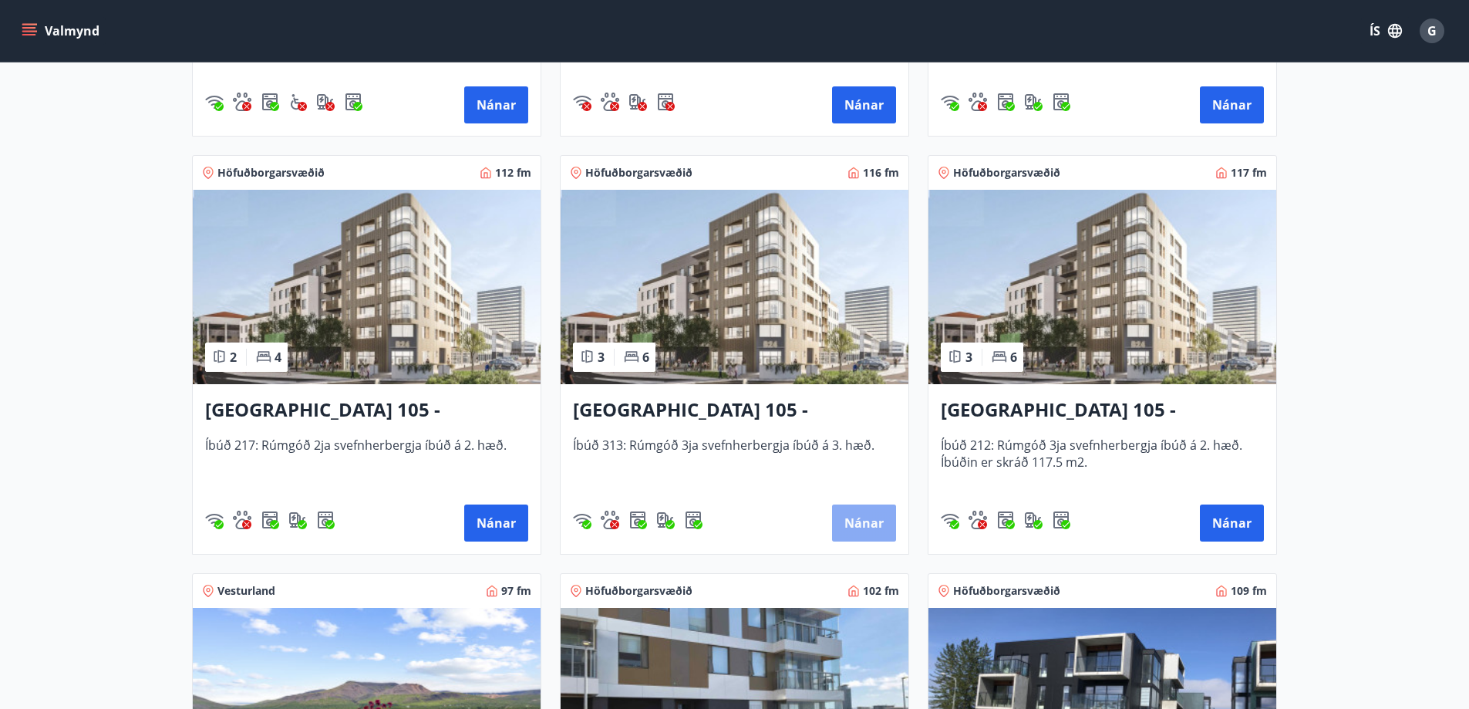
click at [864, 520] on button "Nánar" at bounding box center [864, 522] width 64 height 37
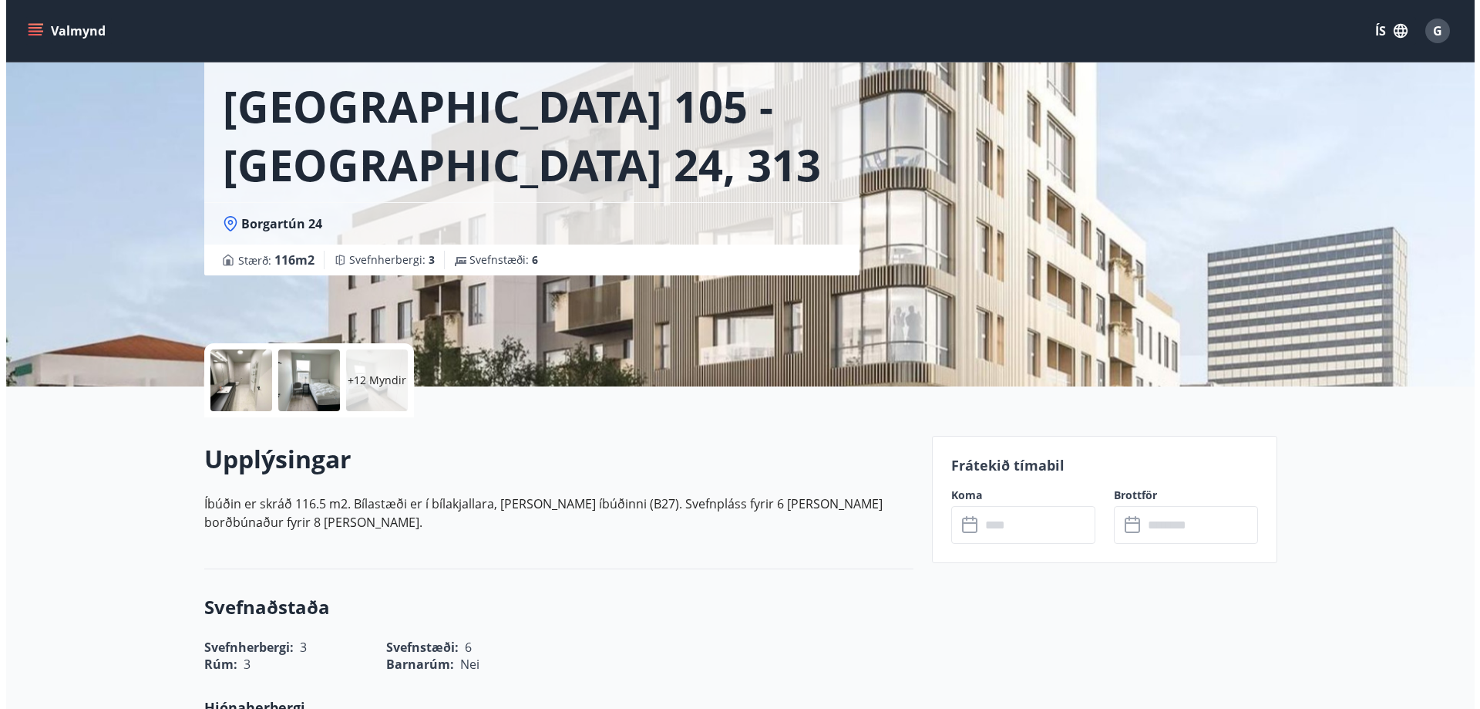
scroll to position [77, 0]
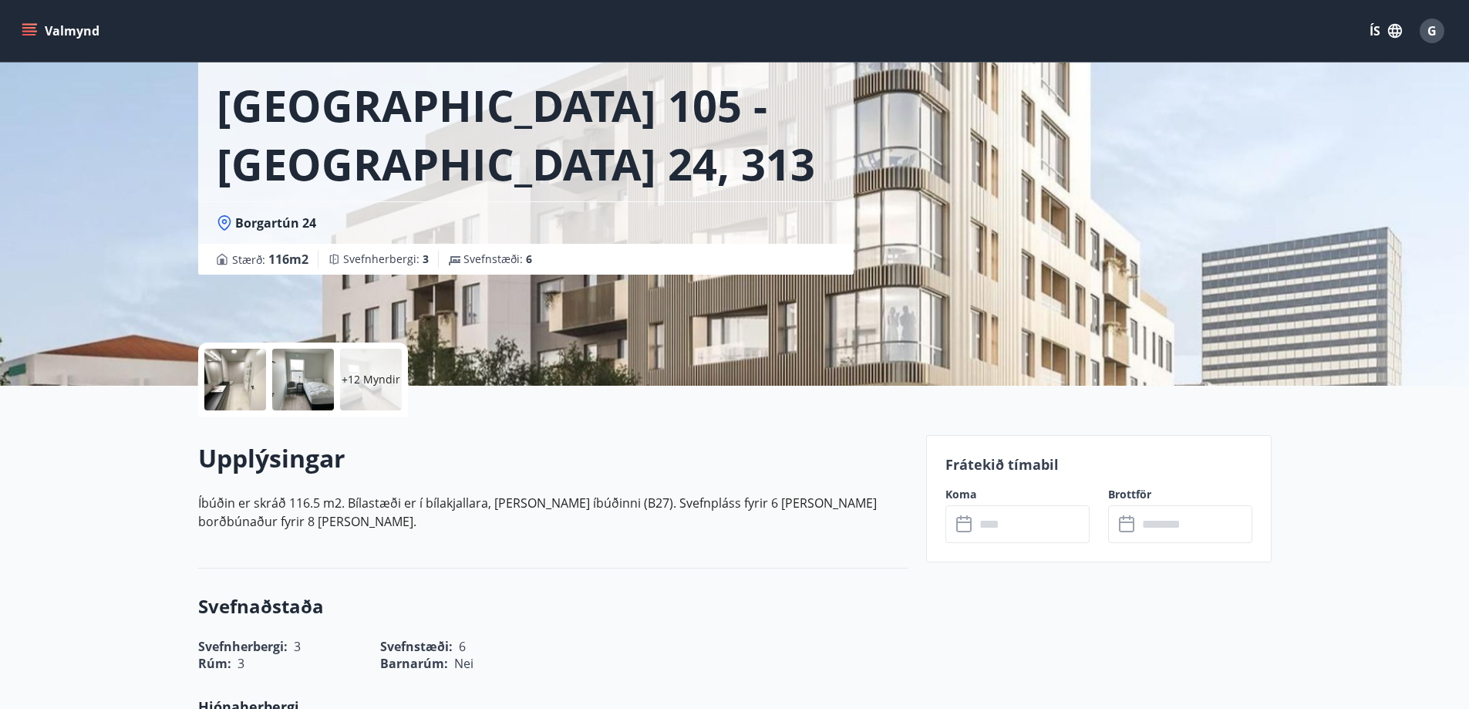
click at [222, 372] on div at bounding box center [235, 380] width 62 height 62
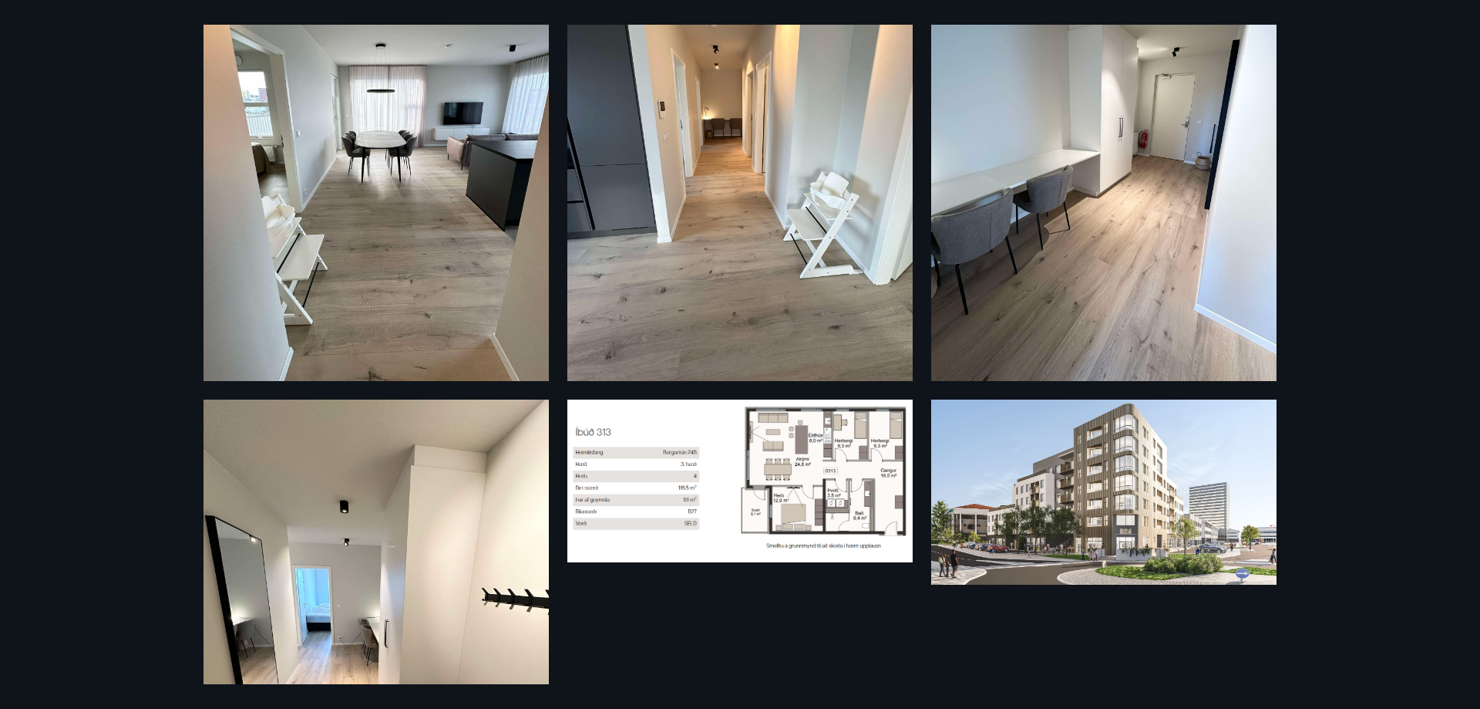
scroll to position [2082, 0]
click at [768, 520] on img at bounding box center [740, 480] width 345 height 163
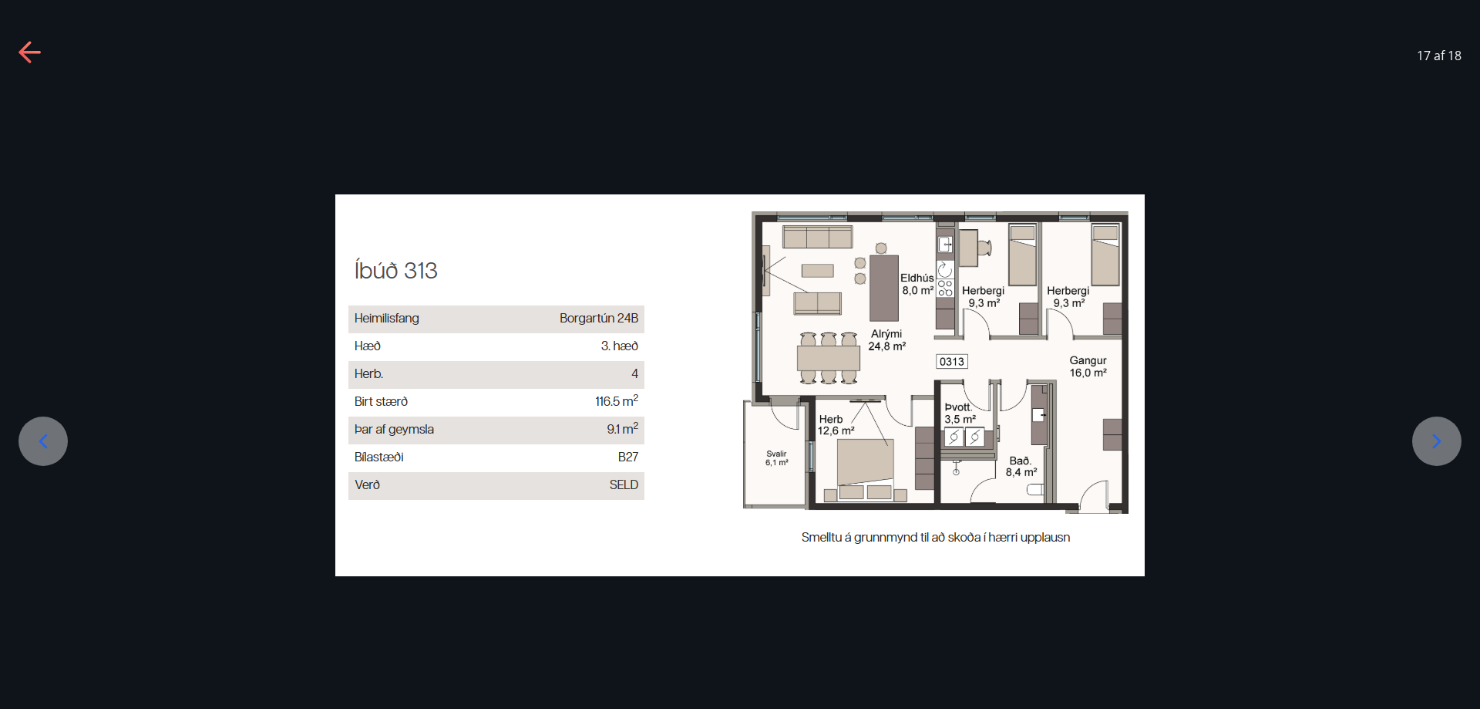
click at [31, 48] on icon at bounding box center [31, 53] width 25 height 25
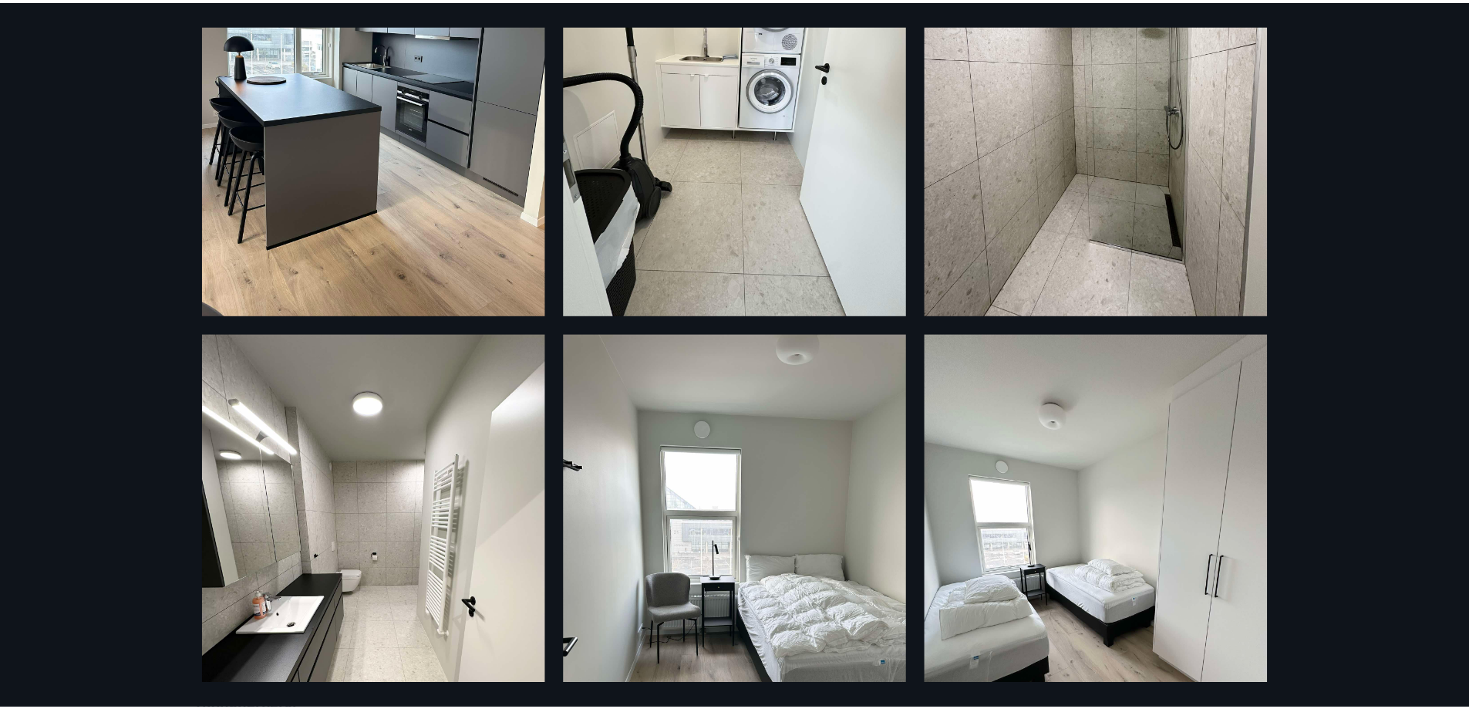
scroll to position [0, 0]
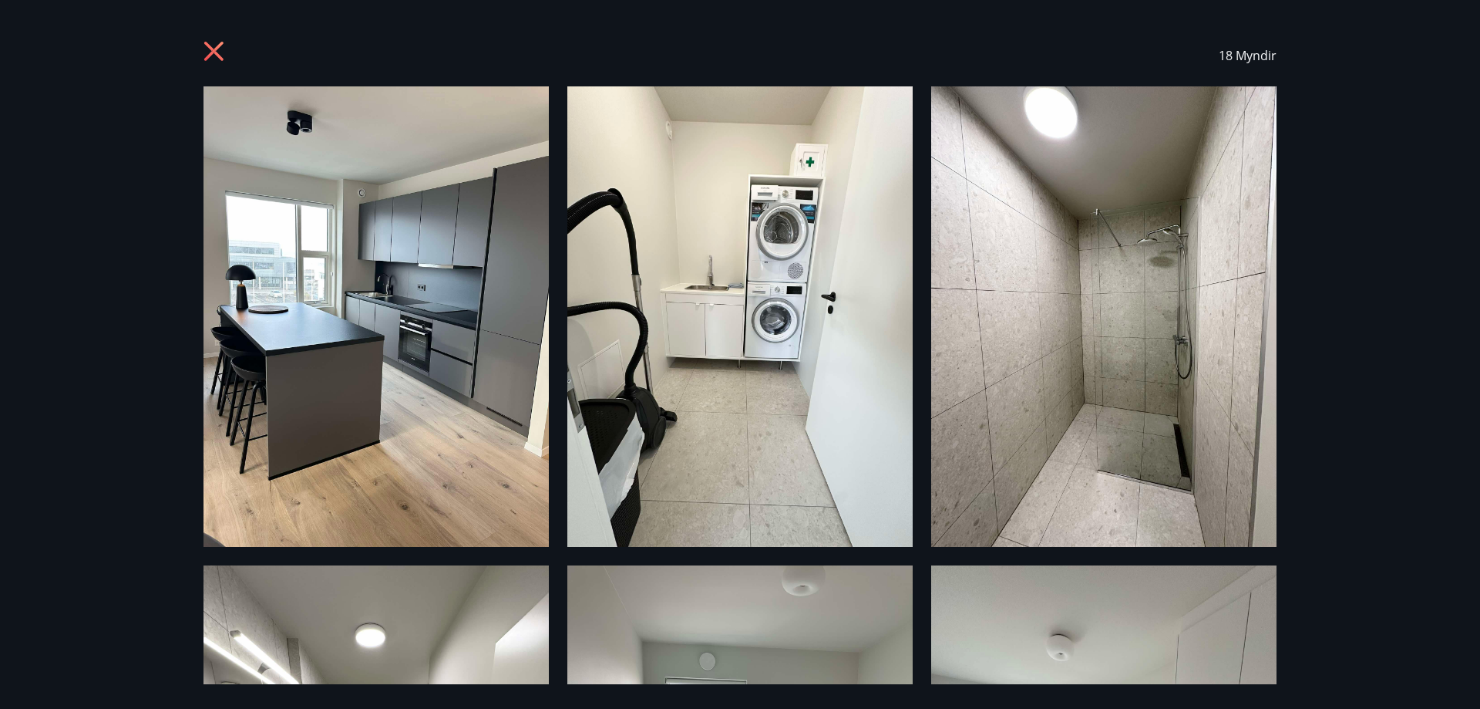
click at [217, 49] on icon at bounding box center [213, 51] width 19 height 19
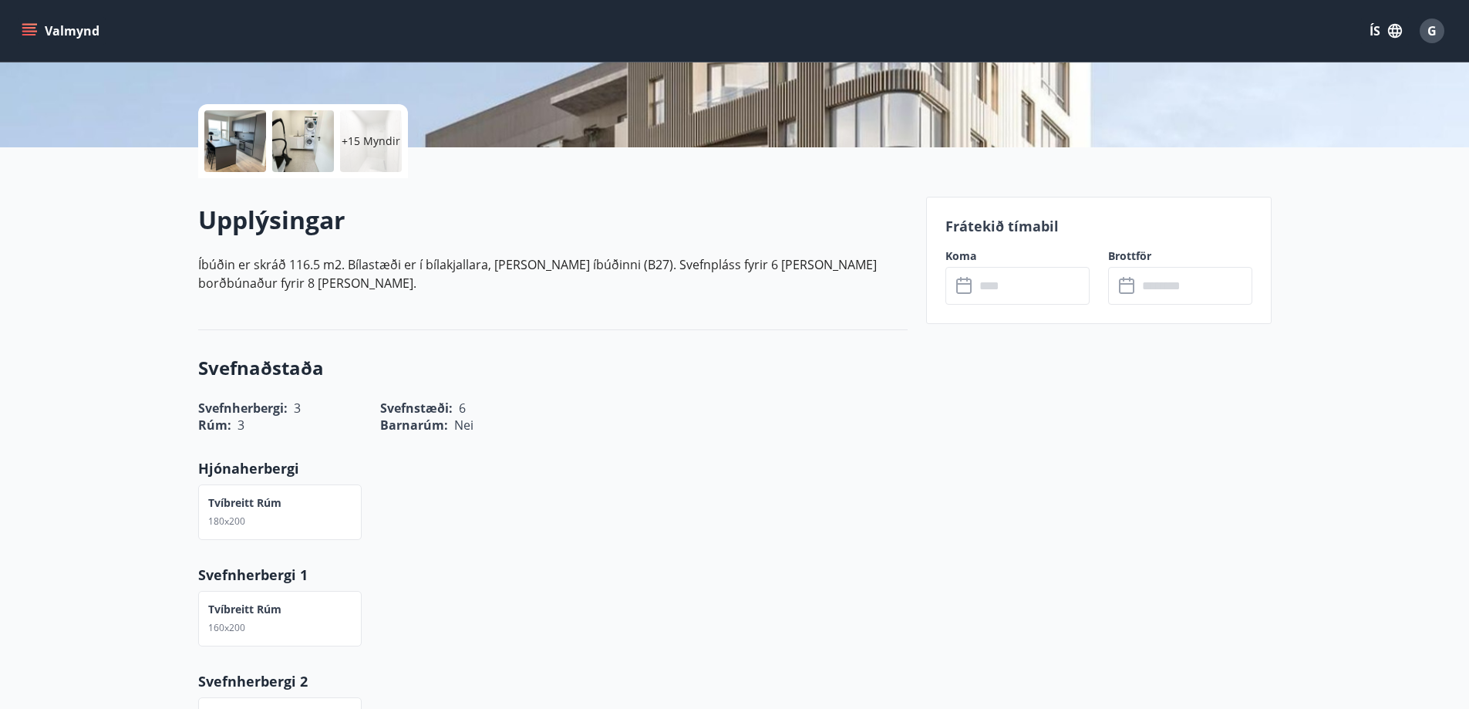
scroll to position [386, 0]
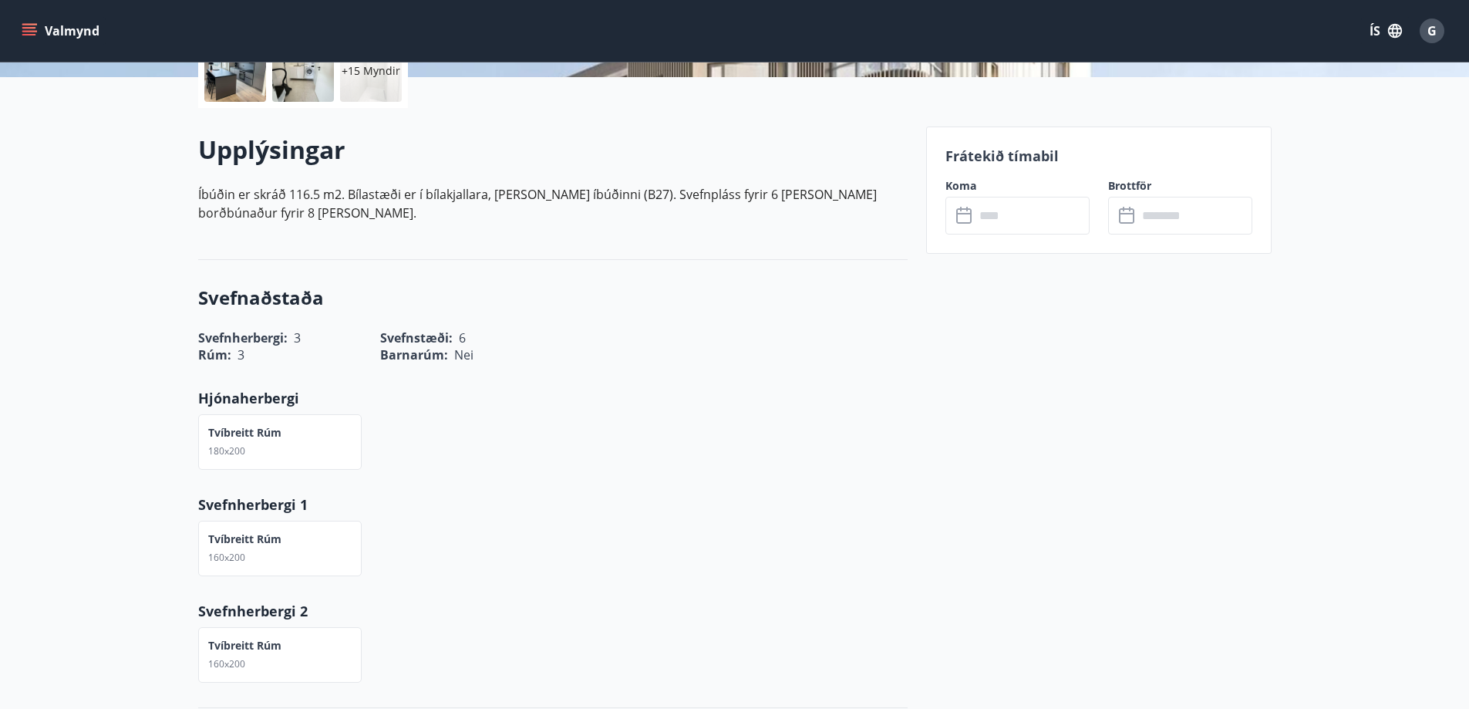
click at [1002, 213] on input "text" at bounding box center [1032, 216] width 115 height 38
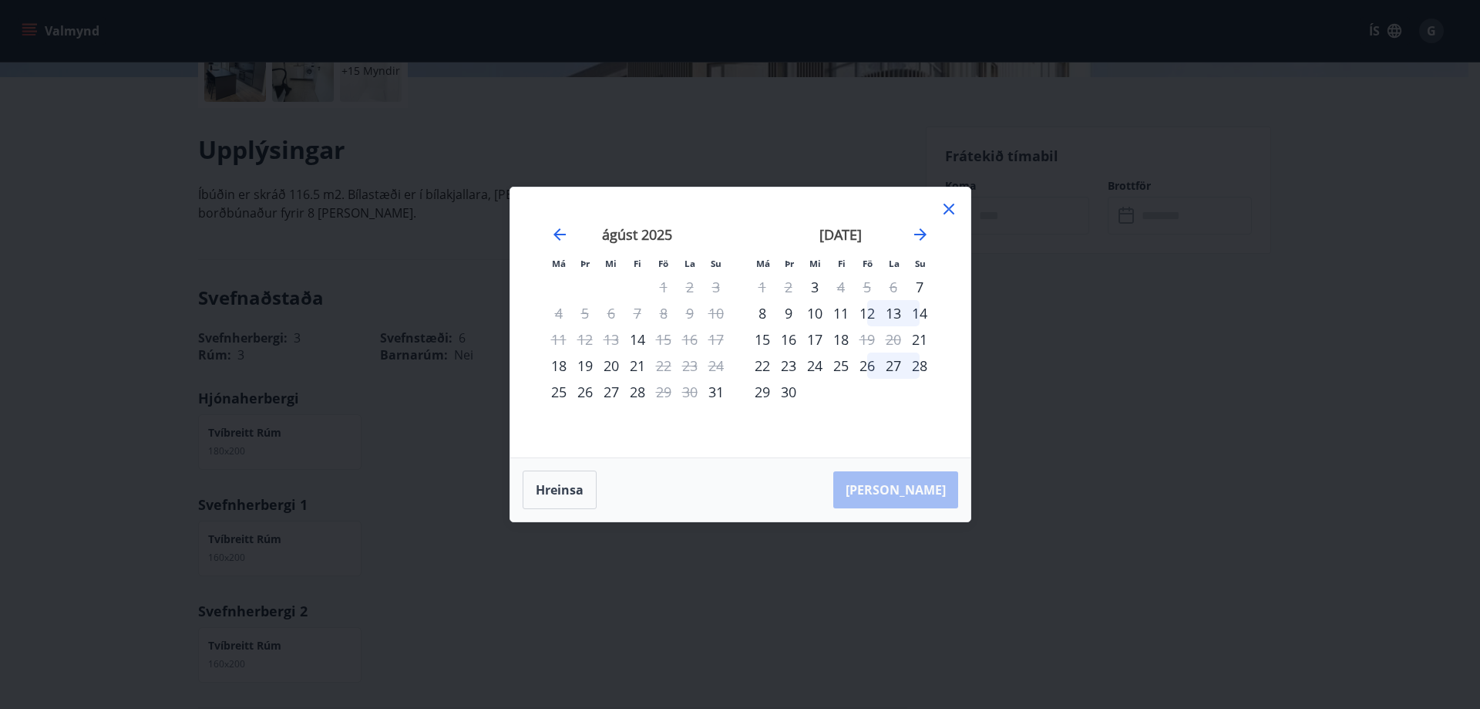
click at [945, 202] on icon at bounding box center [949, 209] width 19 height 19
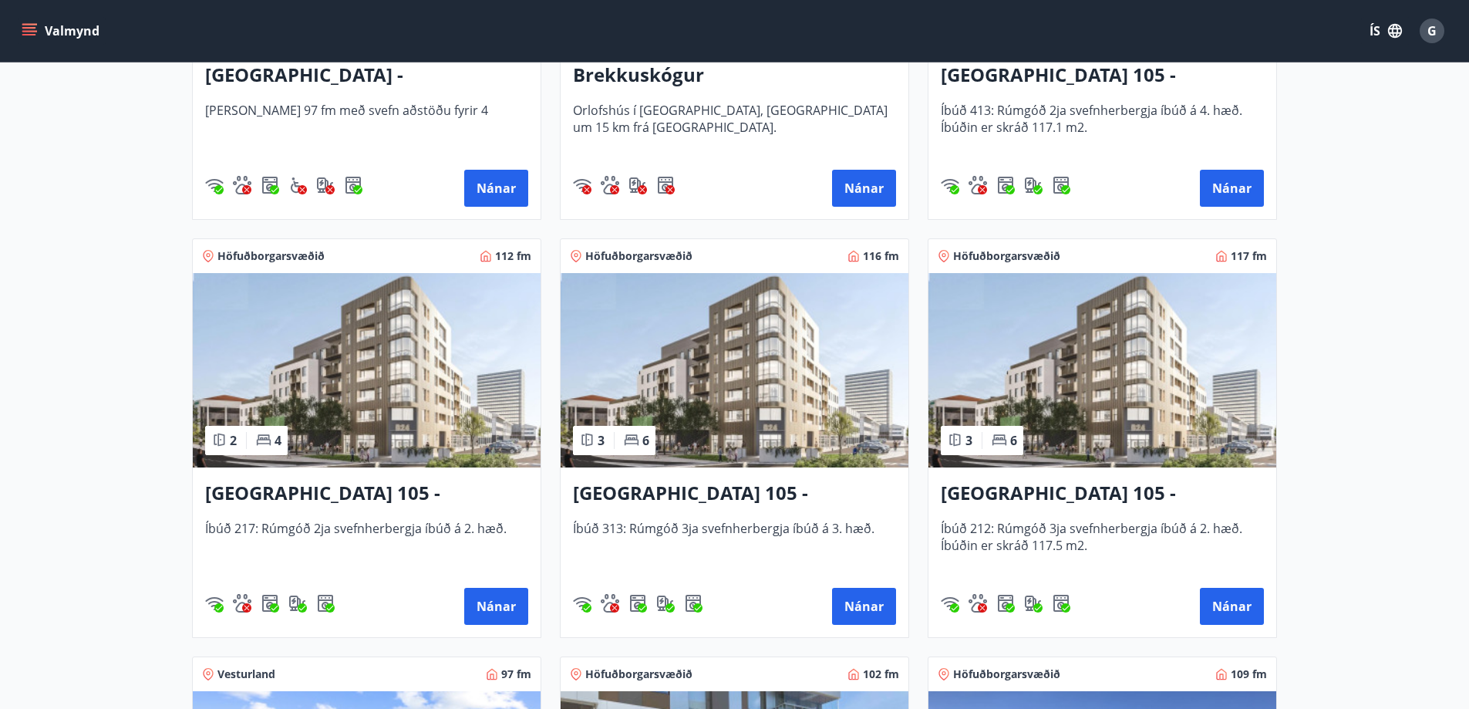
scroll to position [540, 0]
